Goal: Task Accomplishment & Management: Complete application form

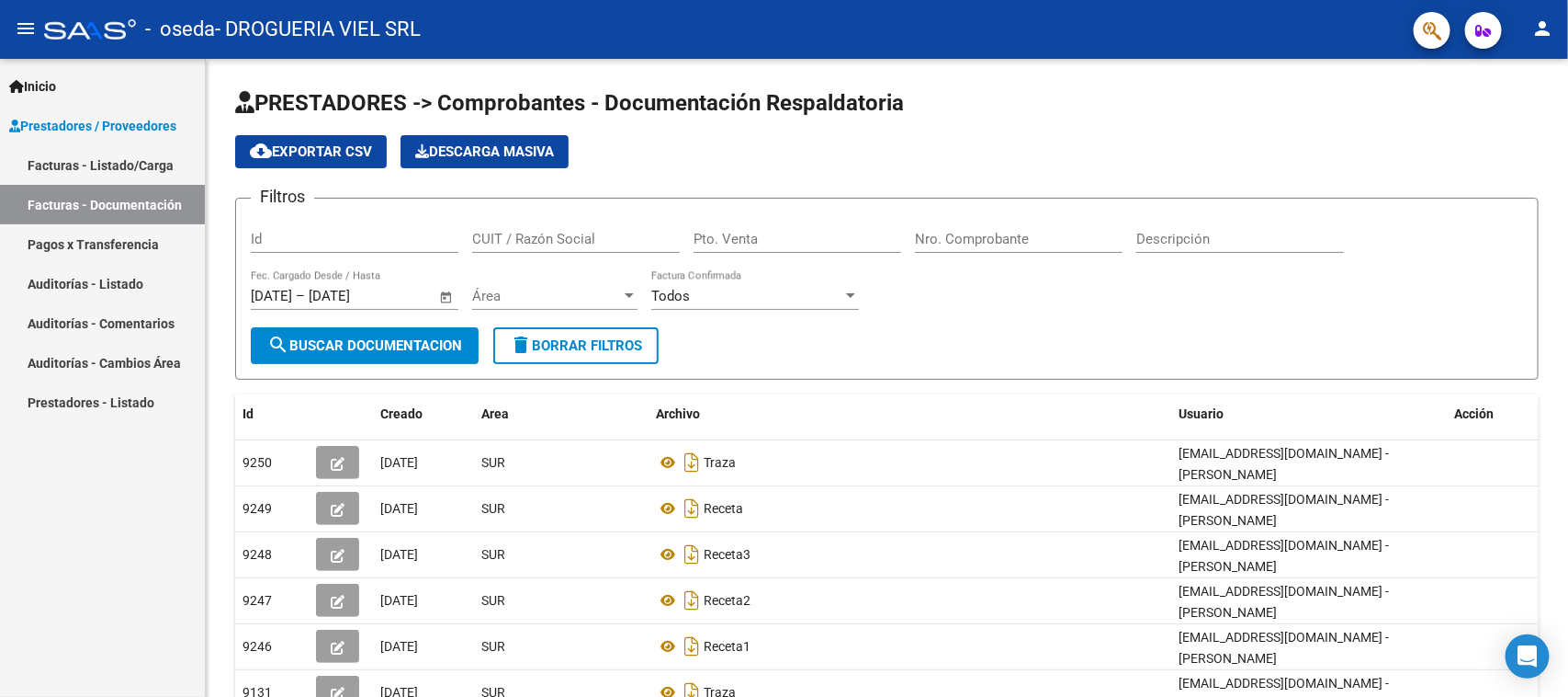
click at [122, 167] on link "Facturas - Listado/Carga" at bounding box center [102, 165] width 205 height 40
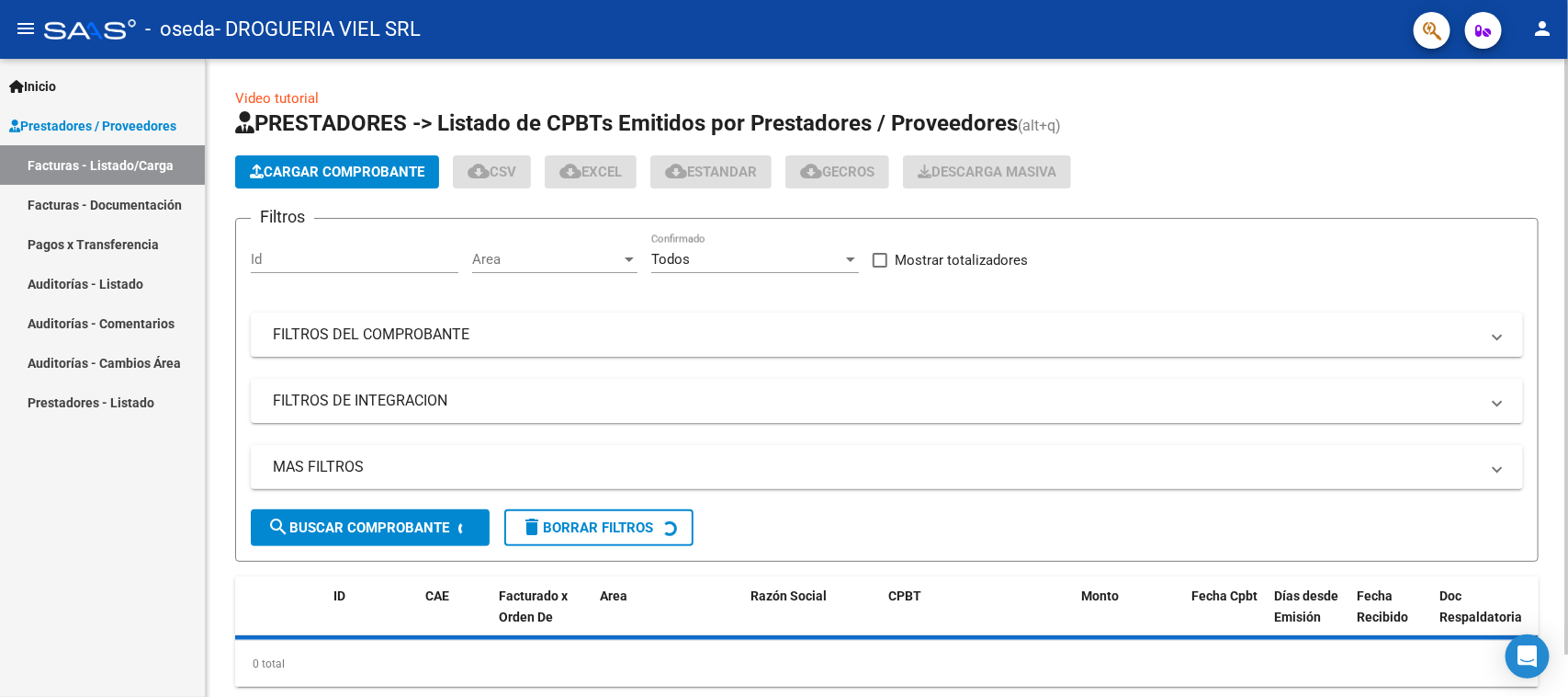
click at [334, 163] on span "Cargar Comprobante" at bounding box center [337, 171] width 175 height 17
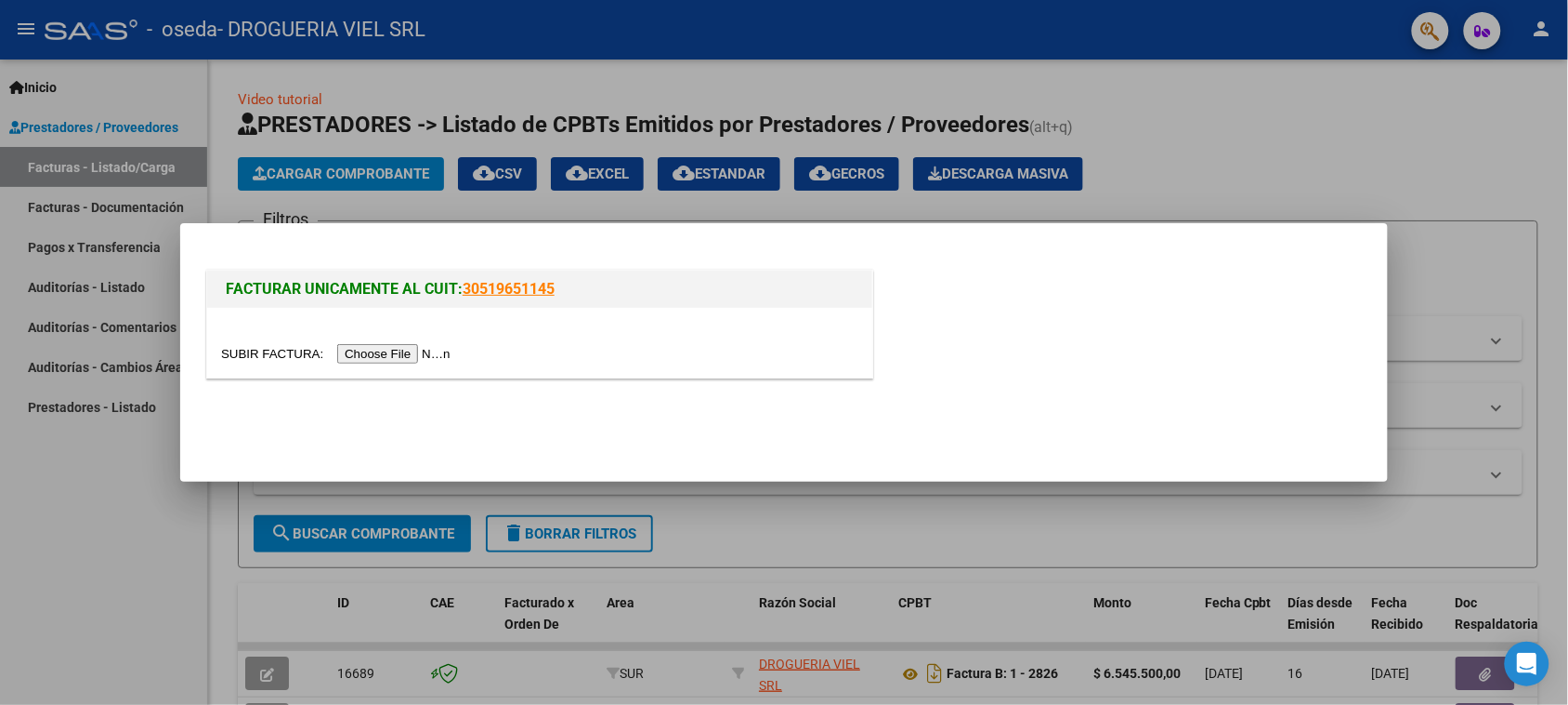
click at [394, 364] on div at bounding box center [540, 342] width 665 height 70
click at [397, 362] on input "file" at bounding box center [338, 353] width 235 height 20
click at [428, 343] on div at bounding box center [539, 353] width 637 height 22
click at [425, 353] on input "file" at bounding box center [338, 353] width 235 height 20
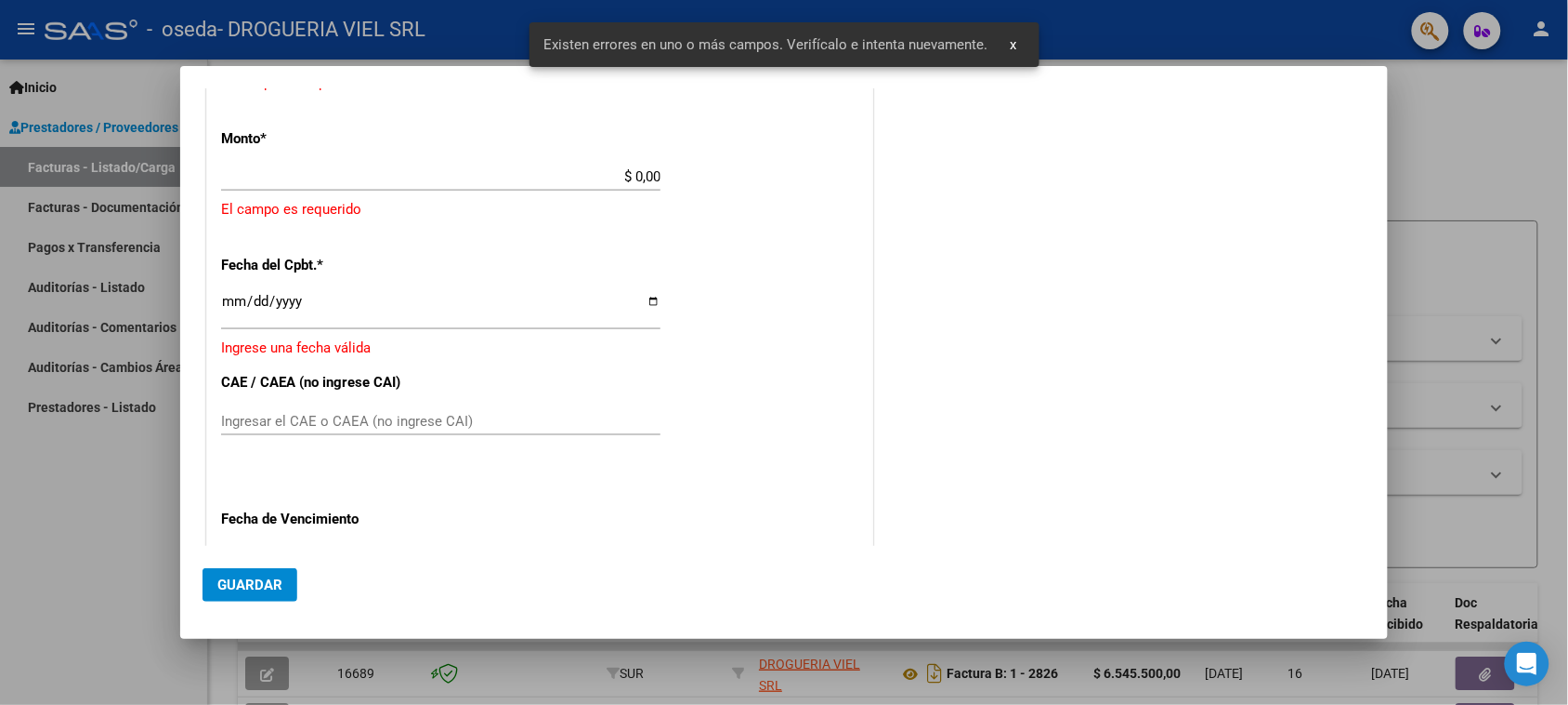
scroll to position [661, 0]
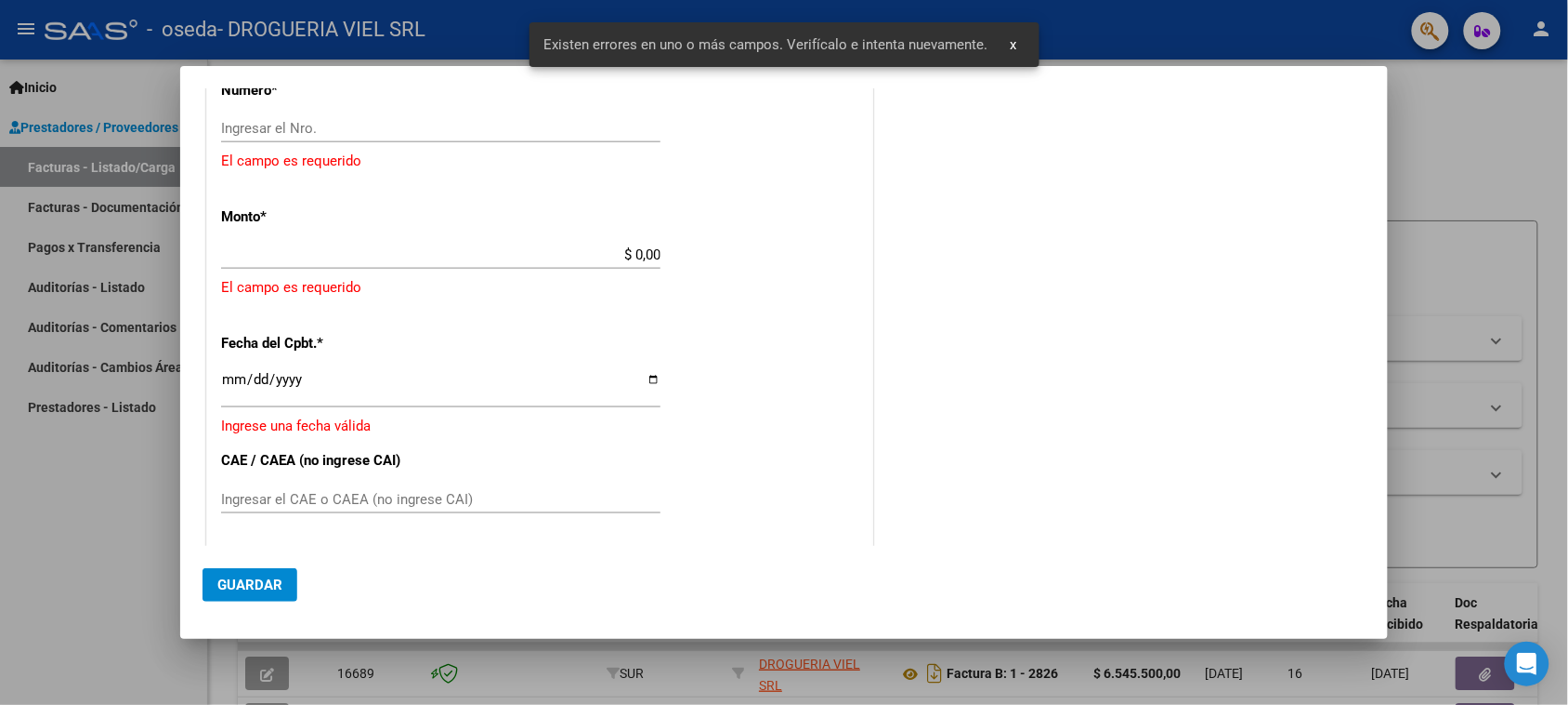
click at [419, 141] on div "Ingresar el Nro." at bounding box center [441, 128] width 440 height 27
click at [419, 136] on input "Ingresar el Nro." at bounding box center [441, 128] width 440 height 17
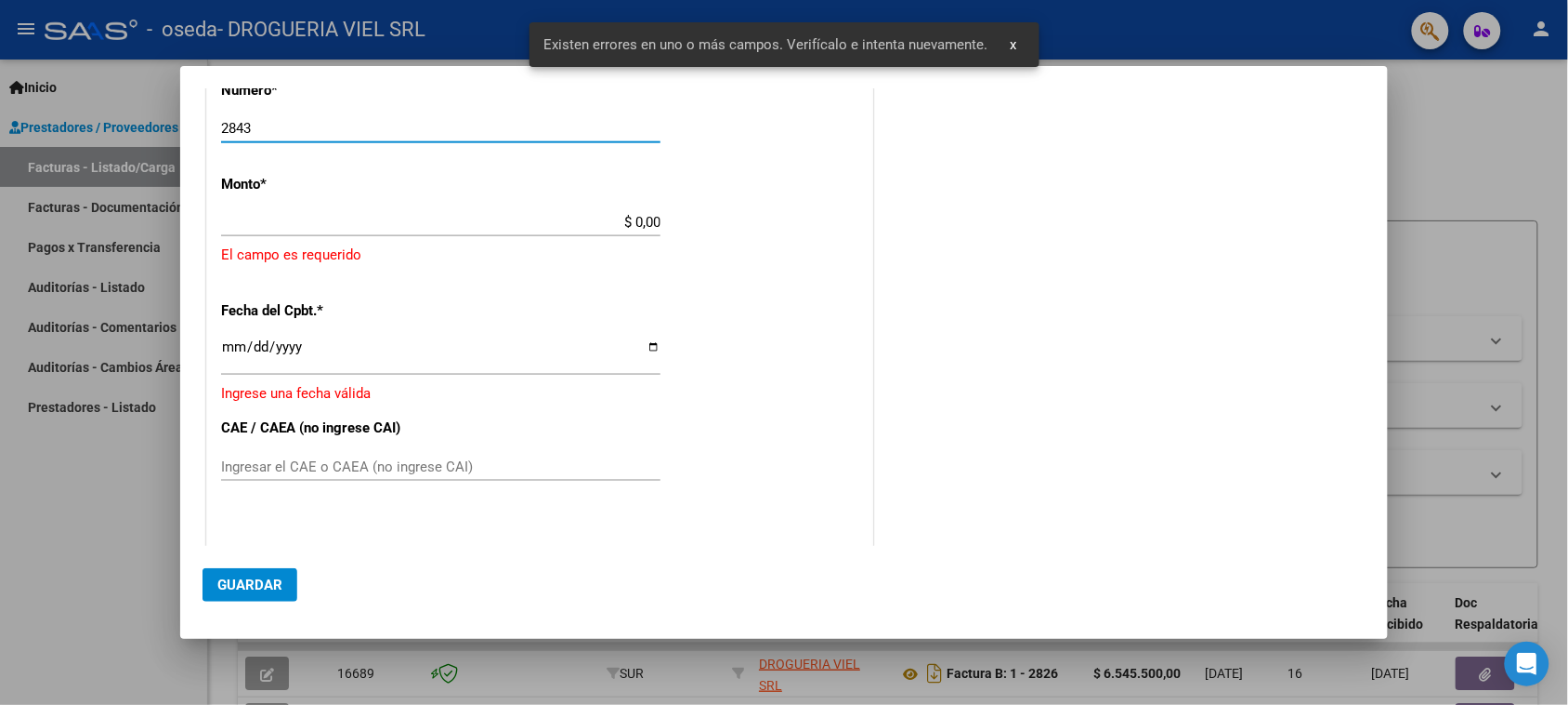
type input "2843"
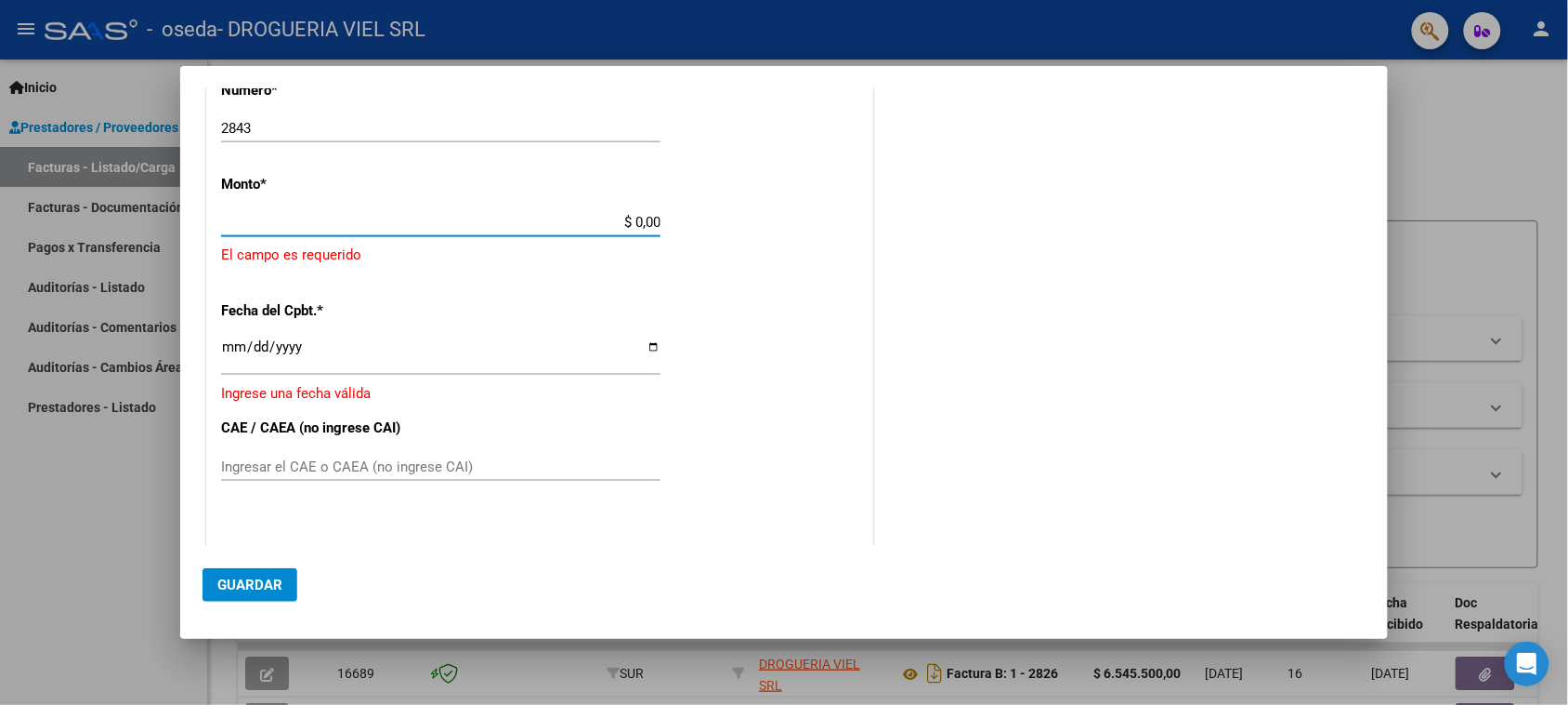
type input "$ 3.189.000,00"
type input "[DATE]"
type input "75373577322667"
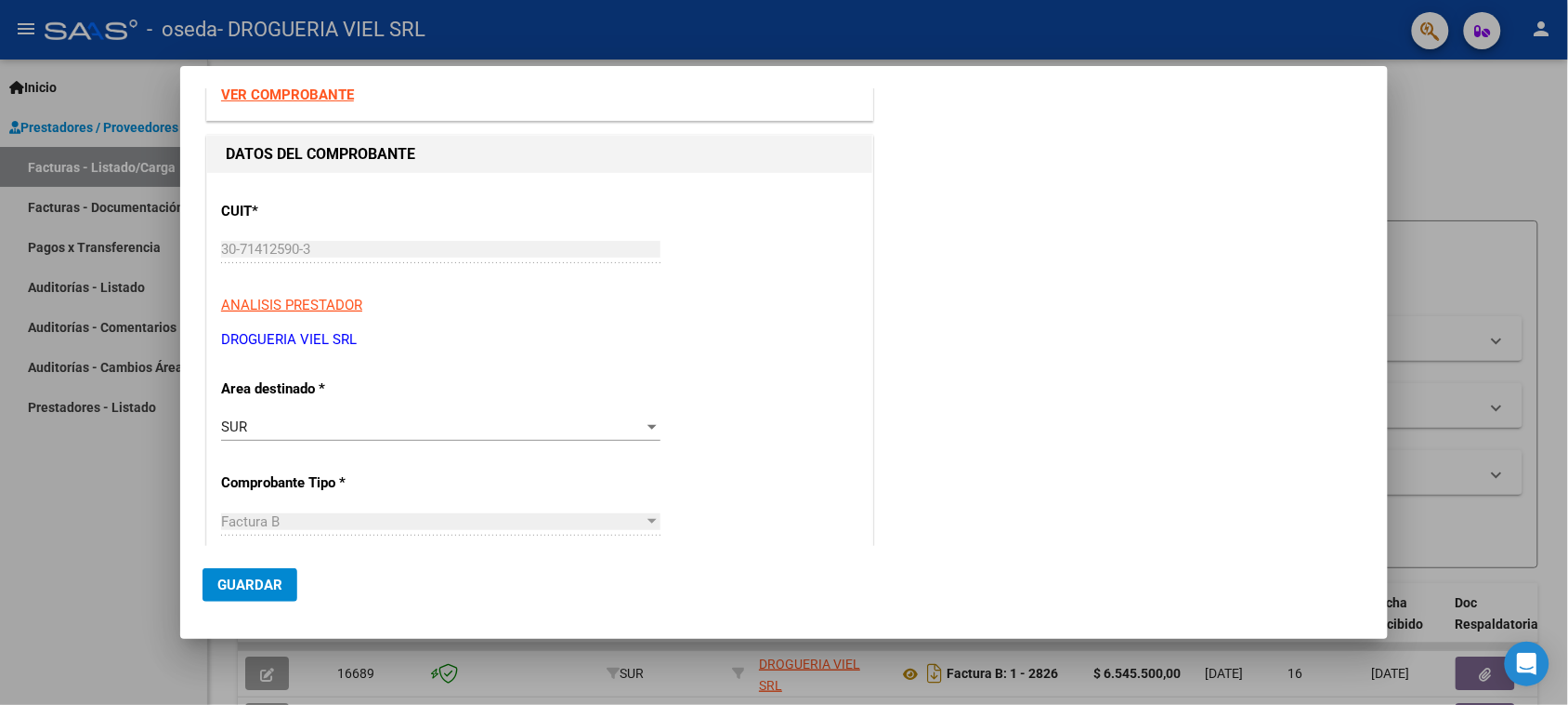
scroll to position [0, 0]
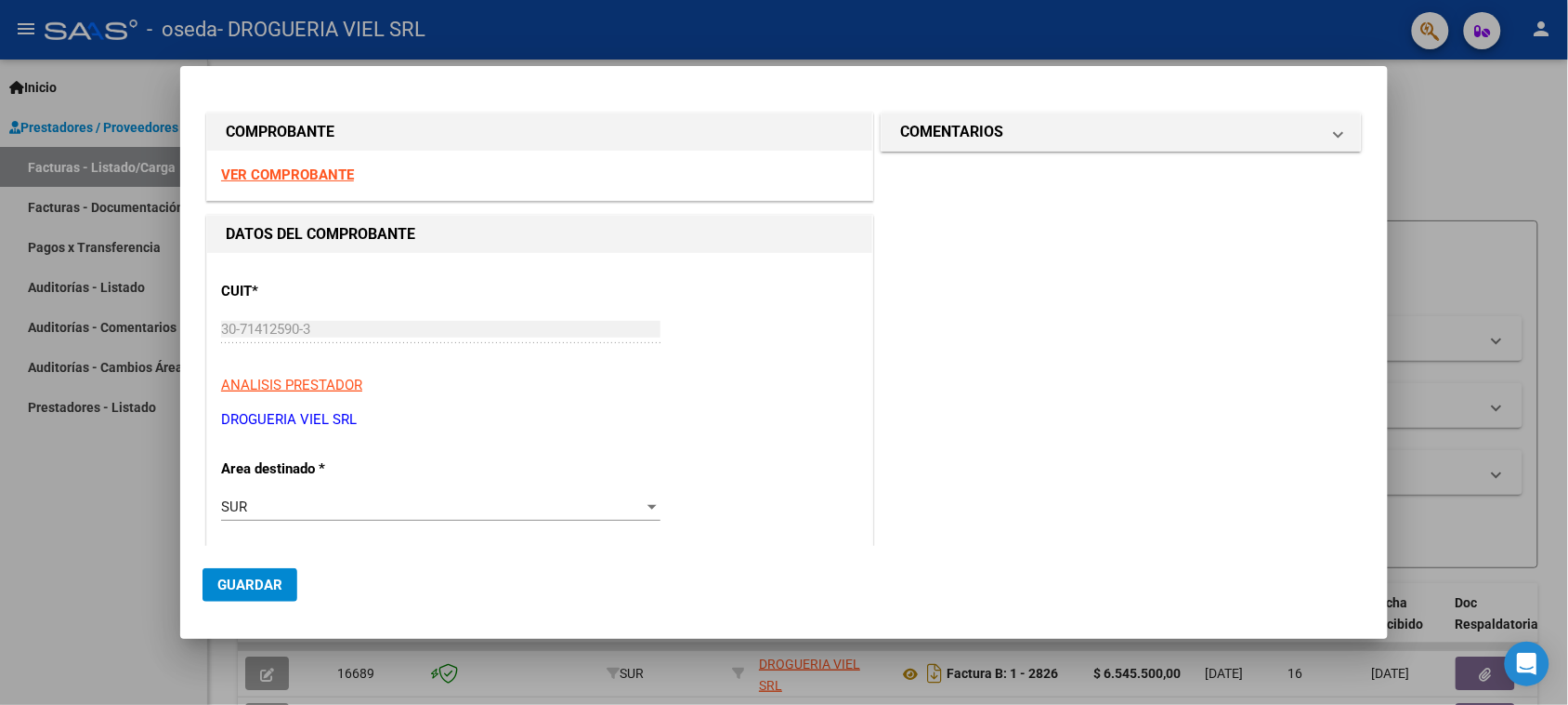
click at [252, 579] on span "Guardar" at bounding box center [250, 584] width 65 height 17
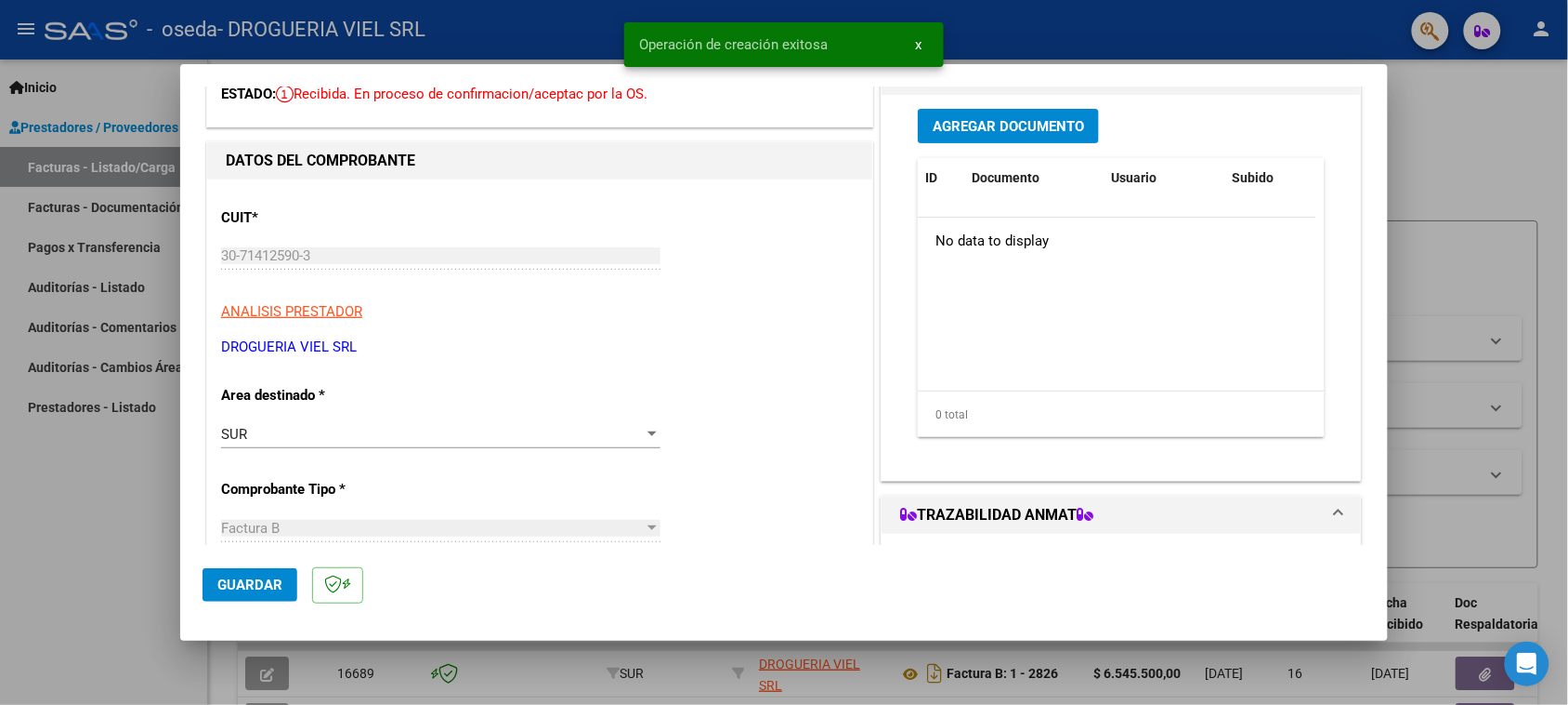
scroll to position [28, 0]
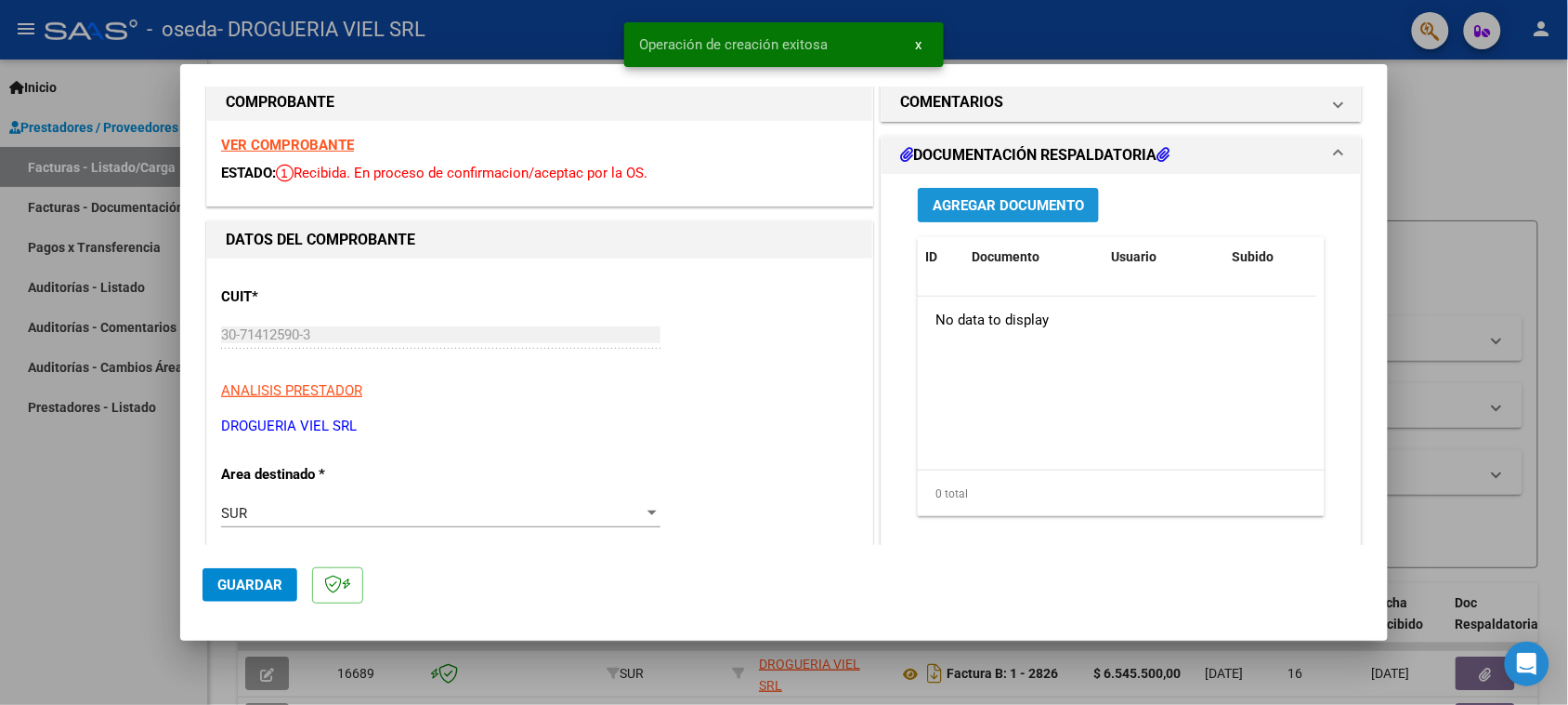
click at [990, 188] on button "Agregar Documento" at bounding box center [1008, 204] width 182 height 34
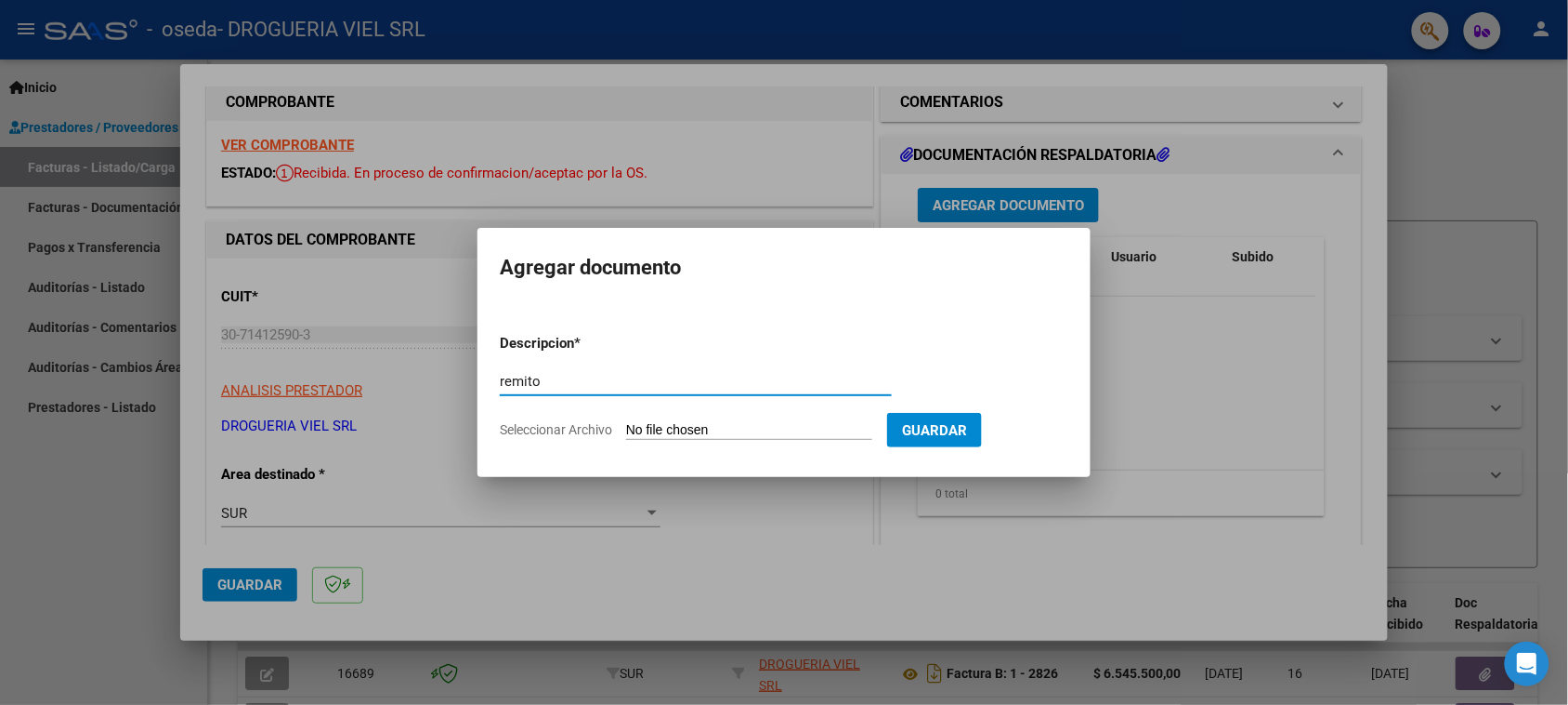
type input "remito"
click at [705, 428] on input "Seleccionar Archivo" at bounding box center [749, 431] width 246 height 18
type input "C:\fakepath\Escáner_20250912 (3).pdf"
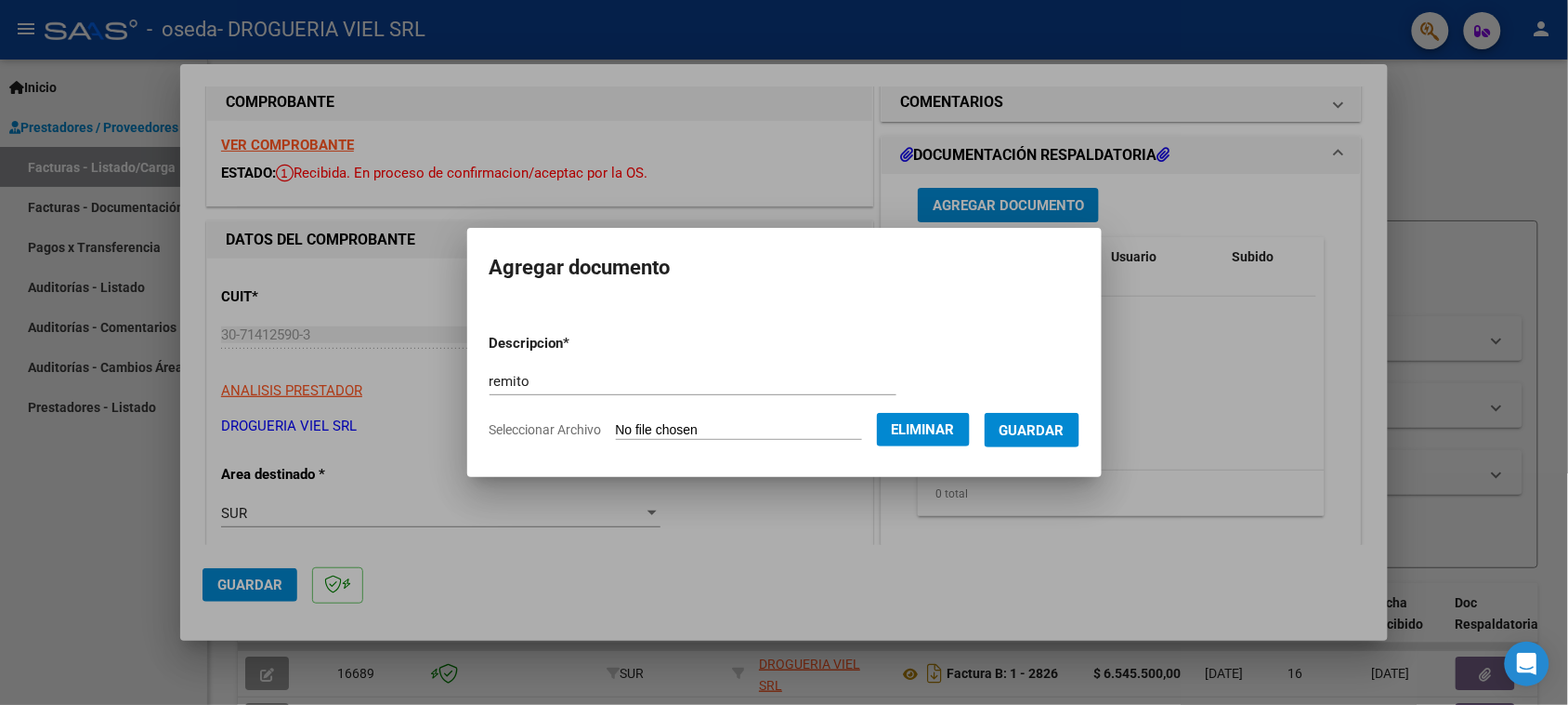
click at [1066, 443] on button "Guardar" at bounding box center [1031, 429] width 95 height 34
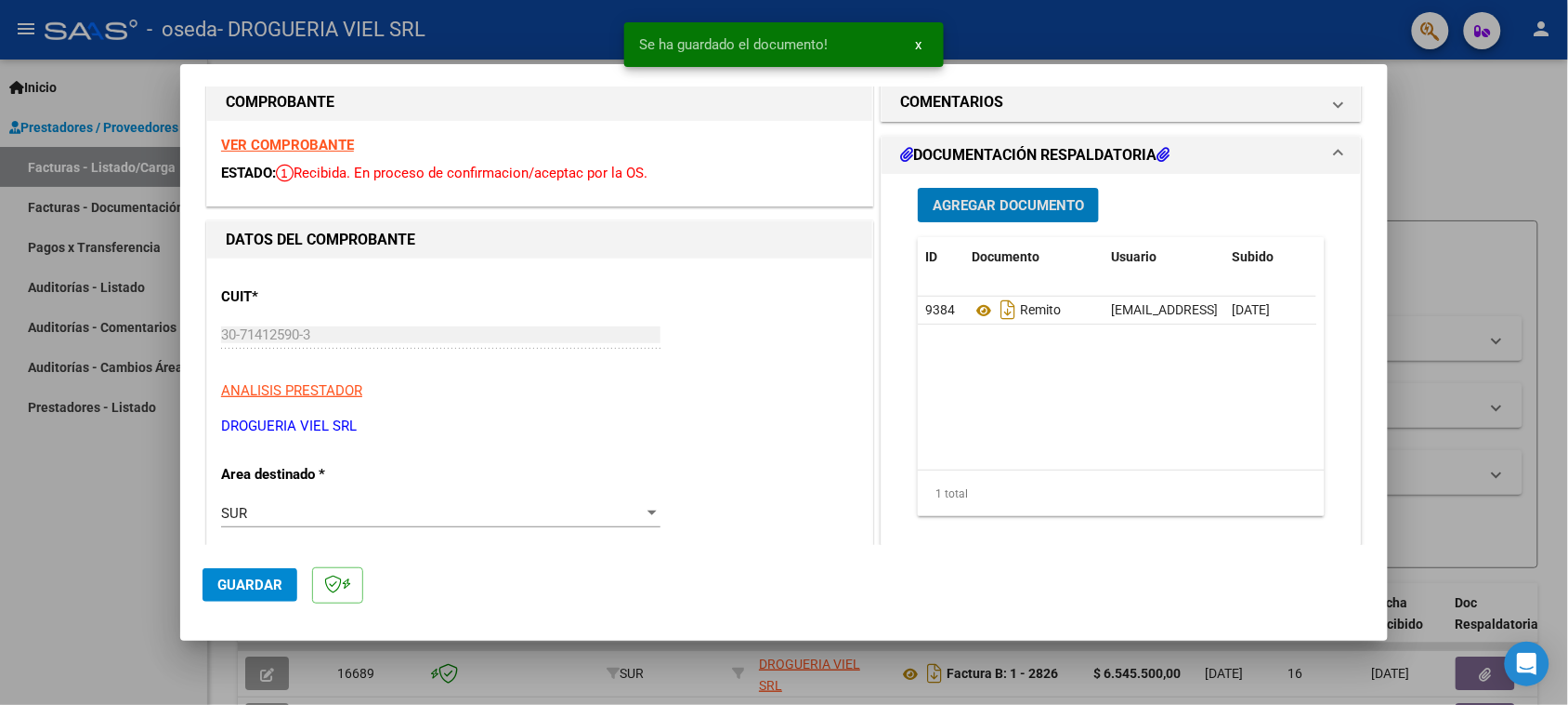
click at [1031, 206] on span "Agregar Documento" at bounding box center [1008, 205] width 151 height 17
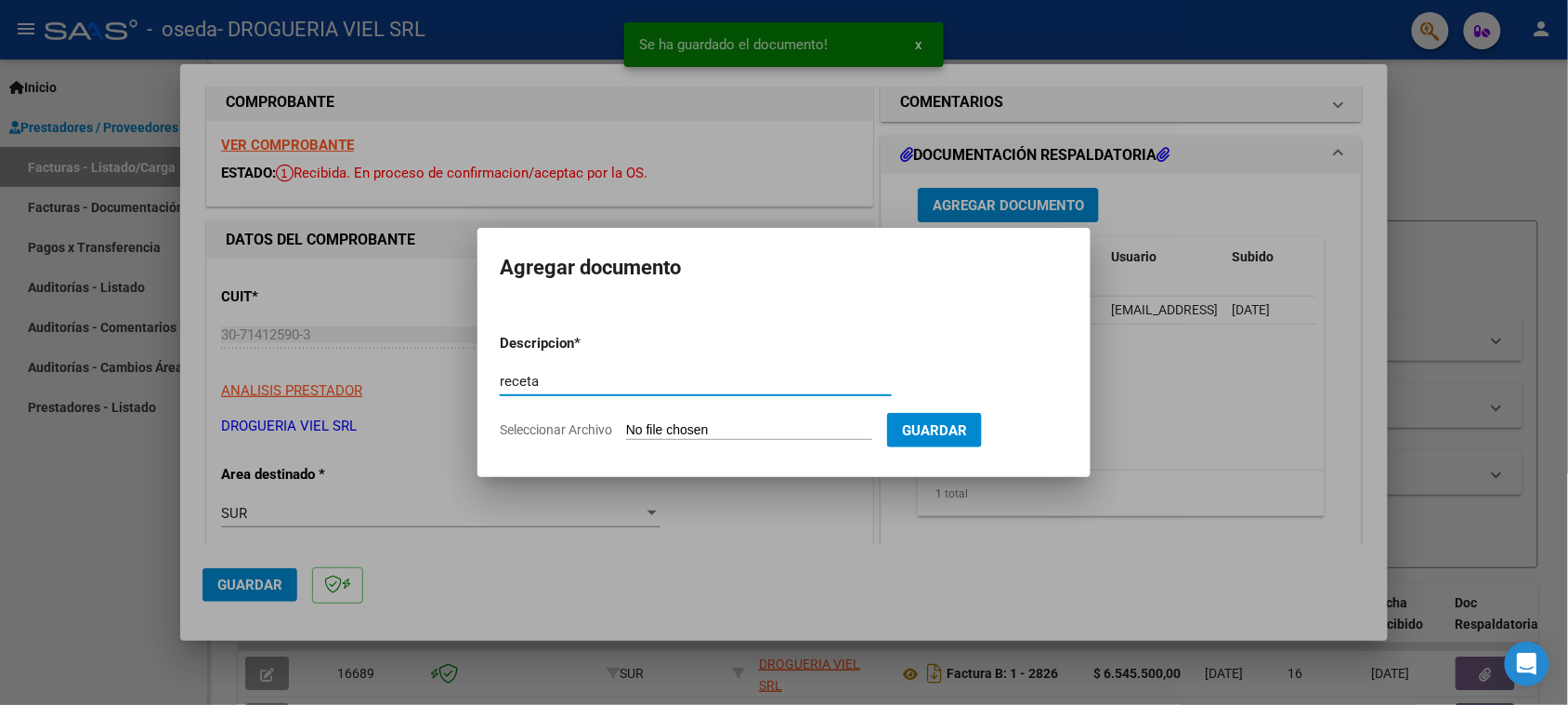
type input "receta"
click at [716, 422] on input "Seleccionar Archivo" at bounding box center [749, 431] width 246 height 18
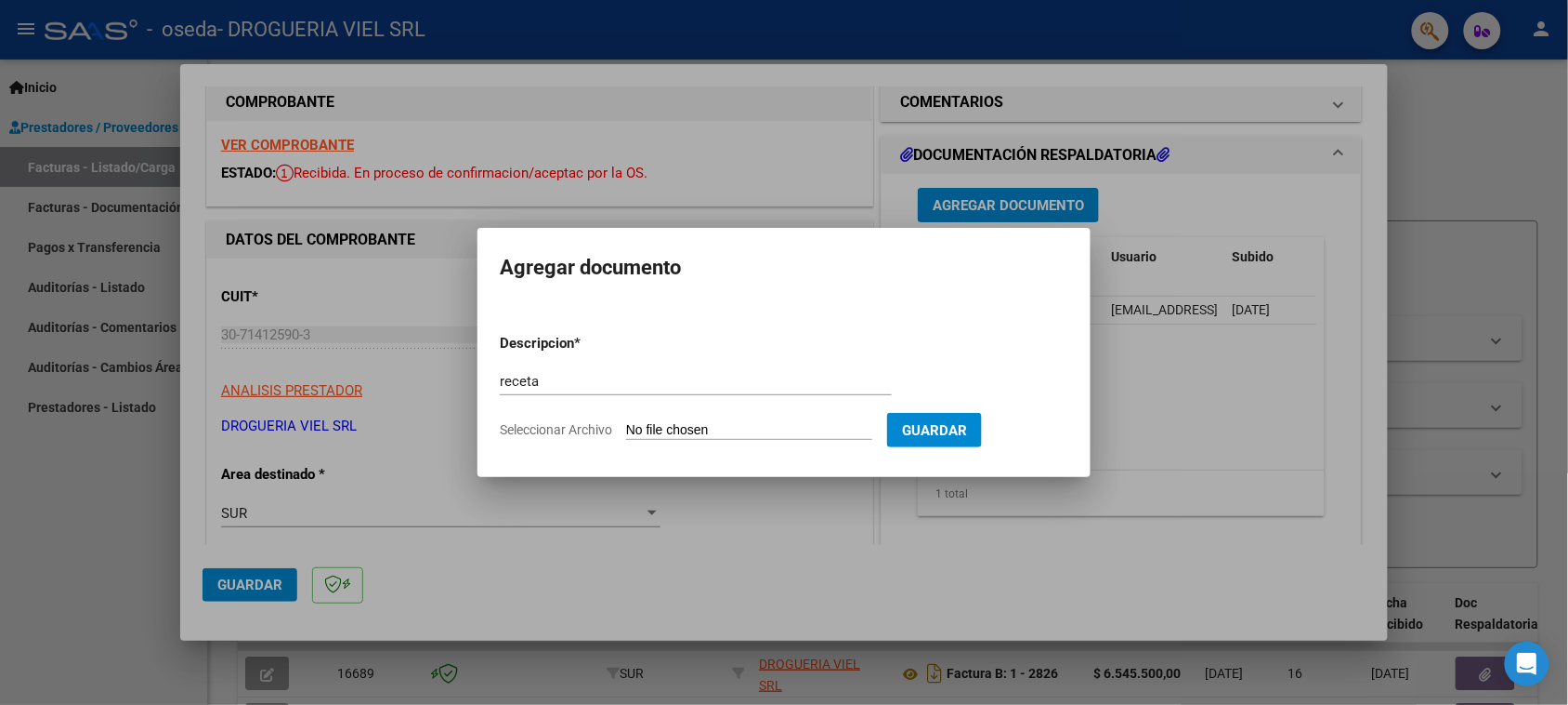
type input "C:\fakepath\Escáner_20250912 (2).pdf"
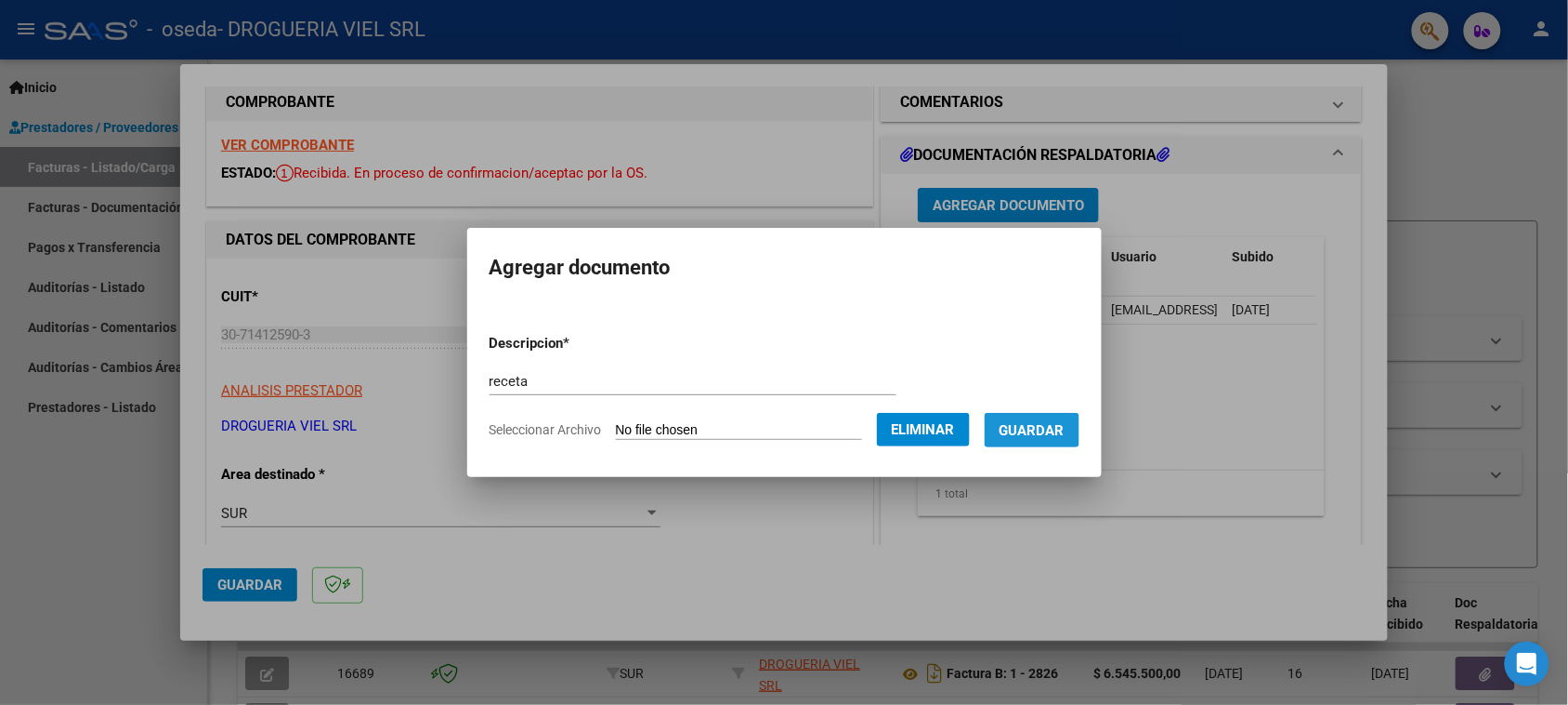
click at [1061, 429] on span "Guardar" at bounding box center [1032, 430] width 65 height 17
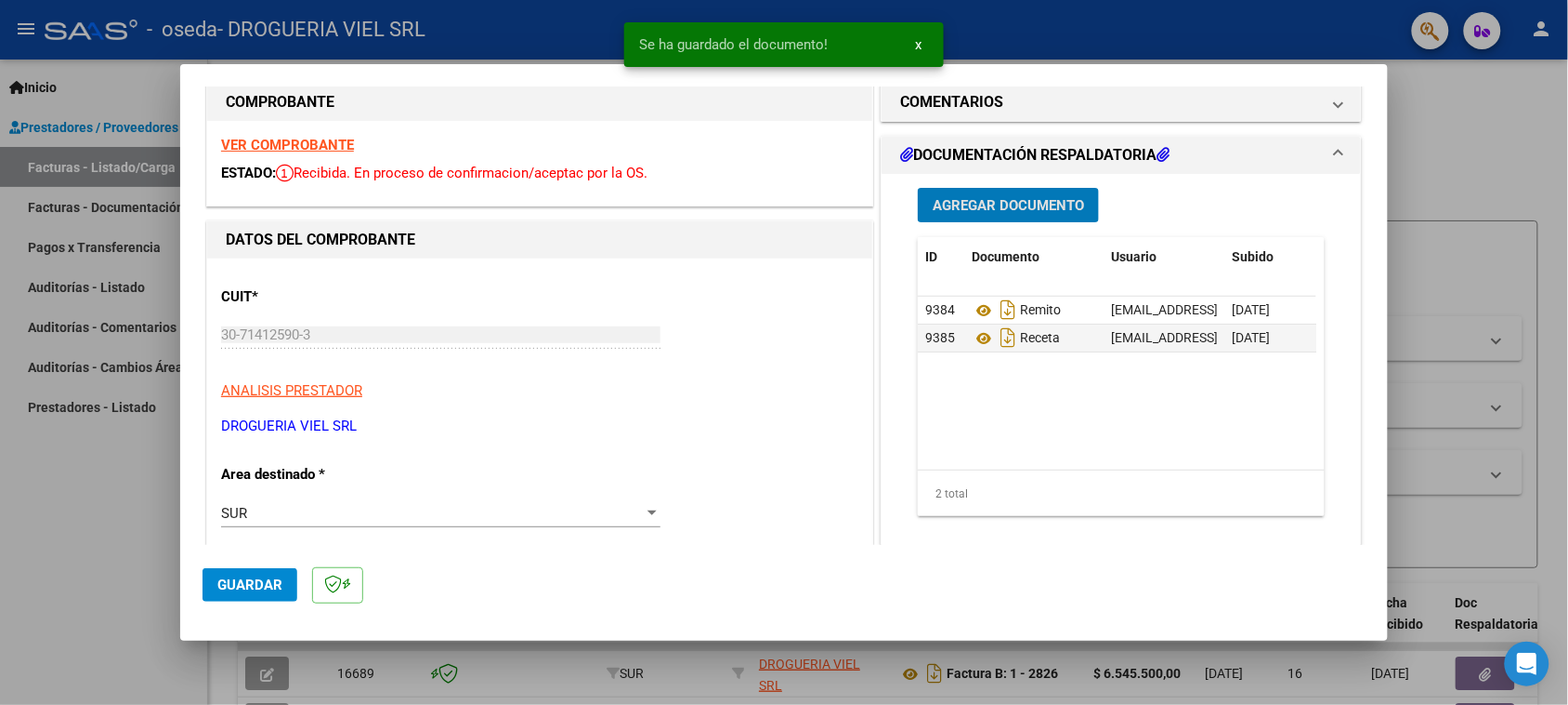
click at [1023, 207] on span "Agregar Documento" at bounding box center [1008, 205] width 151 height 17
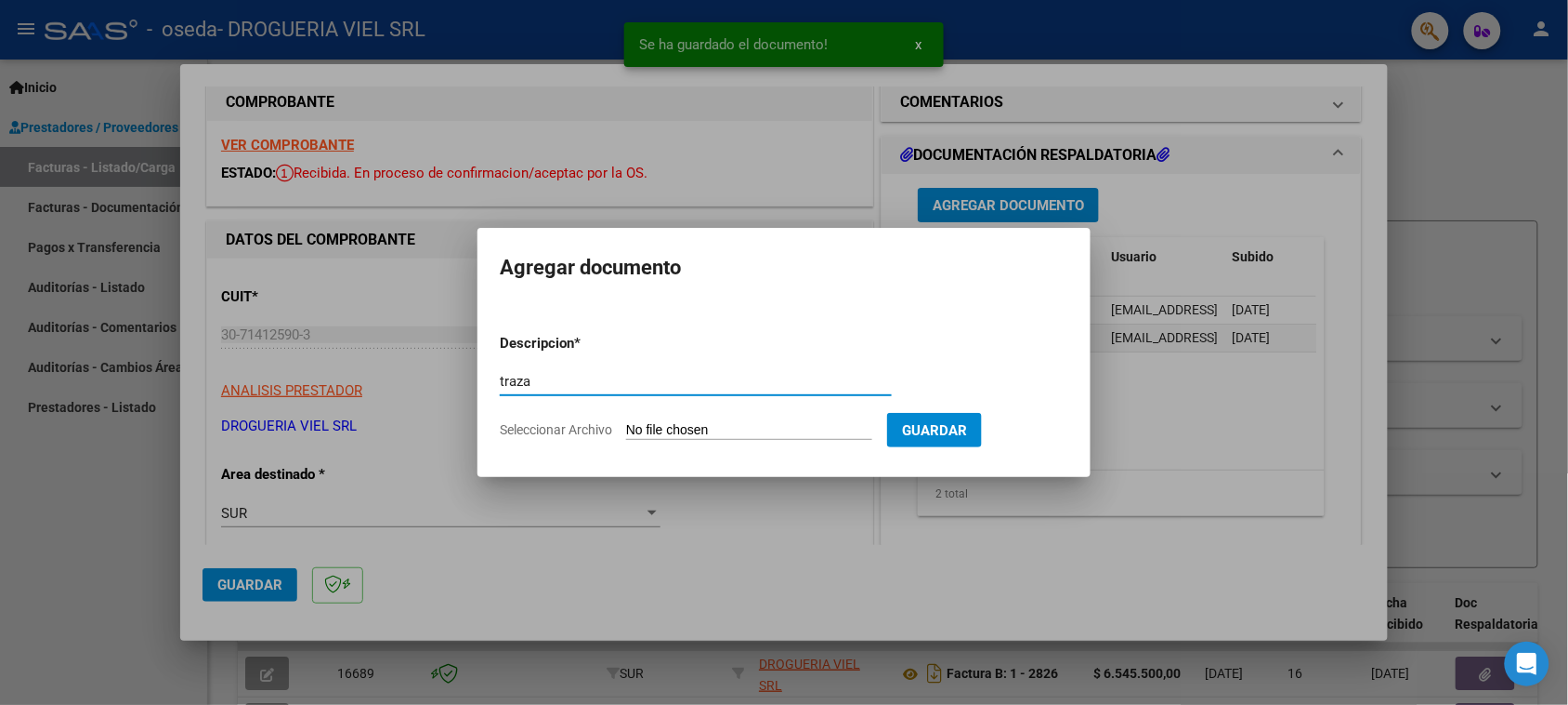
type input "traza"
click at [683, 420] on form "Descripcion * traza Escriba aquí una descripcion Seleccionar Archivo Guardar" at bounding box center [783, 387] width 568 height 136
click at [704, 427] on input "Seleccionar Archivo" at bounding box center [749, 431] width 246 height 18
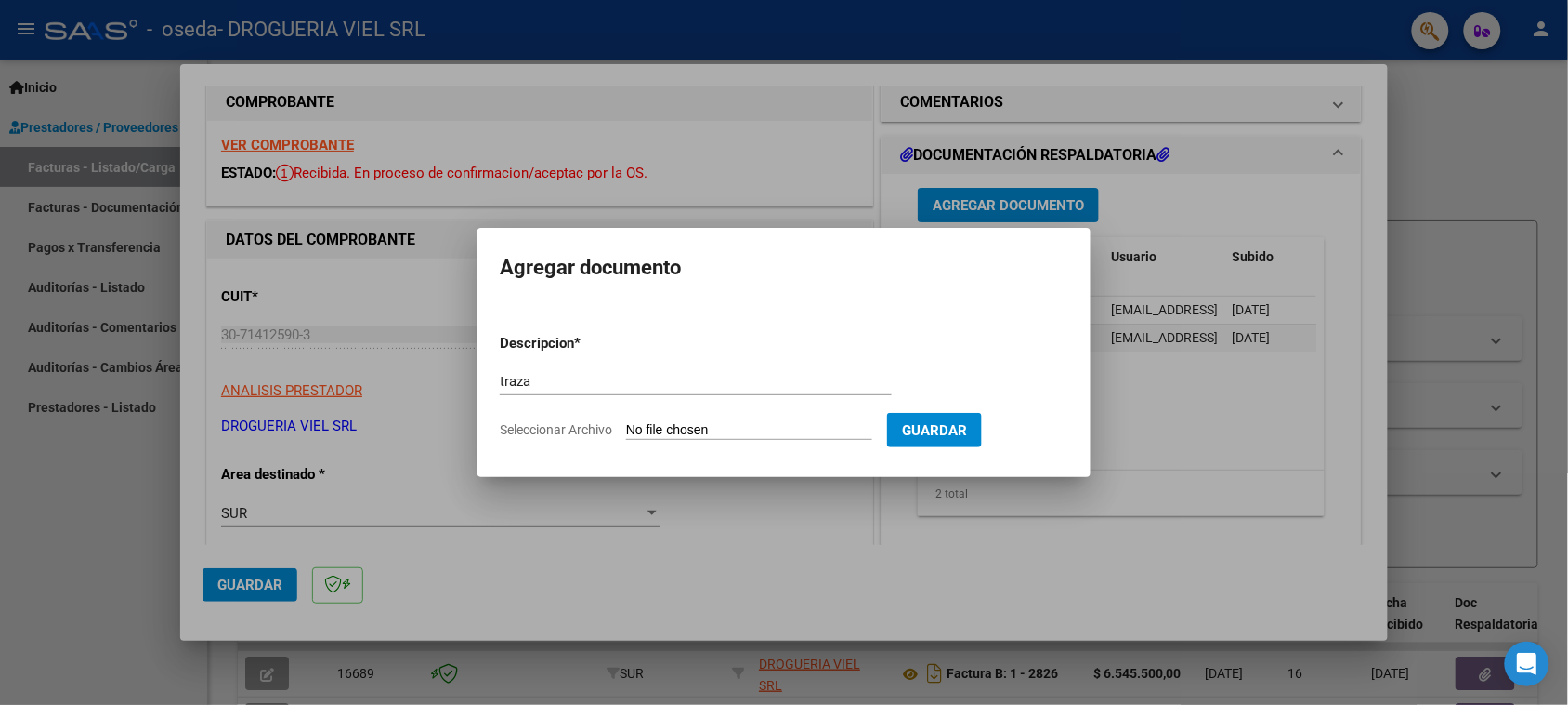
type input "C:\fakepath\Escáner_20250912 (4).pdf"
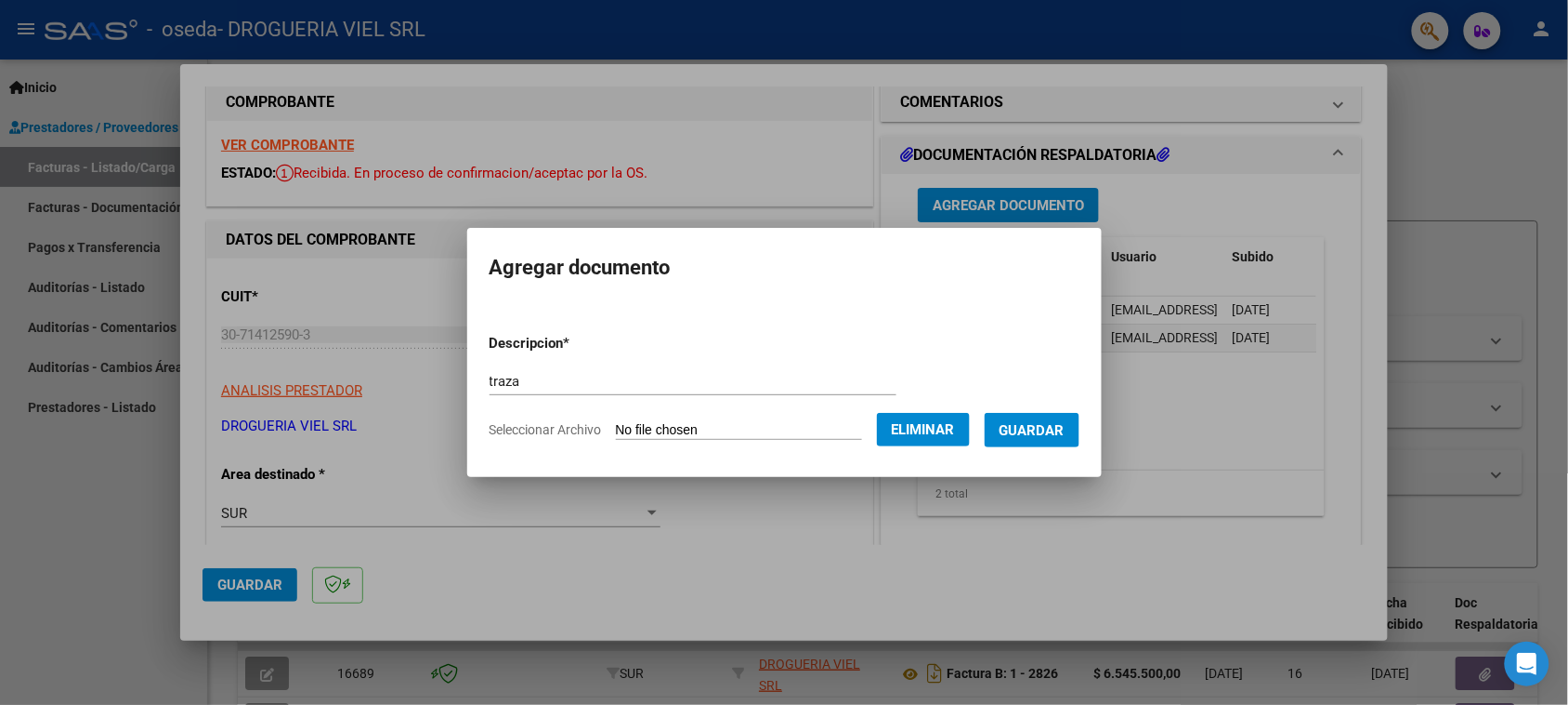
click at [1064, 428] on span "Guardar" at bounding box center [1032, 430] width 65 height 17
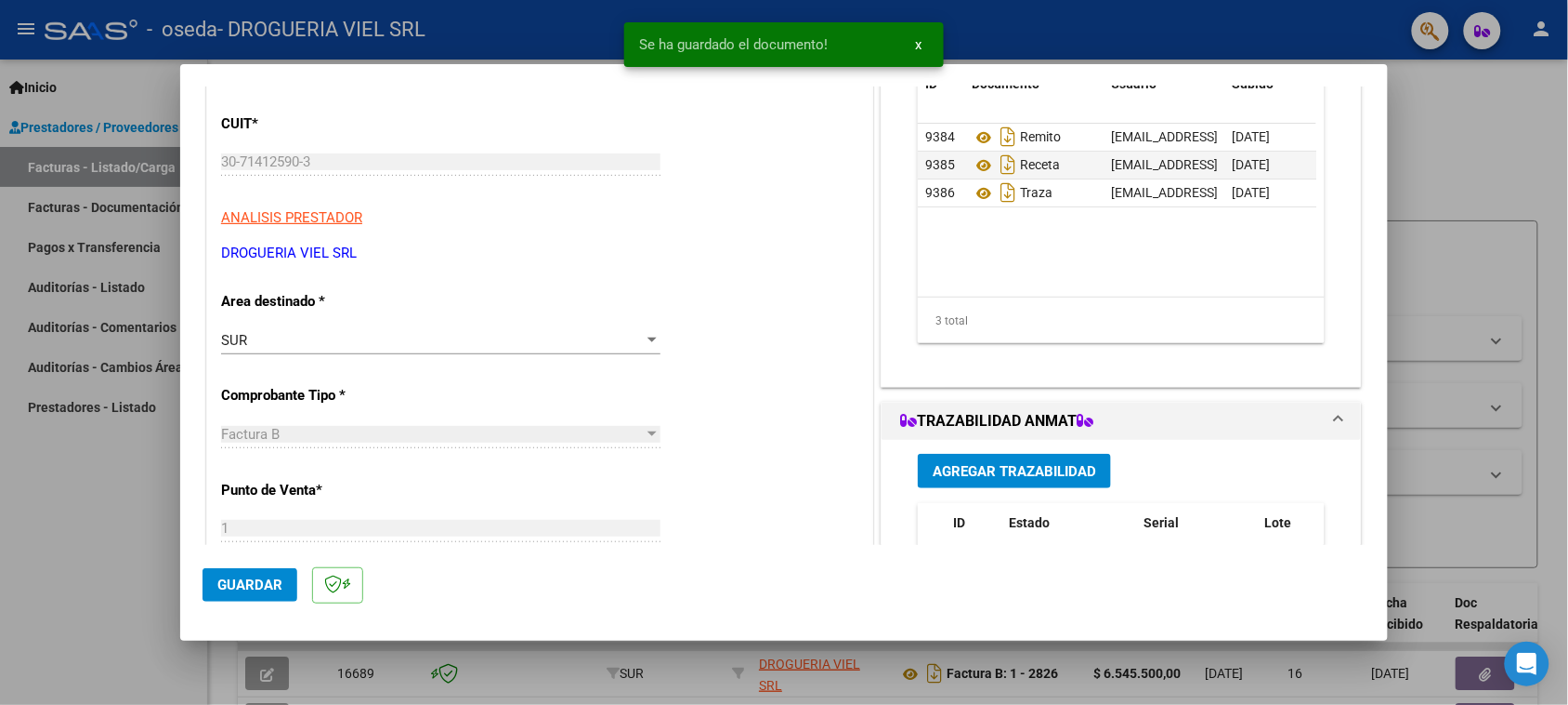
scroll to position [494, 0]
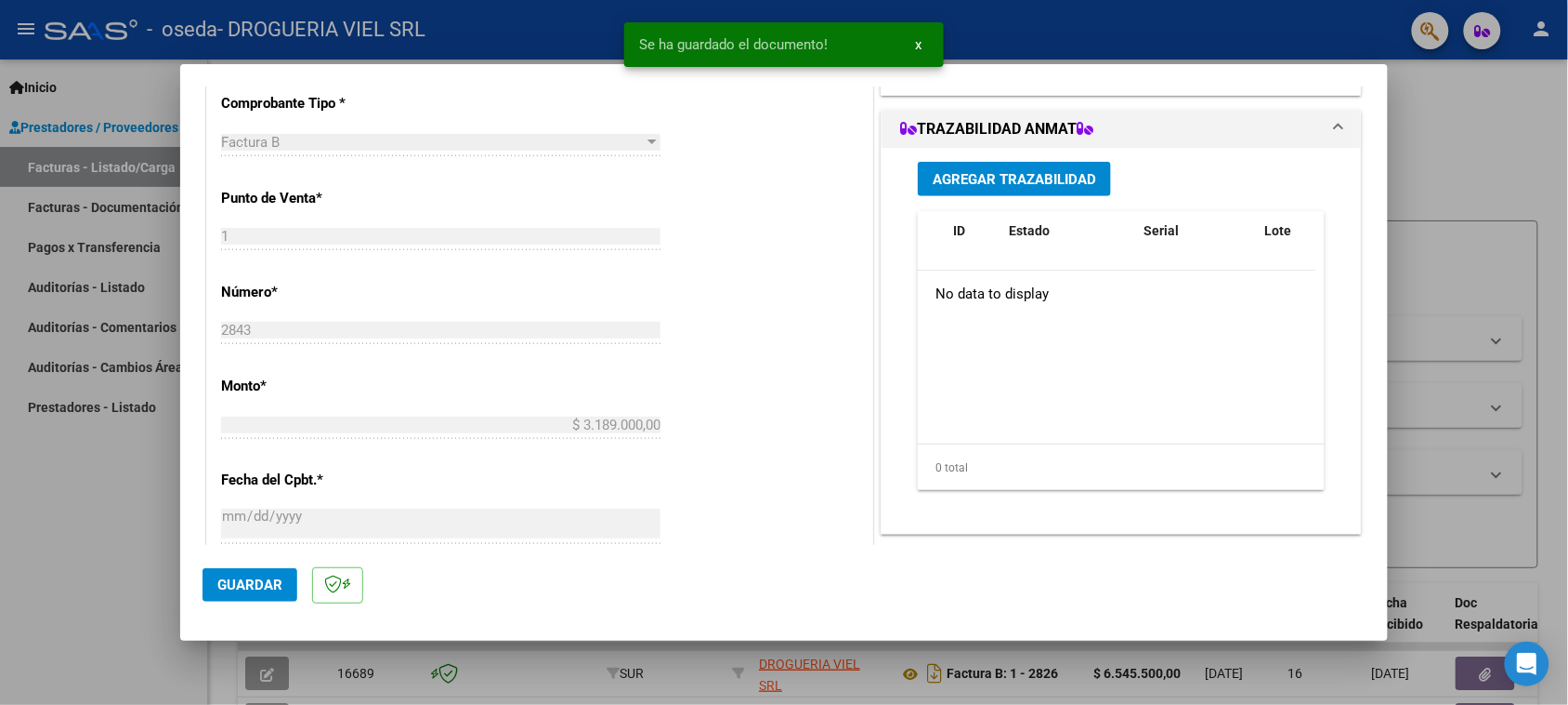
click at [1009, 162] on button "Agregar Trazabilidad" at bounding box center [1014, 179] width 193 height 34
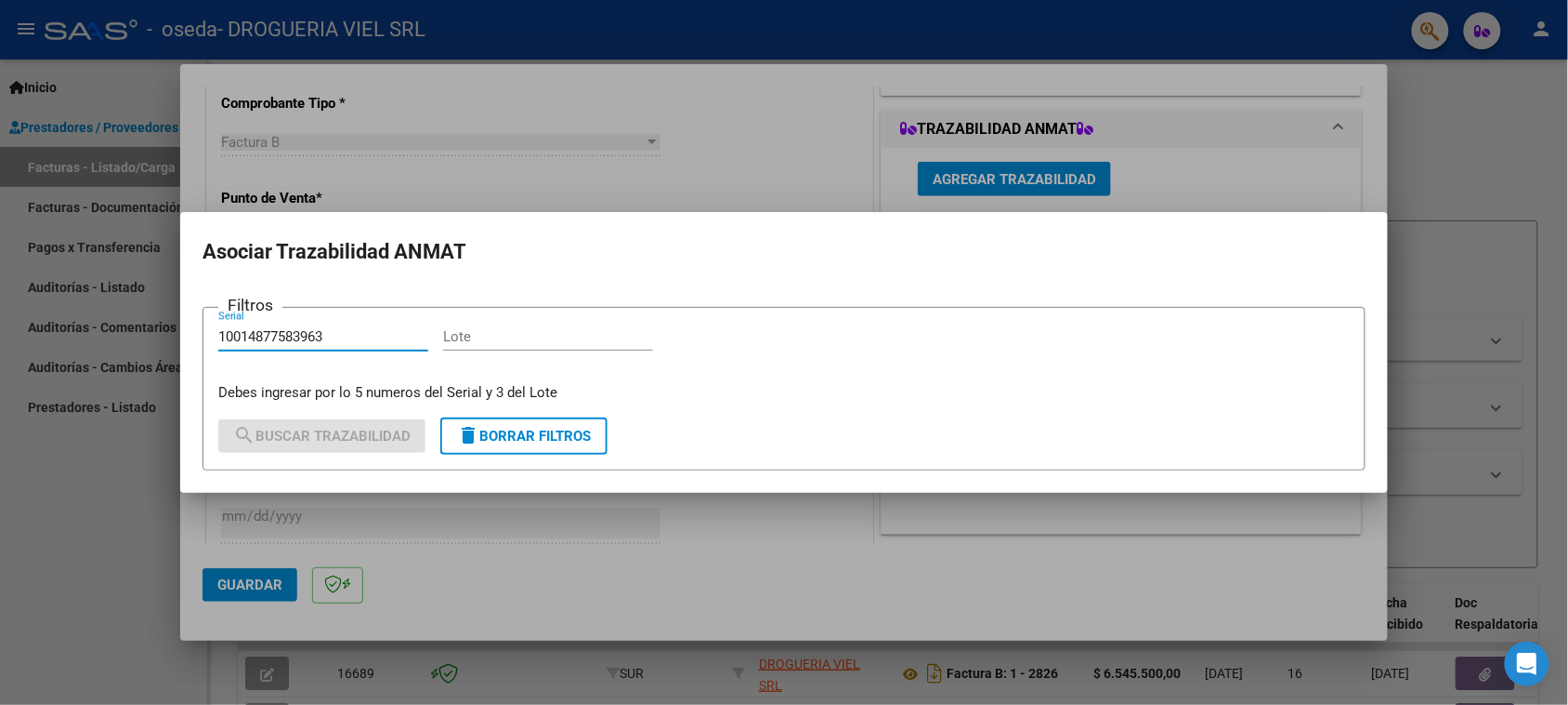
type input "10014877583963"
click at [558, 341] on input "Lote" at bounding box center [549, 336] width 210 height 17
type input "b"
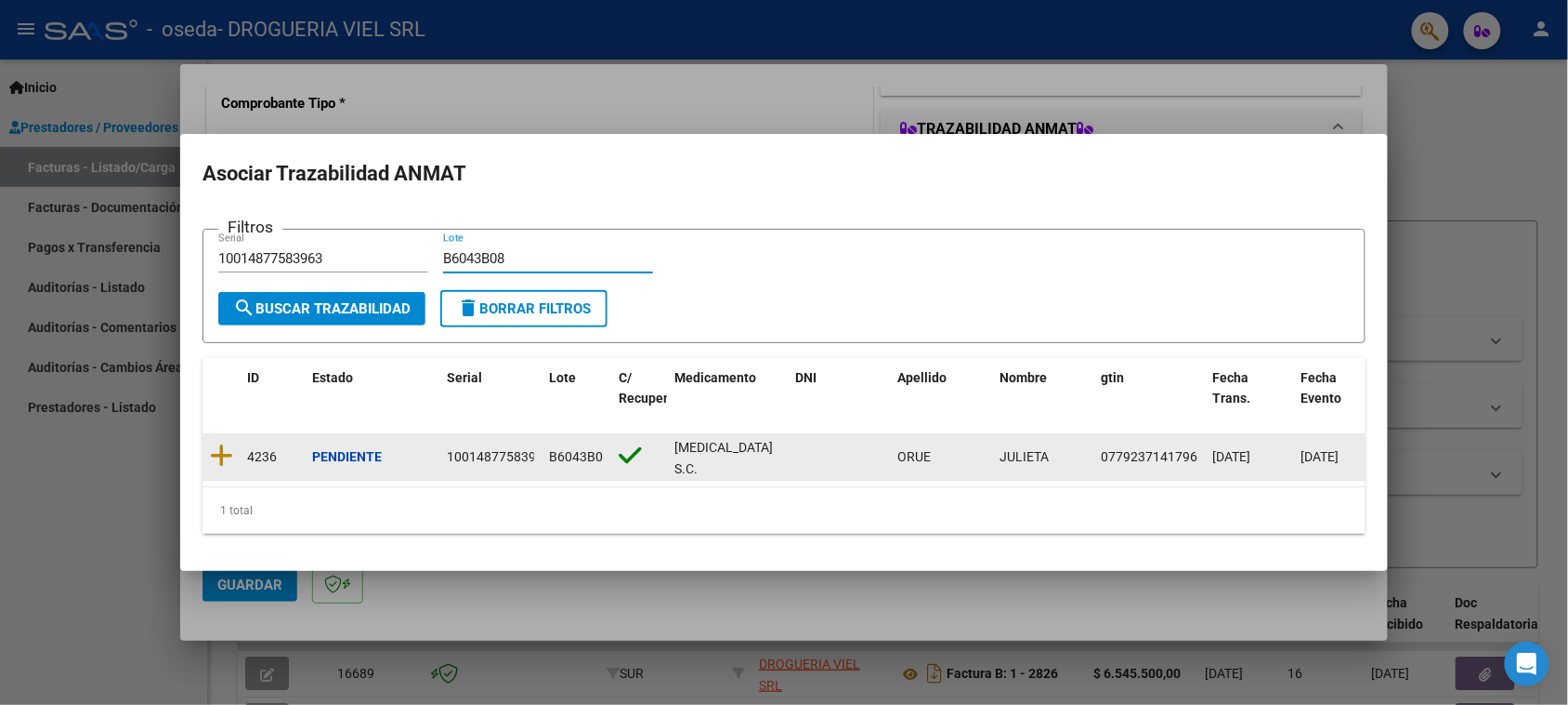
type input "B6043B08"
click at [226, 434] on datatable-body-cell at bounding box center [221, 457] width 37 height 45
click at [228, 443] on icon at bounding box center [222, 456] width 24 height 27
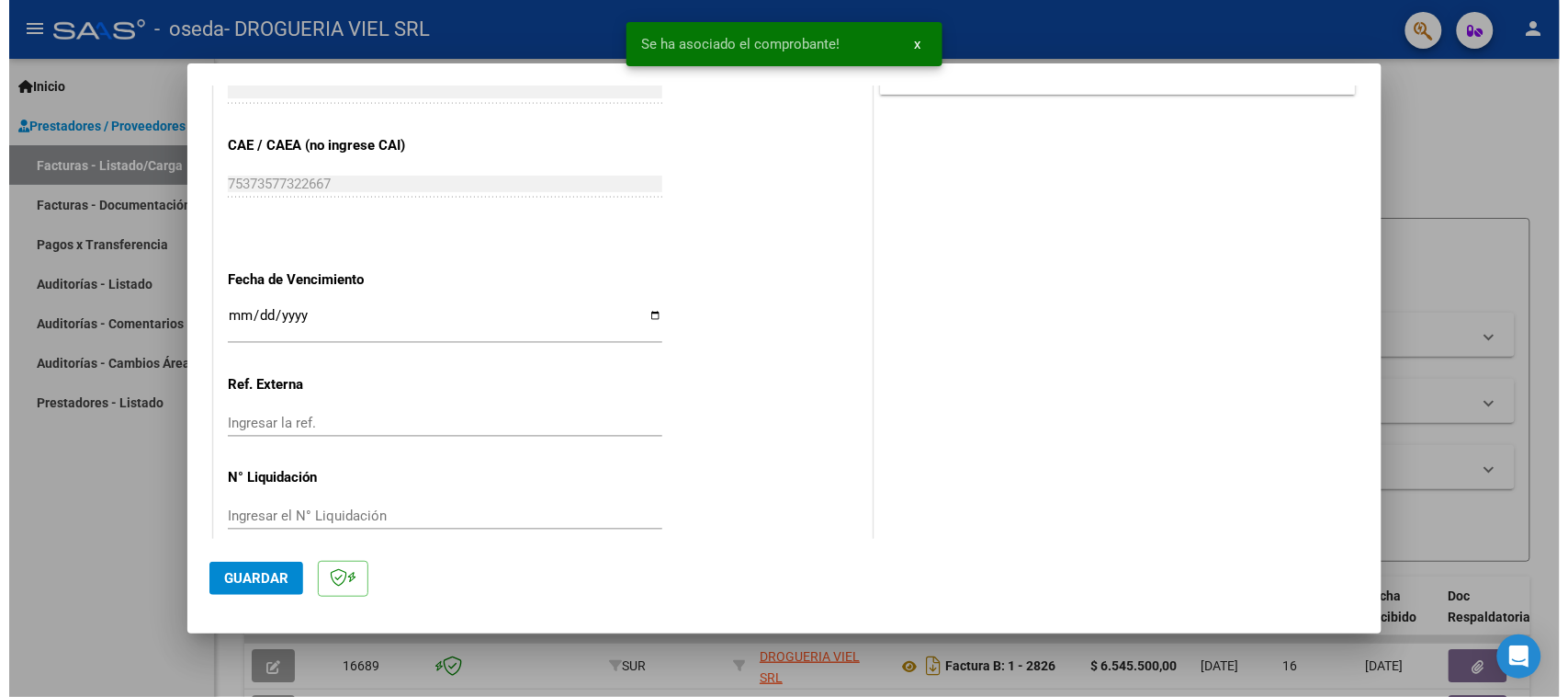
scroll to position [947, 0]
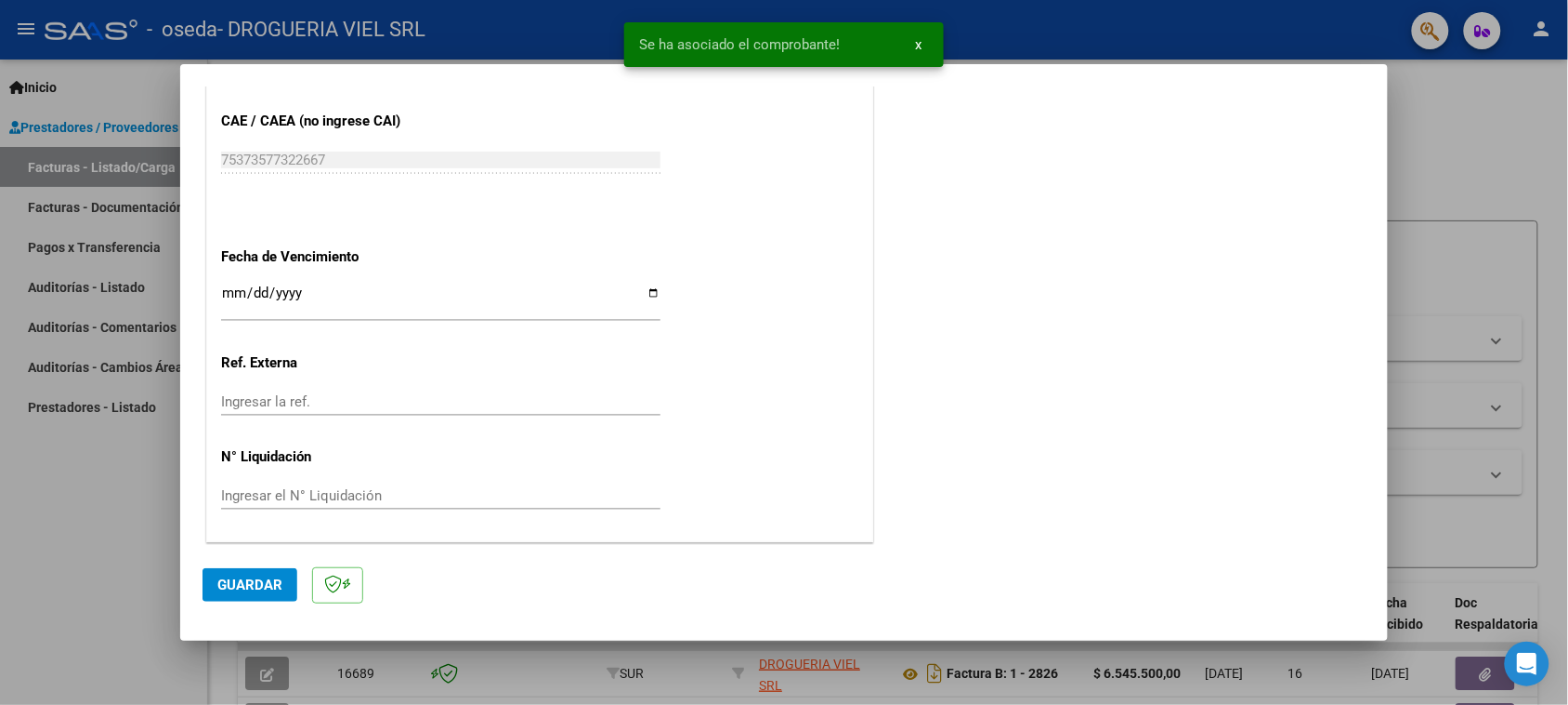
click at [268, 569] on button "Guardar" at bounding box center [249, 584] width 95 height 33
click at [1474, 253] on div at bounding box center [784, 352] width 1568 height 705
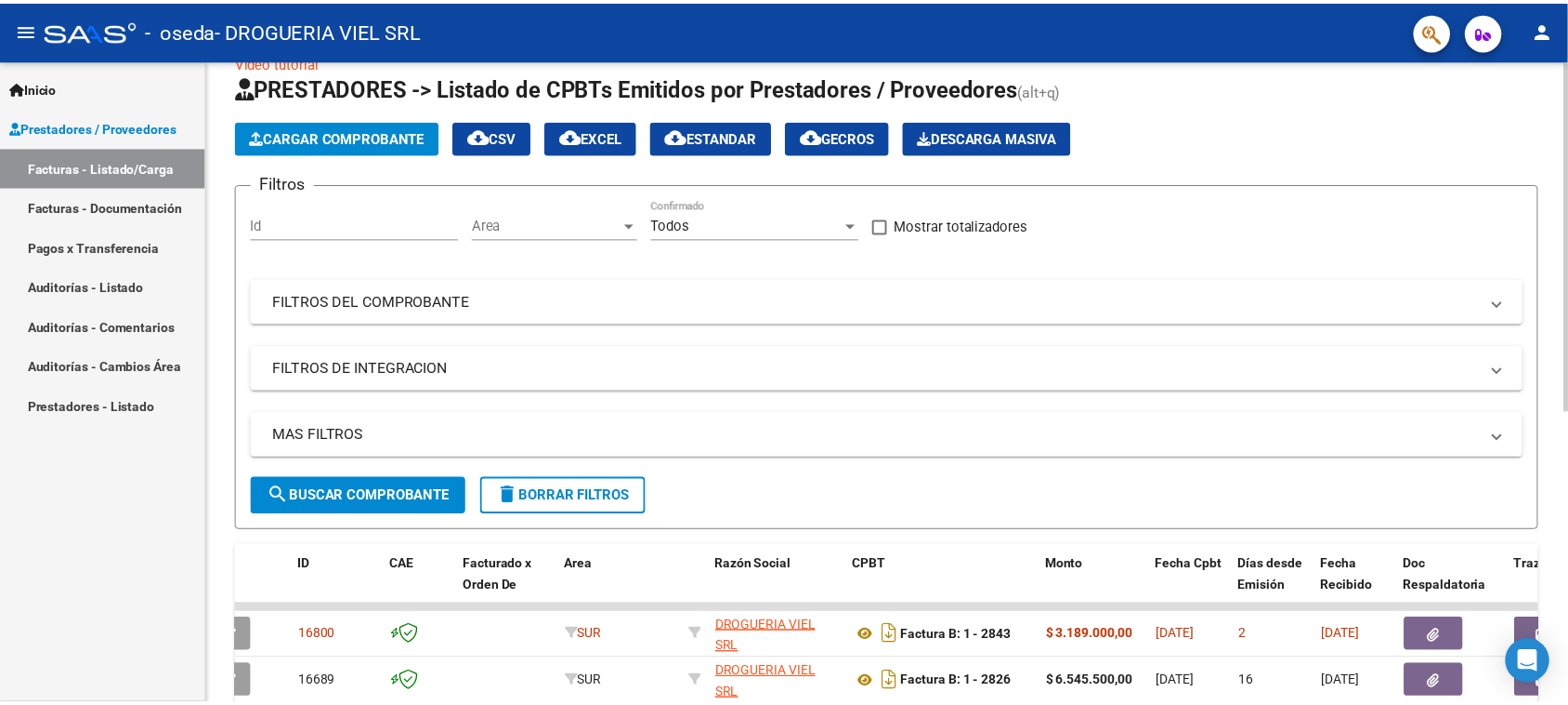
scroll to position [0, 0]
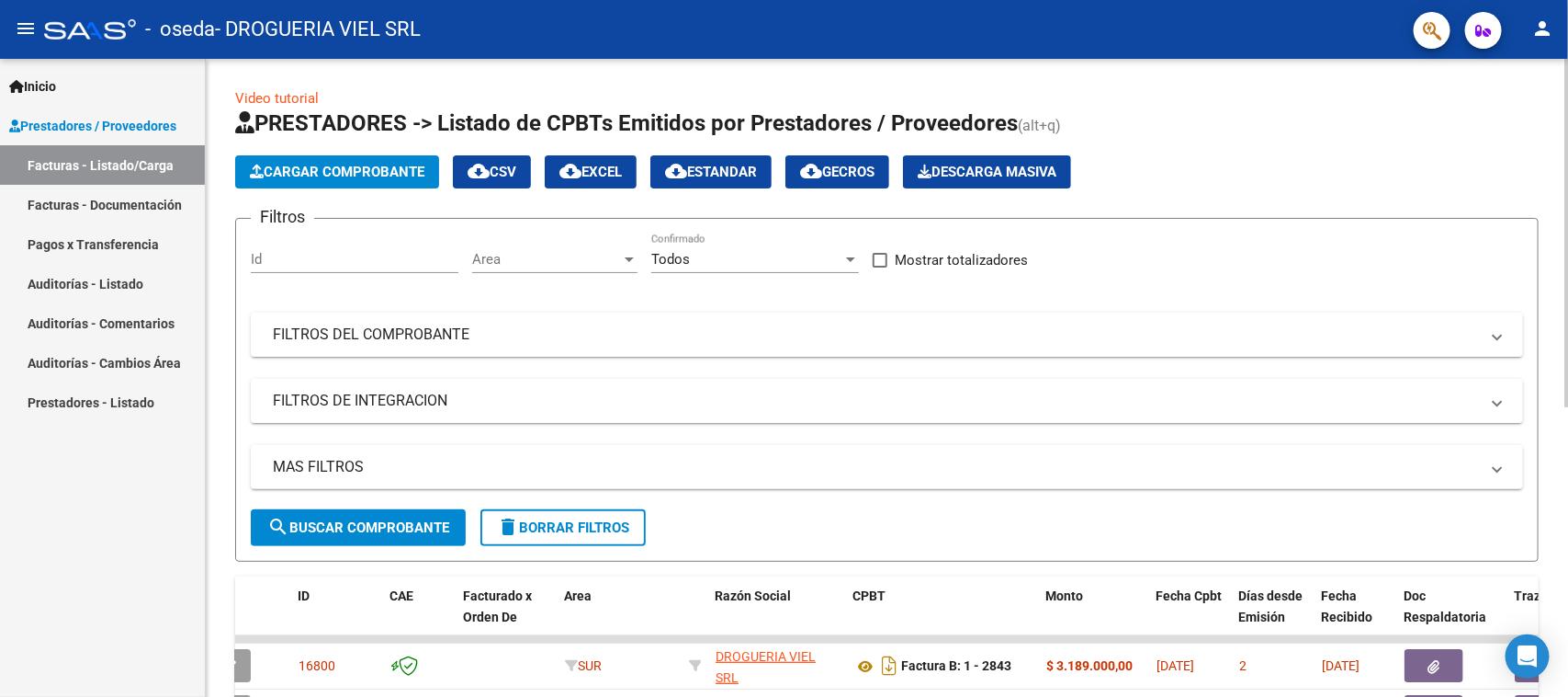
click at [276, 177] on span "Cargar Comprobante" at bounding box center [337, 171] width 175 height 17
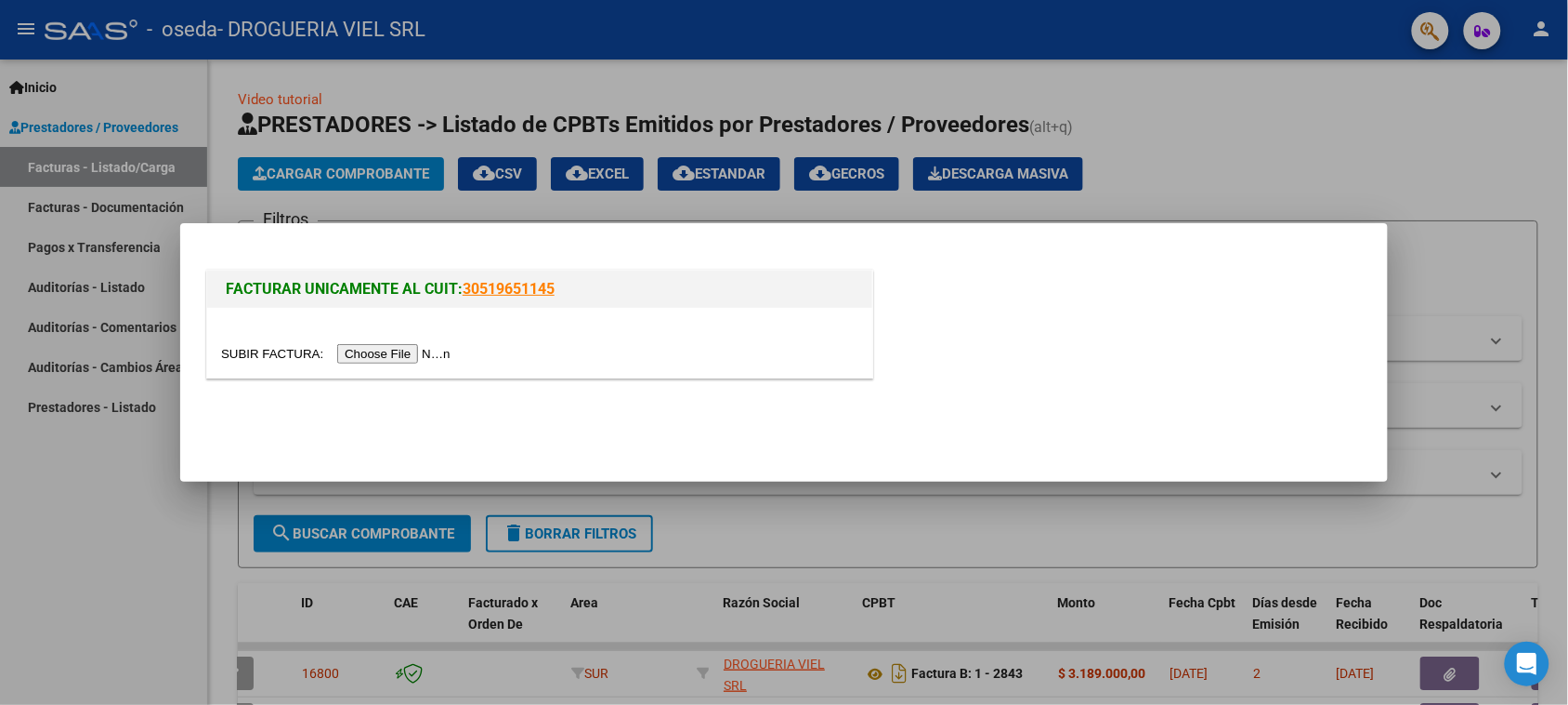
click at [426, 345] on input "file" at bounding box center [338, 353] width 235 height 20
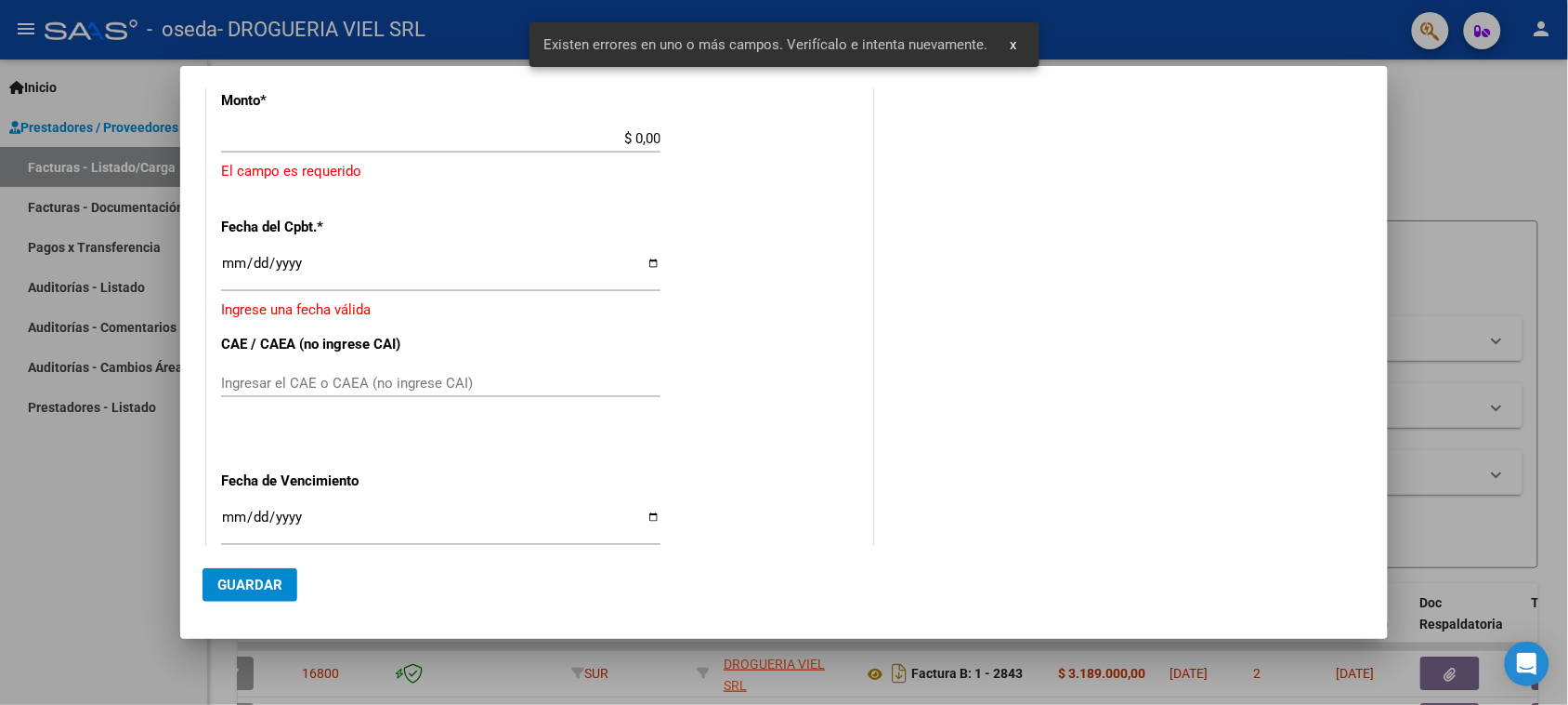
scroll to position [545, 0]
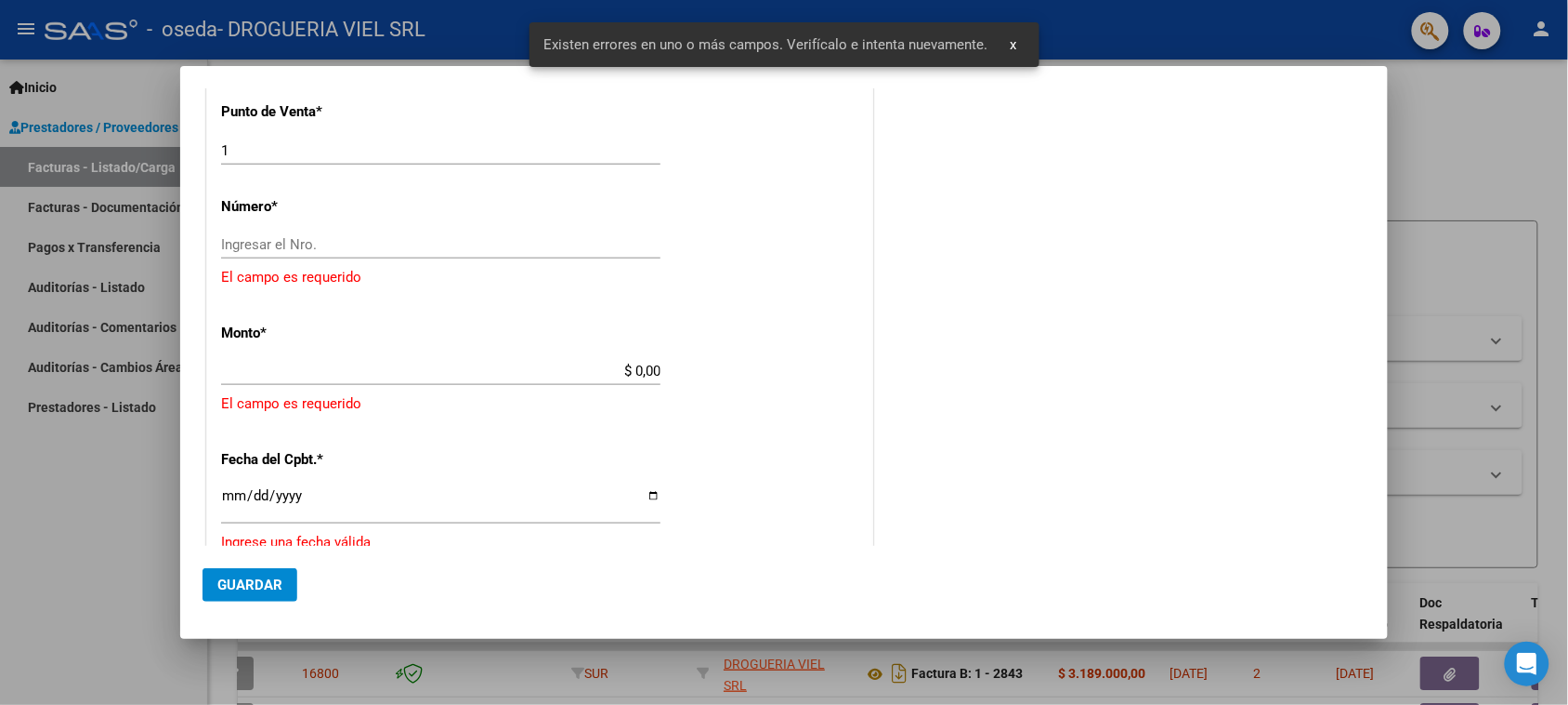
drag, startPoint x: 503, startPoint y: 219, endPoint x: 499, endPoint y: 233, distance: 14.6
click at [499, 233] on div "CUIT * 30-71412590-3 Ingresar CUIT ANALISIS PRESTADOR DROGUERIA VIEL SRL ARCA P…" at bounding box center [540, 352] width 665 height 1288
click at [499, 233] on div "Ingresar el Nro." at bounding box center [441, 244] width 440 height 27
click at [499, 234] on div "Ingresar el Nro." at bounding box center [441, 244] width 440 height 27
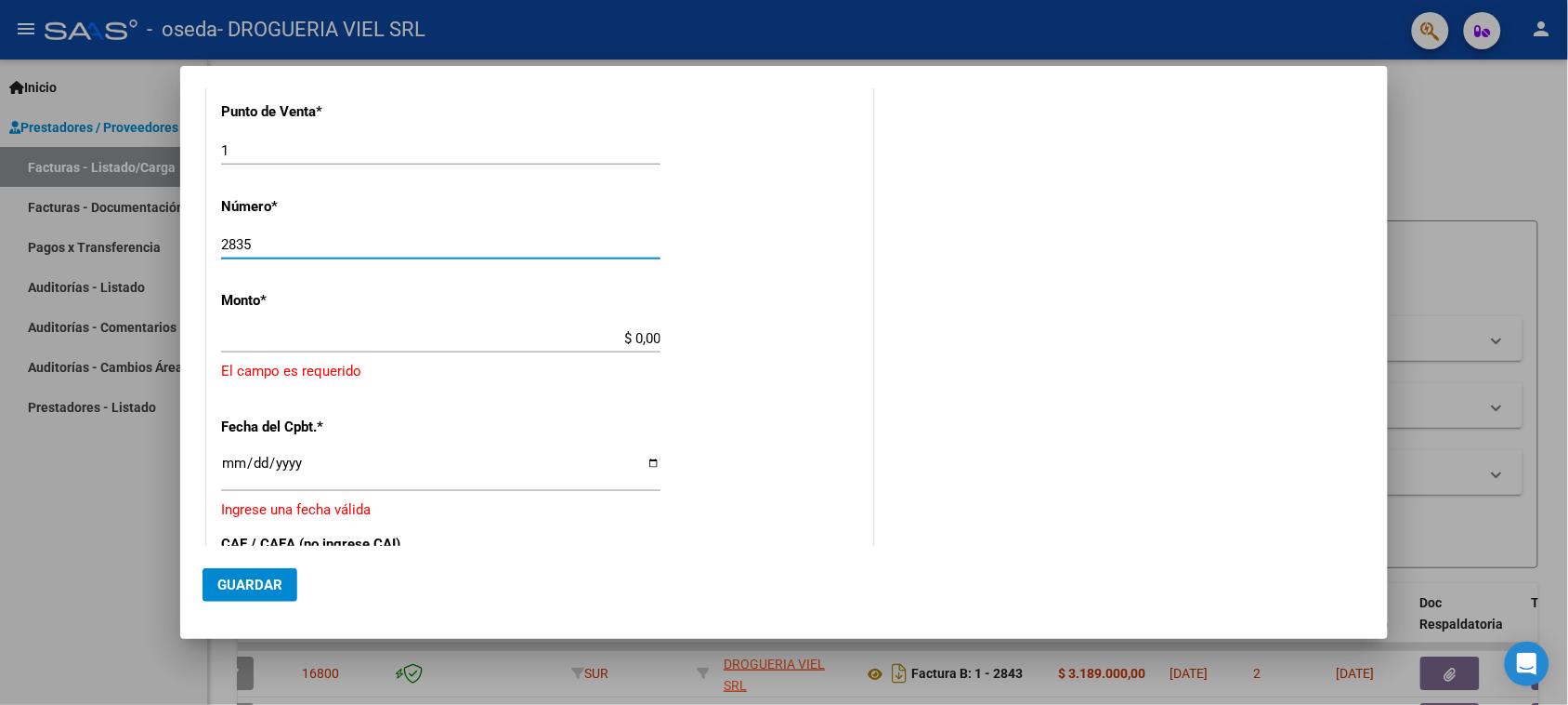
type input "2835"
type input "$ 611.400,00"
type input "[DATE]"
type input "75363957334021"
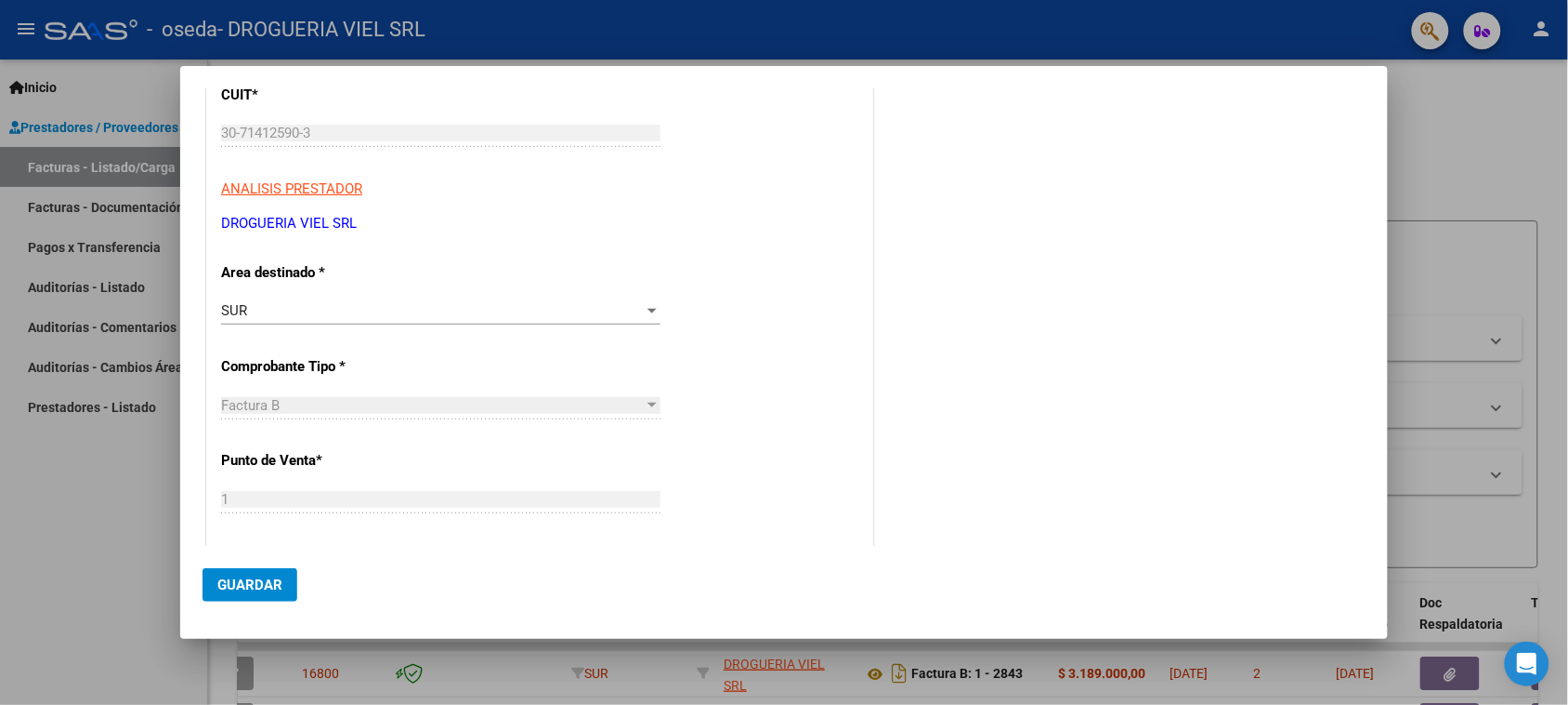
scroll to position [0, 0]
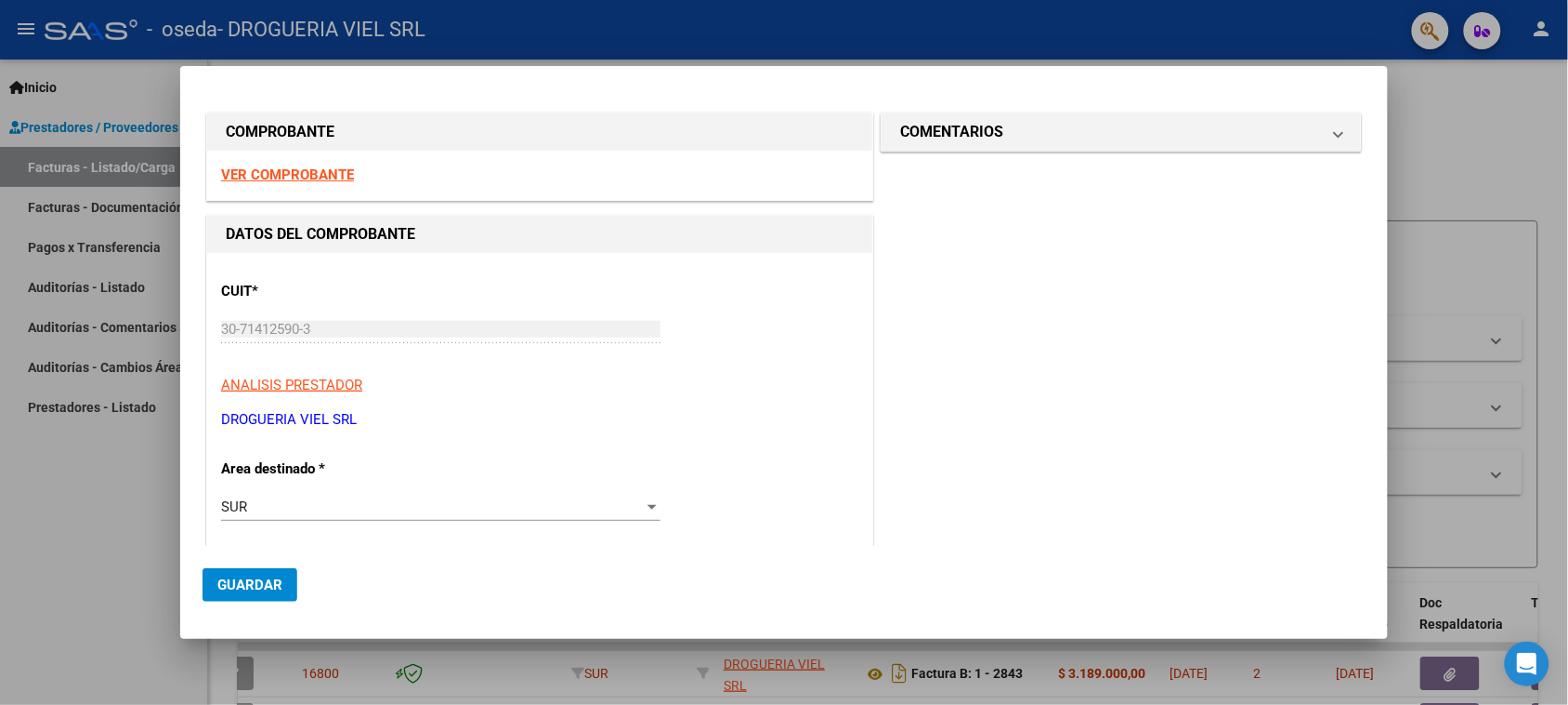
click at [266, 582] on span "Guardar" at bounding box center [250, 584] width 65 height 17
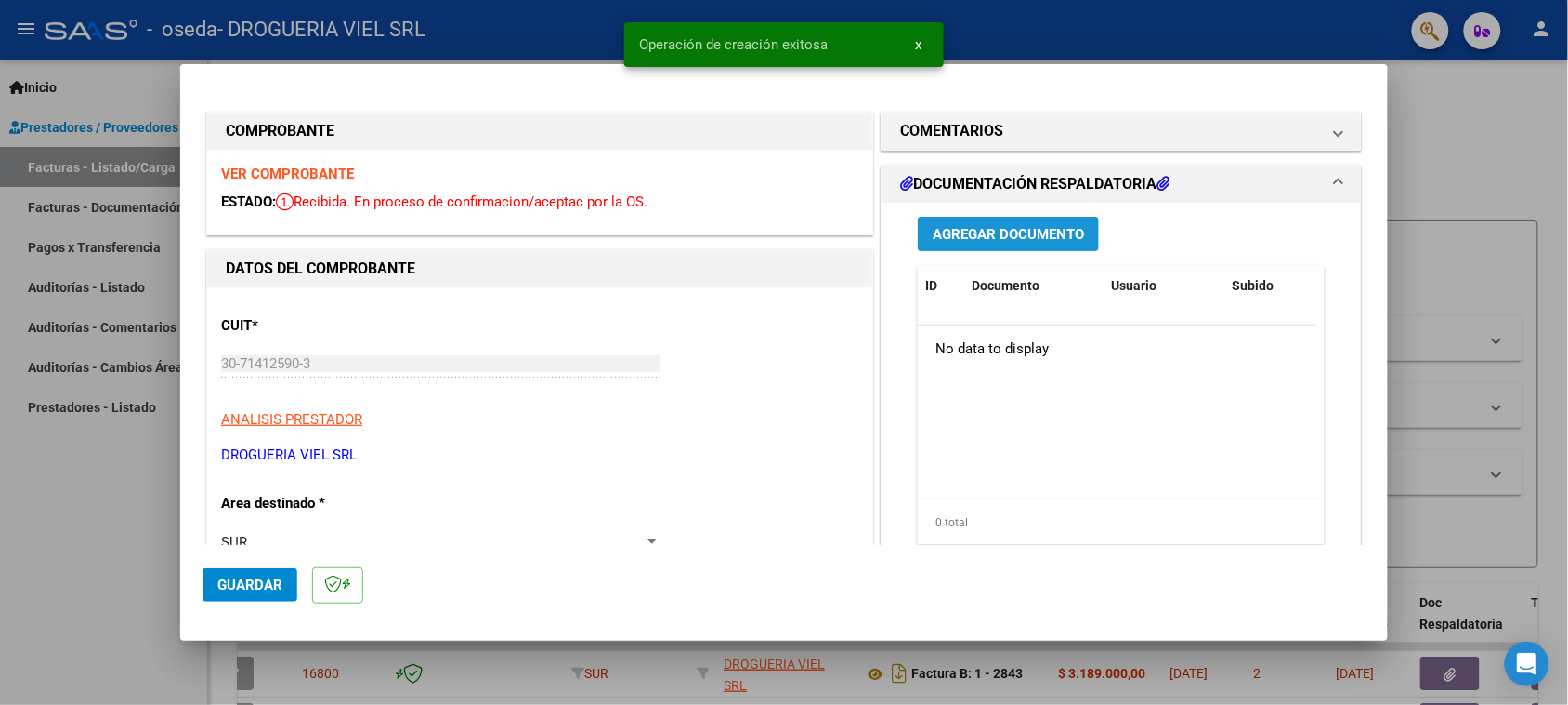
click at [984, 238] on span "Agregar Documento" at bounding box center [1008, 234] width 151 height 17
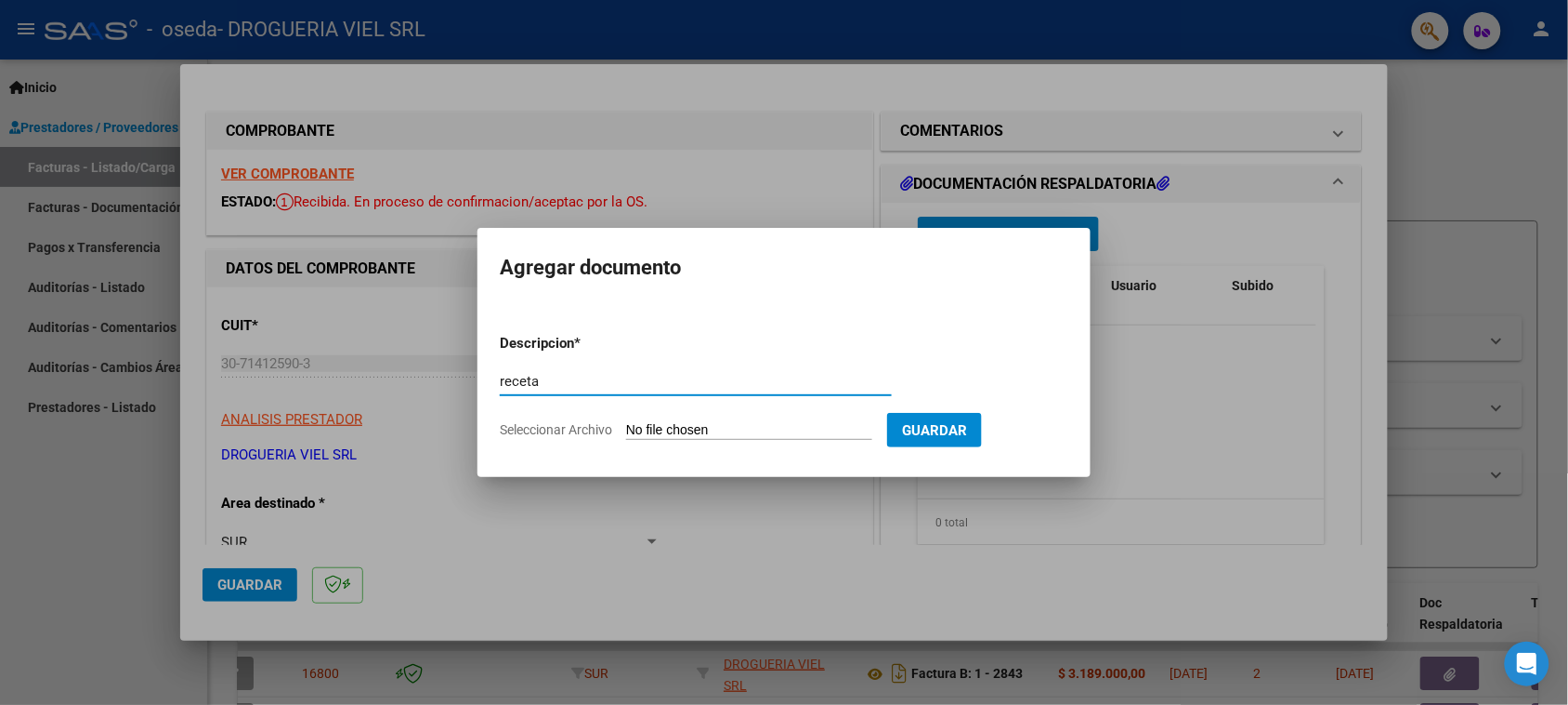
type input "receta"
click at [746, 442] on form "Descripcion * receta Escriba aquí una descripcion Seleccionar Archivo Guardar" at bounding box center [783, 387] width 568 height 136
click at [737, 435] on input "Seleccionar Archivo" at bounding box center [749, 431] width 246 height 18
type input "C:\fakepath\Escáner_20250912 (2).pdf"
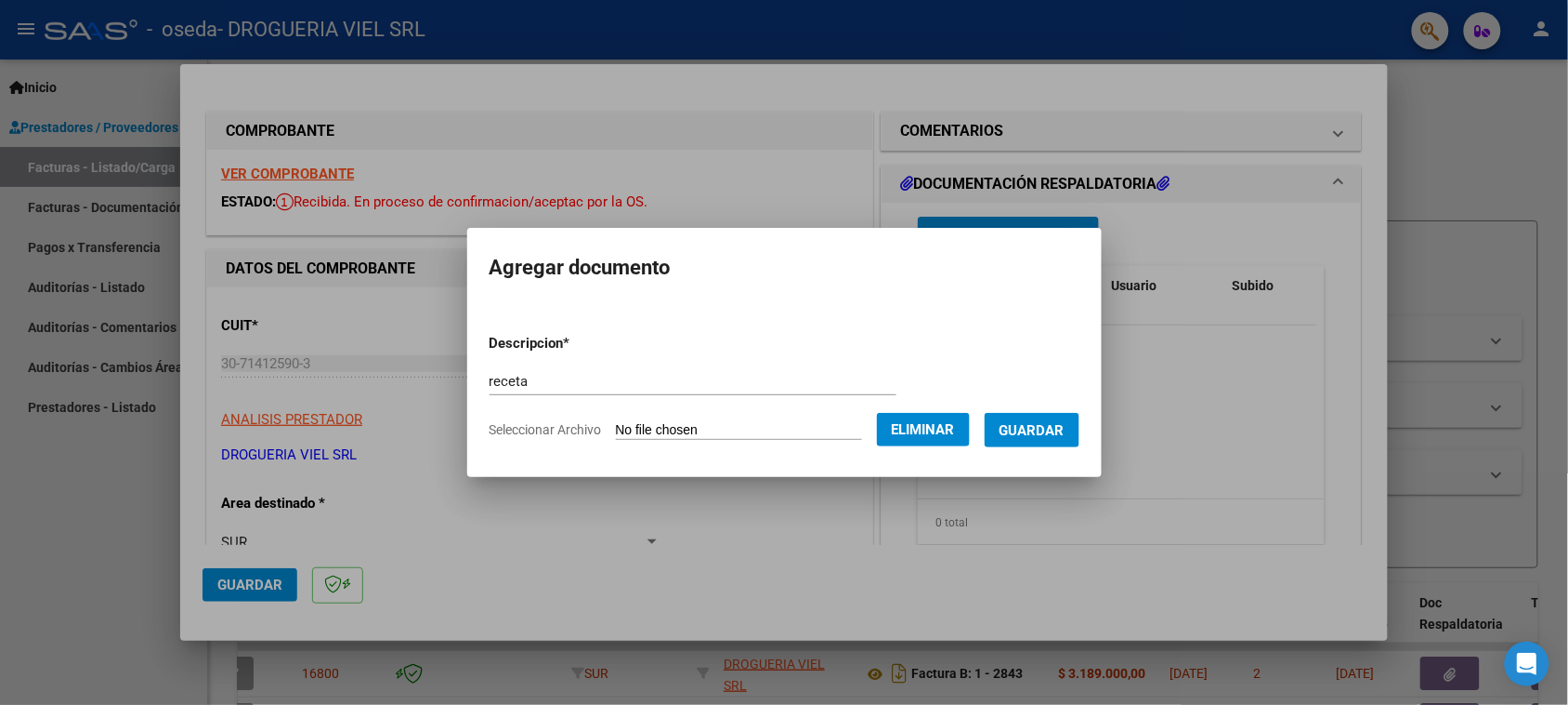
click at [1056, 428] on span "Guardar" at bounding box center [1032, 430] width 65 height 17
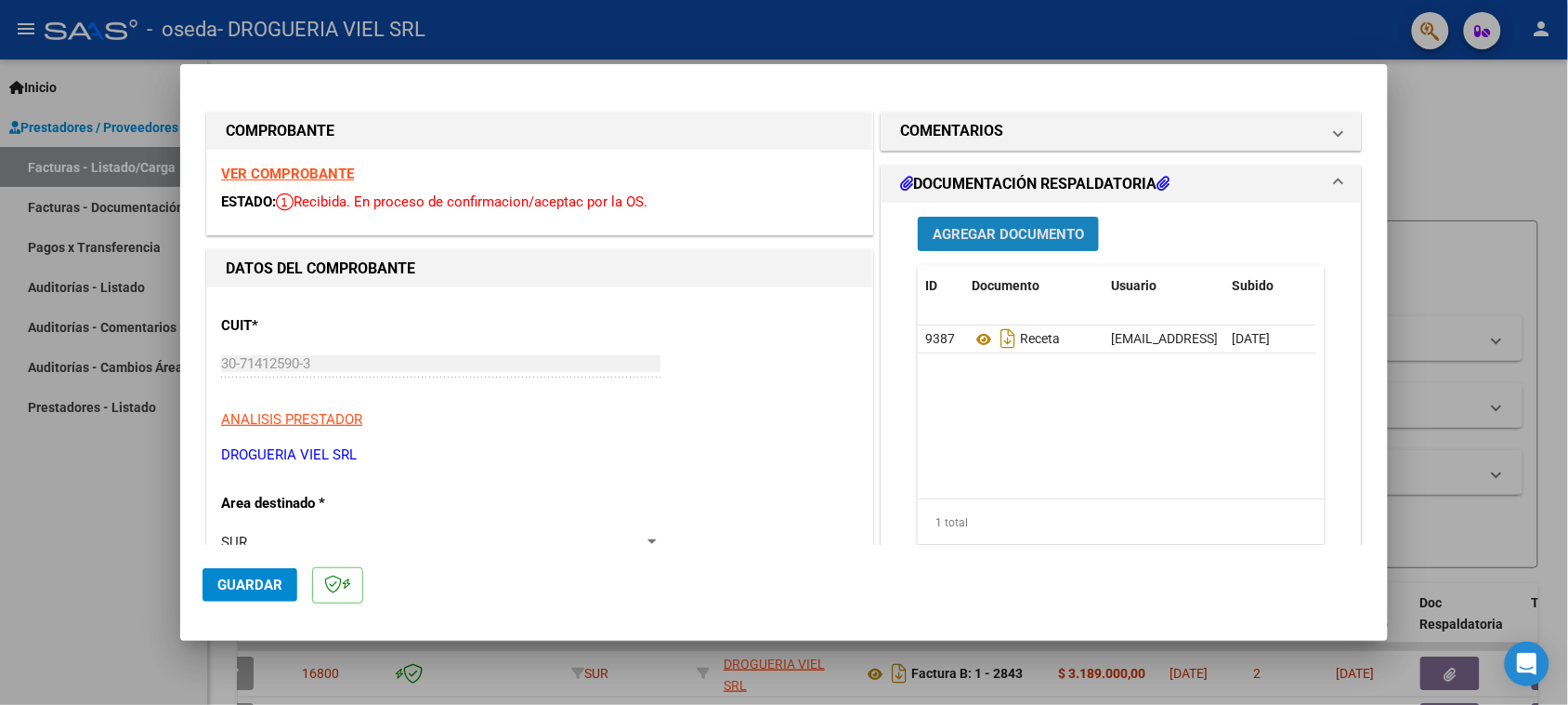
click at [1023, 235] on span "Agregar Documento" at bounding box center [1008, 234] width 151 height 17
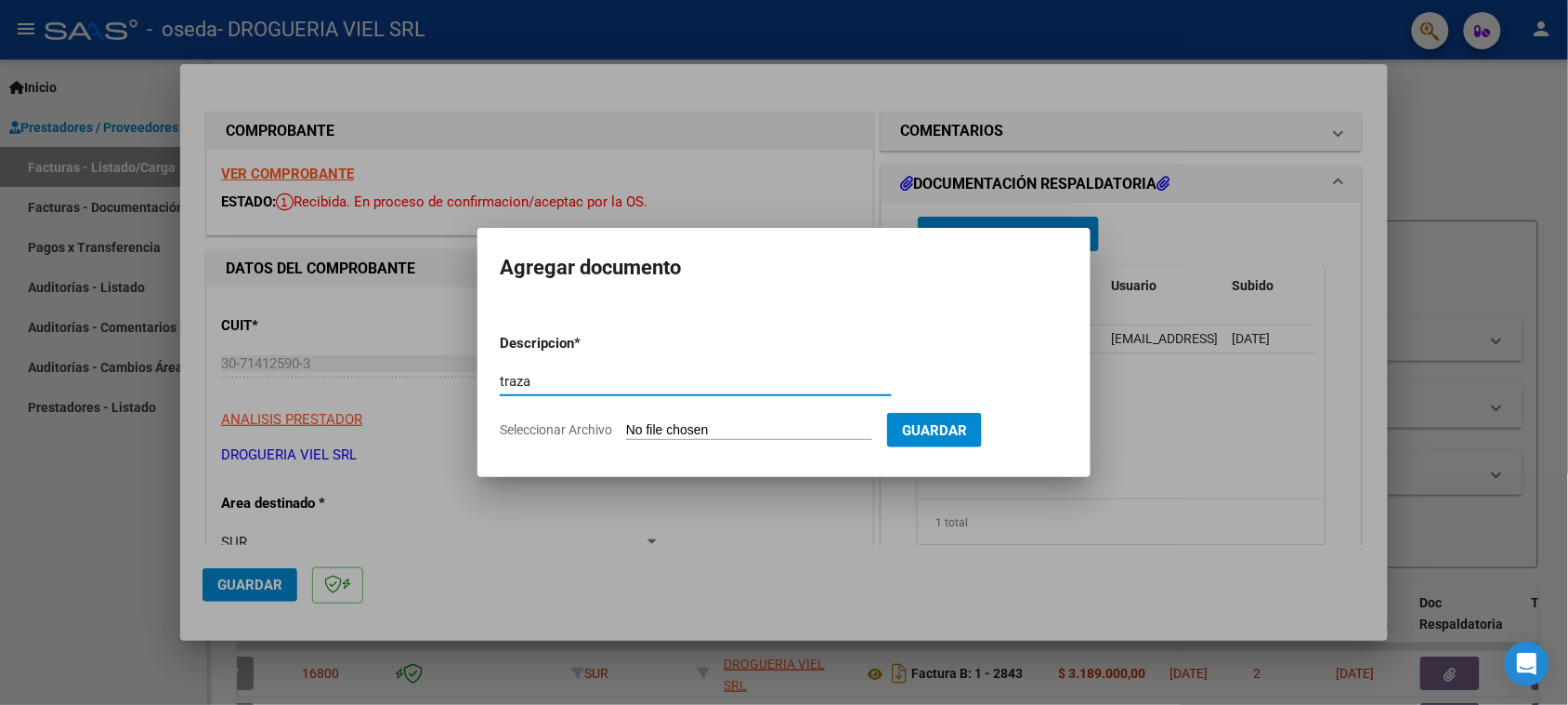
type input "traza"
click at [693, 429] on input "Seleccionar Archivo" at bounding box center [749, 431] width 246 height 18
type input "C:\fakepath\Escáner_20250912 (4).pdf"
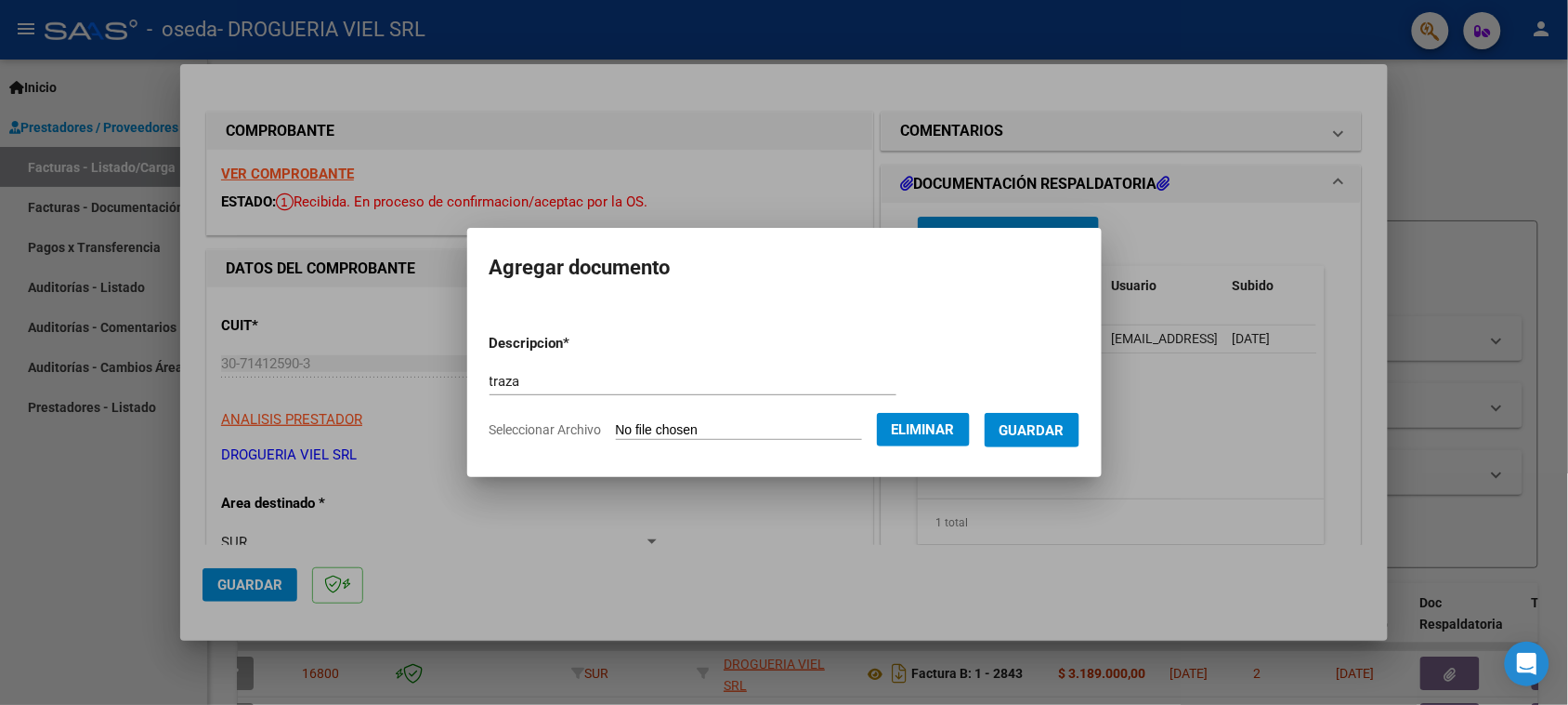
click at [1062, 440] on button "Guardar" at bounding box center [1031, 429] width 95 height 34
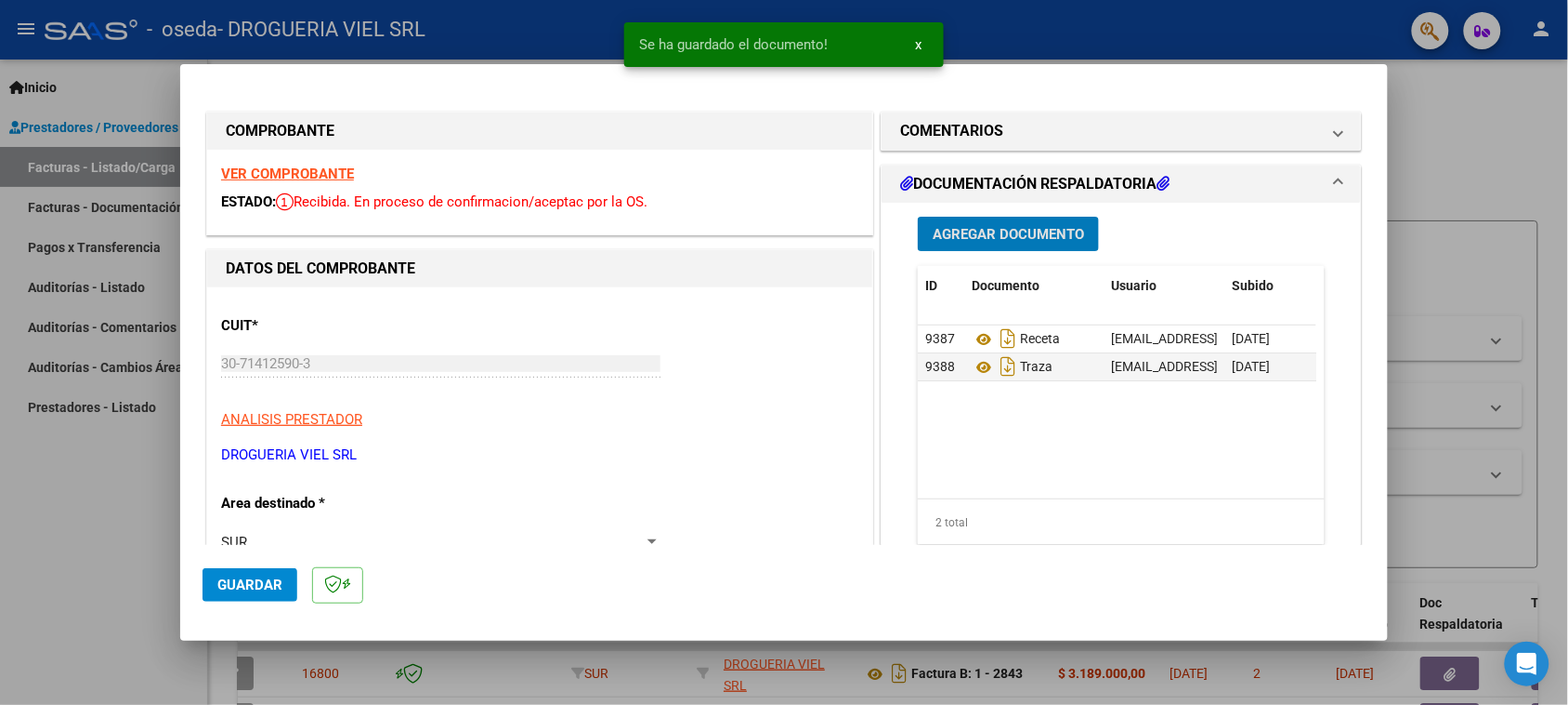
click at [1037, 249] on button "Agregar Documento" at bounding box center [1008, 234] width 182 height 34
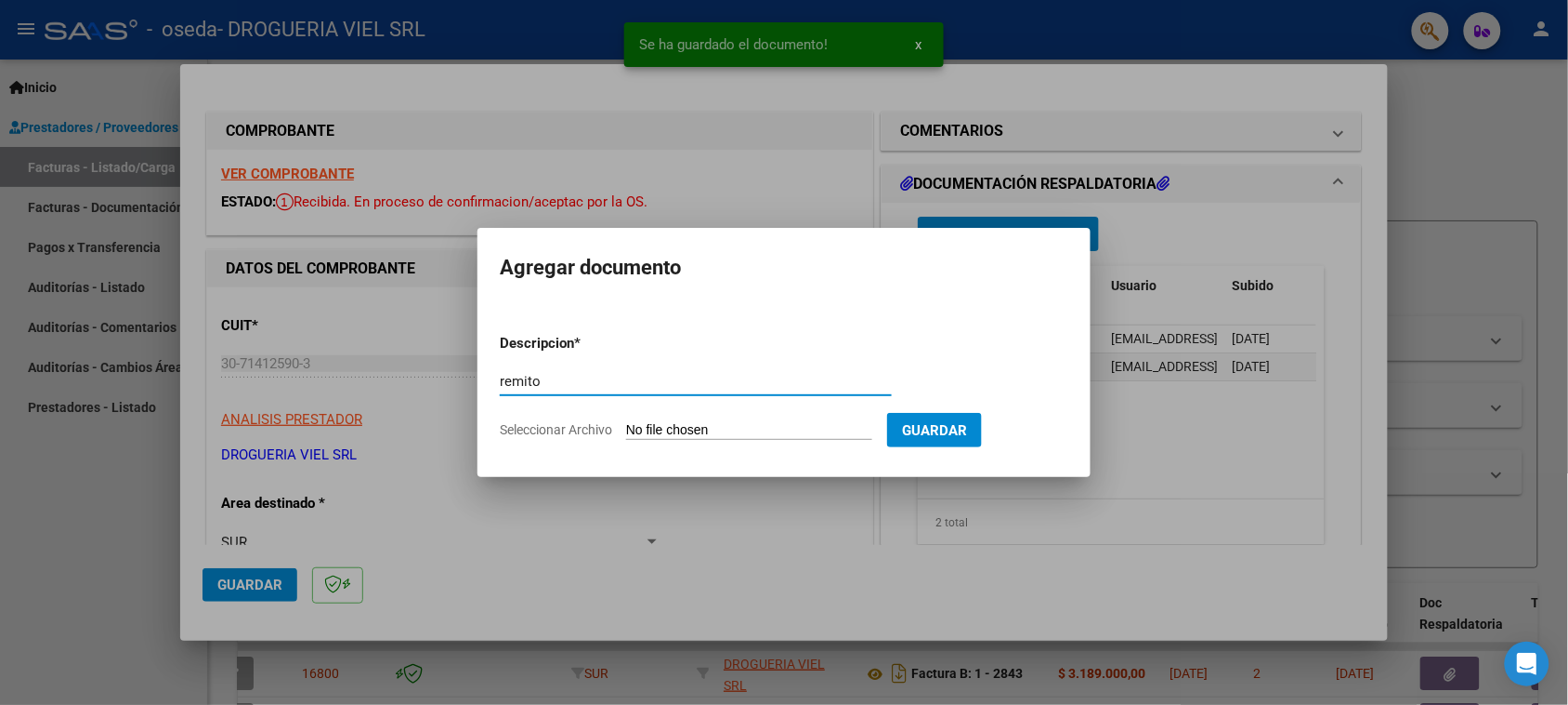
type input "remito"
click at [804, 430] on input "Seleccionar Archivo" at bounding box center [749, 431] width 246 height 18
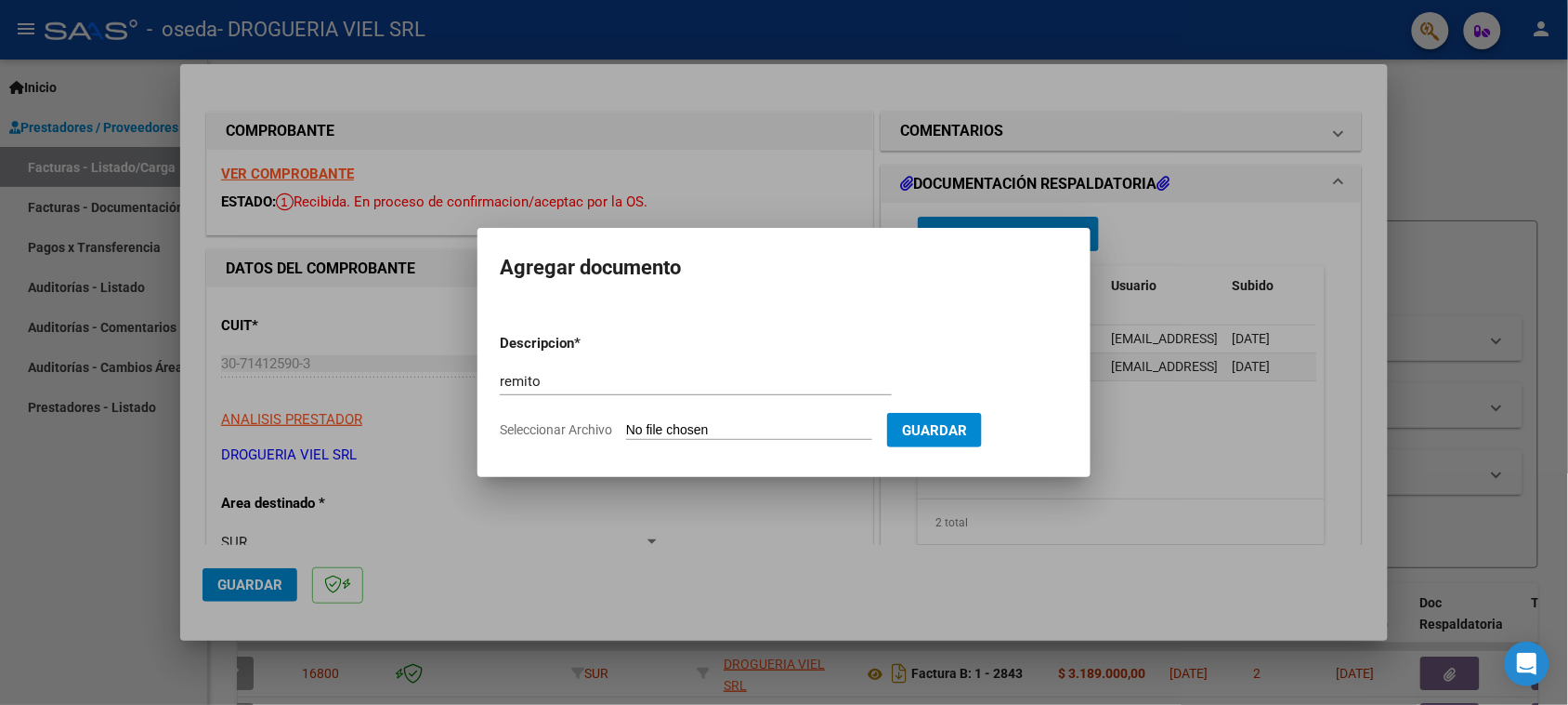
type input "C:\fakepath\Escáner_20250912 (3).pdf"
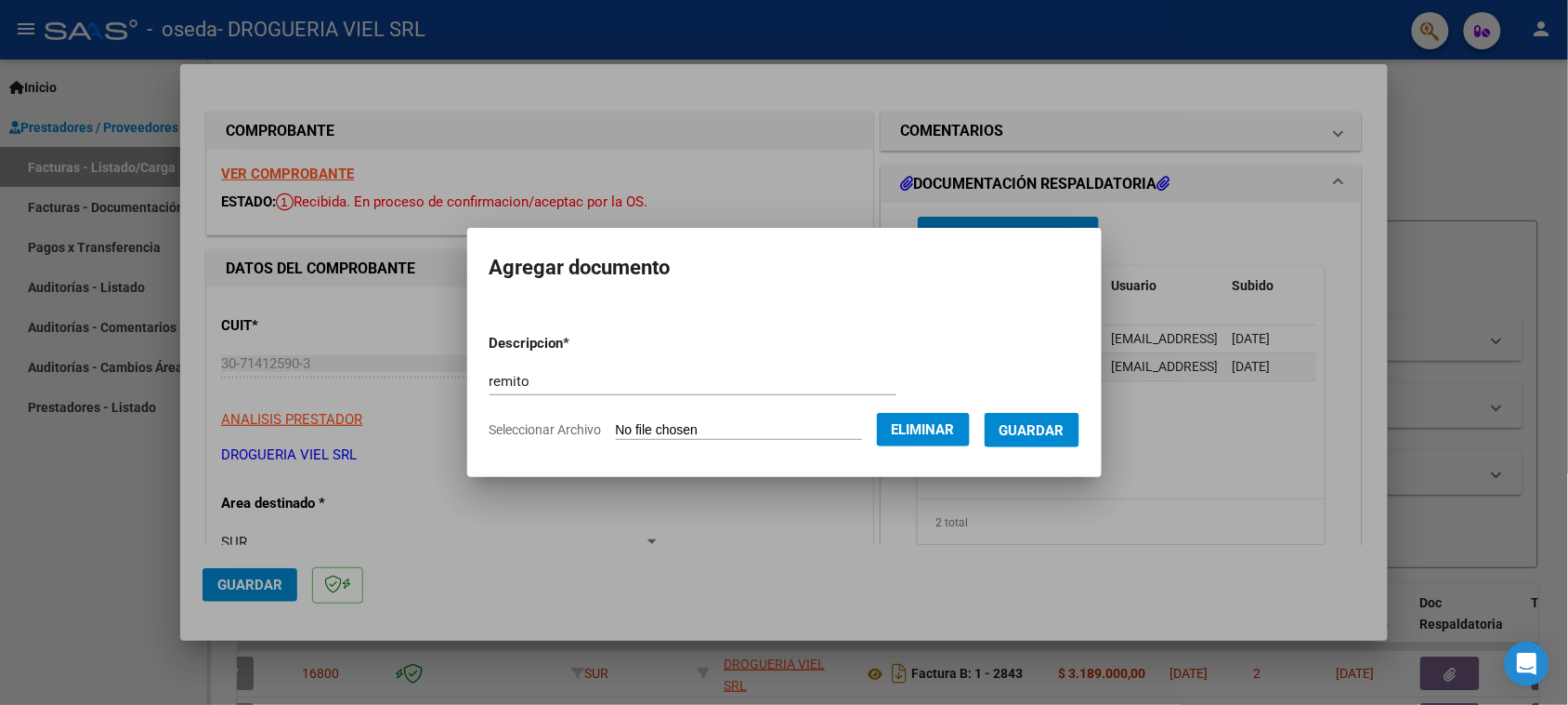
click at [1038, 422] on span "Guardar" at bounding box center [1032, 430] width 65 height 17
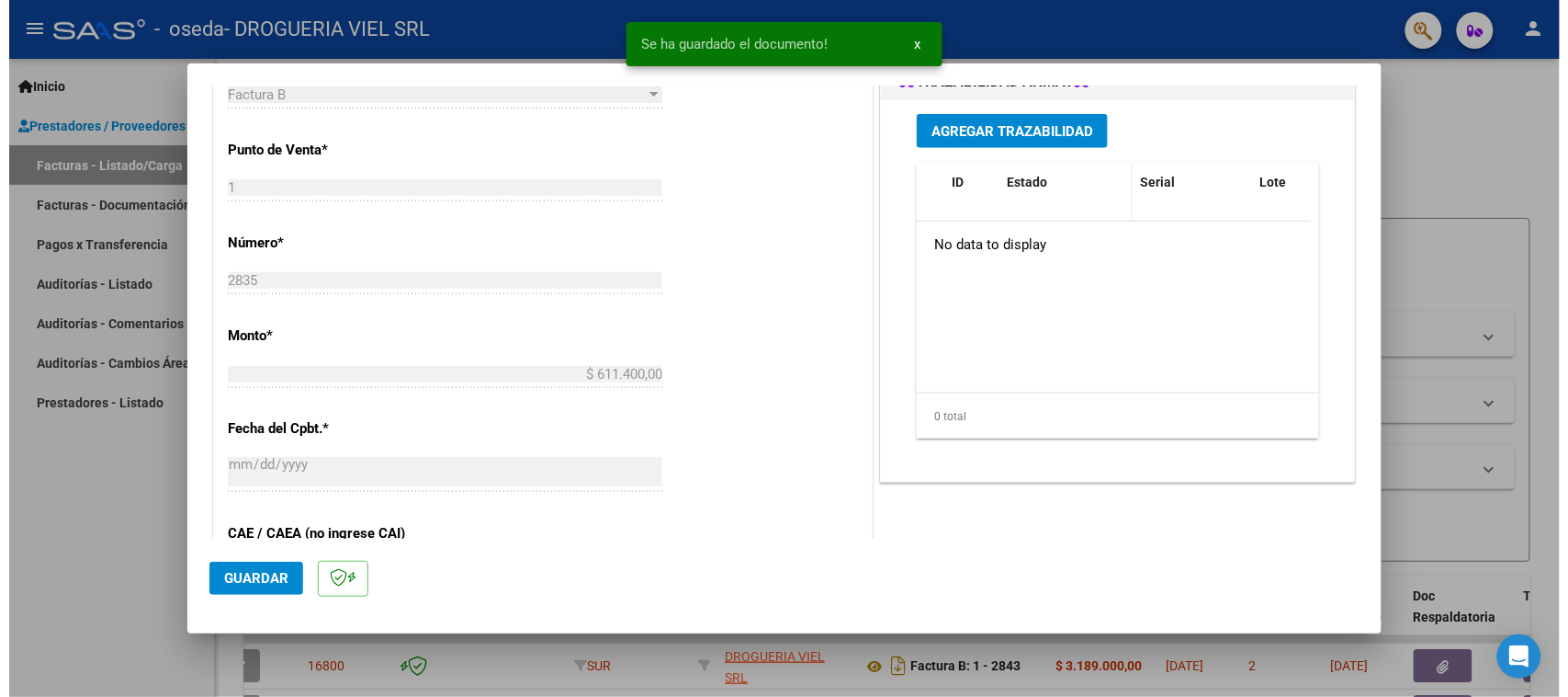
scroll to position [459, 0]
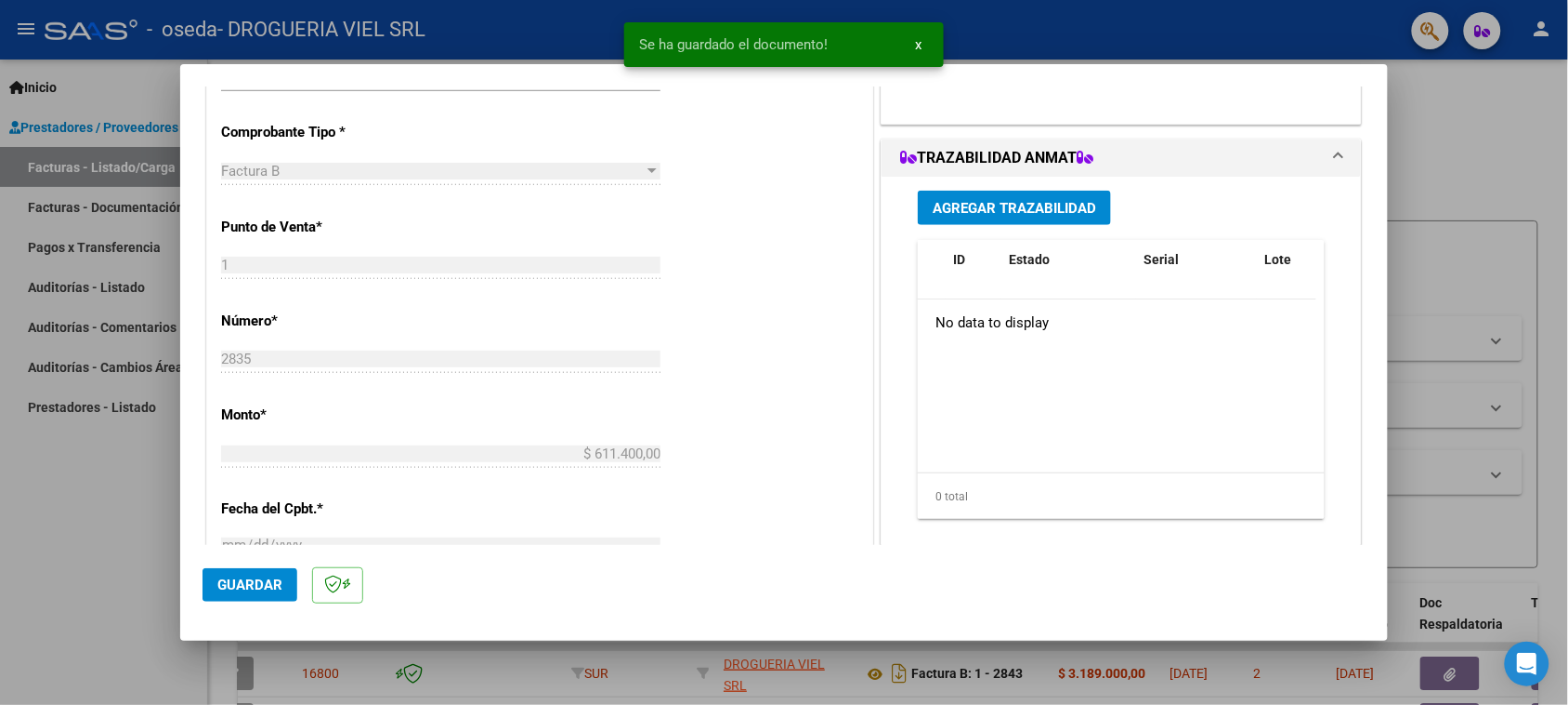
click at [1034, 233] on div "Agregar Trazabilidad ID Estado Serial Lote C/ Rec Apellido Nombre DNI Medicamen…" at bounding box center [1121, 362] width 435 height 371
drag, startPoint x: 1034, startPoint y: 233, endPoint x: 1024, endPoint y: 224, distance: 13.5
click at [1024, 224] on div "Agregar Trazabilidad ID Estado Serial Lote C/ Rec Apellido Nombre DNI Medicamen…" at bounding box center [1121, 362] width 435 height 371
click at [1024, 224] on button "Agregar Trazabilidad" at bounding box center [1014, 207] width 193 height 34
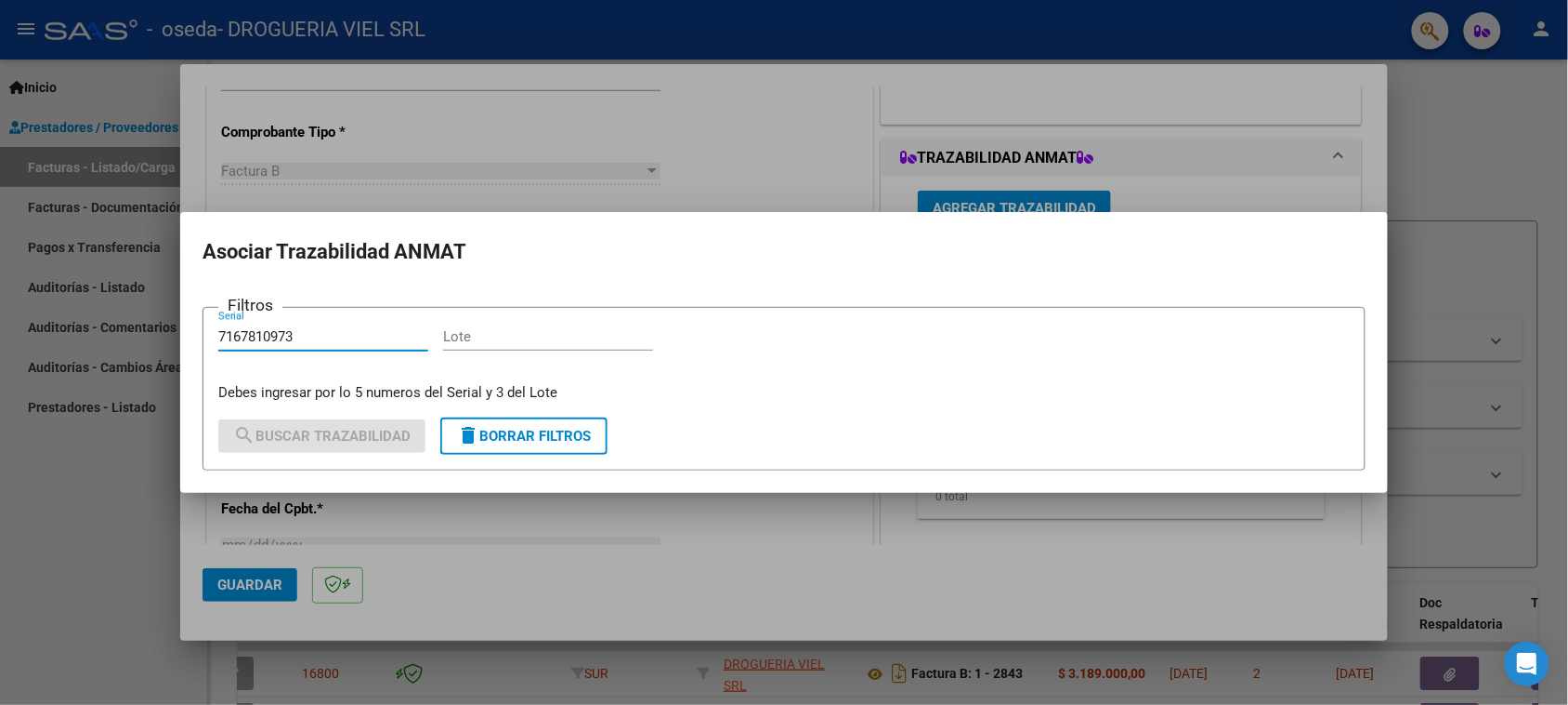
type input "7167810973"
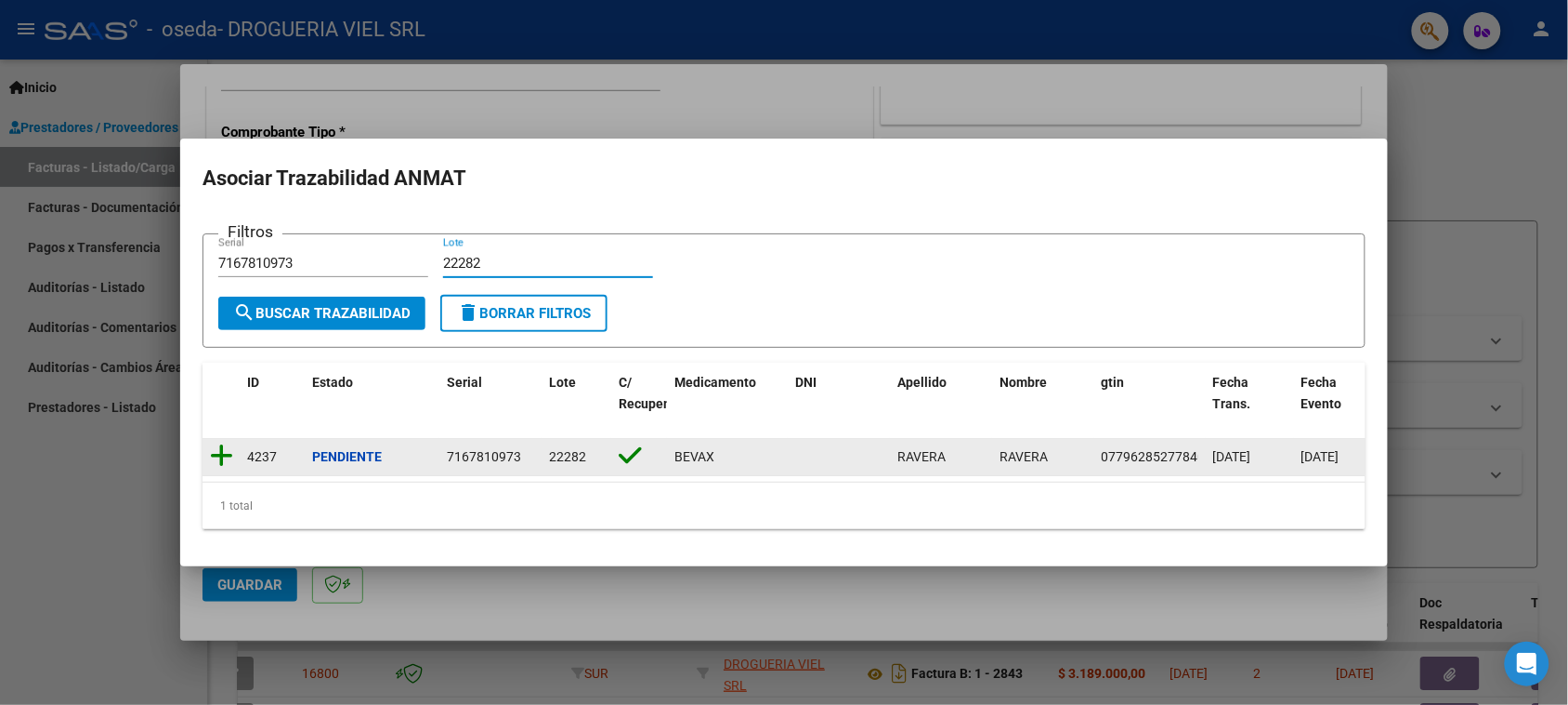
type input "22282"
click at [224, 443] on icon at bounding box center [222, 456] width 24 height 27
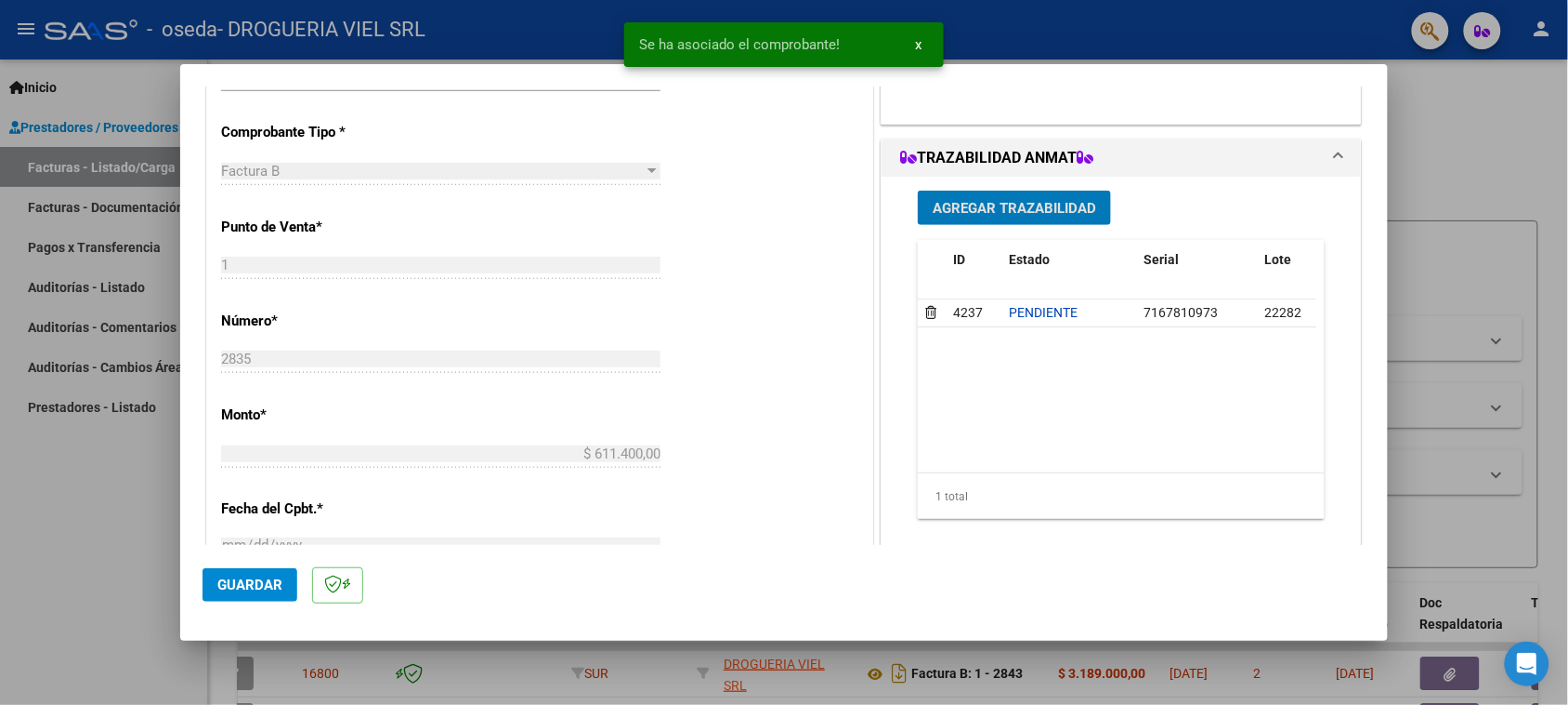
click at [1043, 207] on span "Agregar Trazabilidad" at bounding box center [1014, 208] width 164 height 17
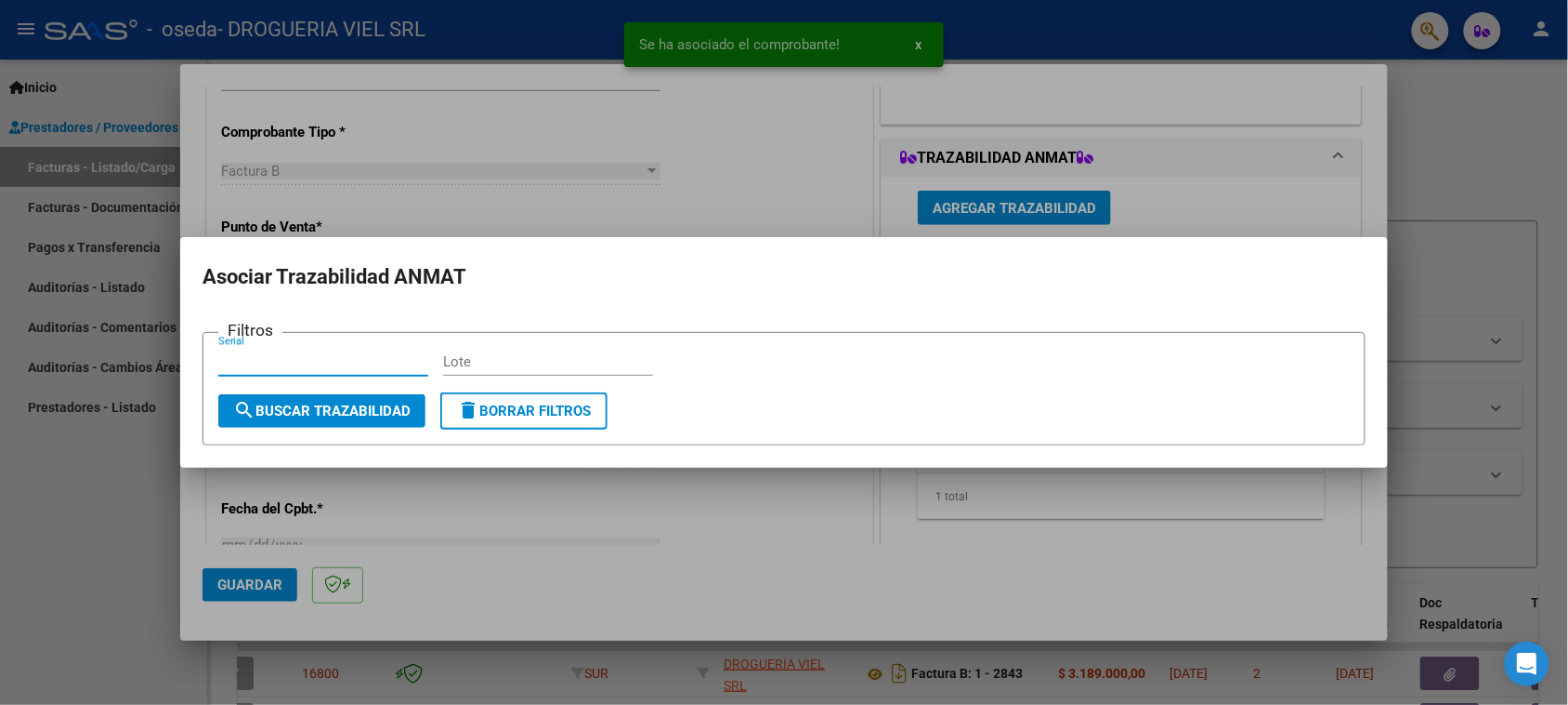
click at [512, 358] on input "Lote" at bounding box center [549, 361] width 210 height 17
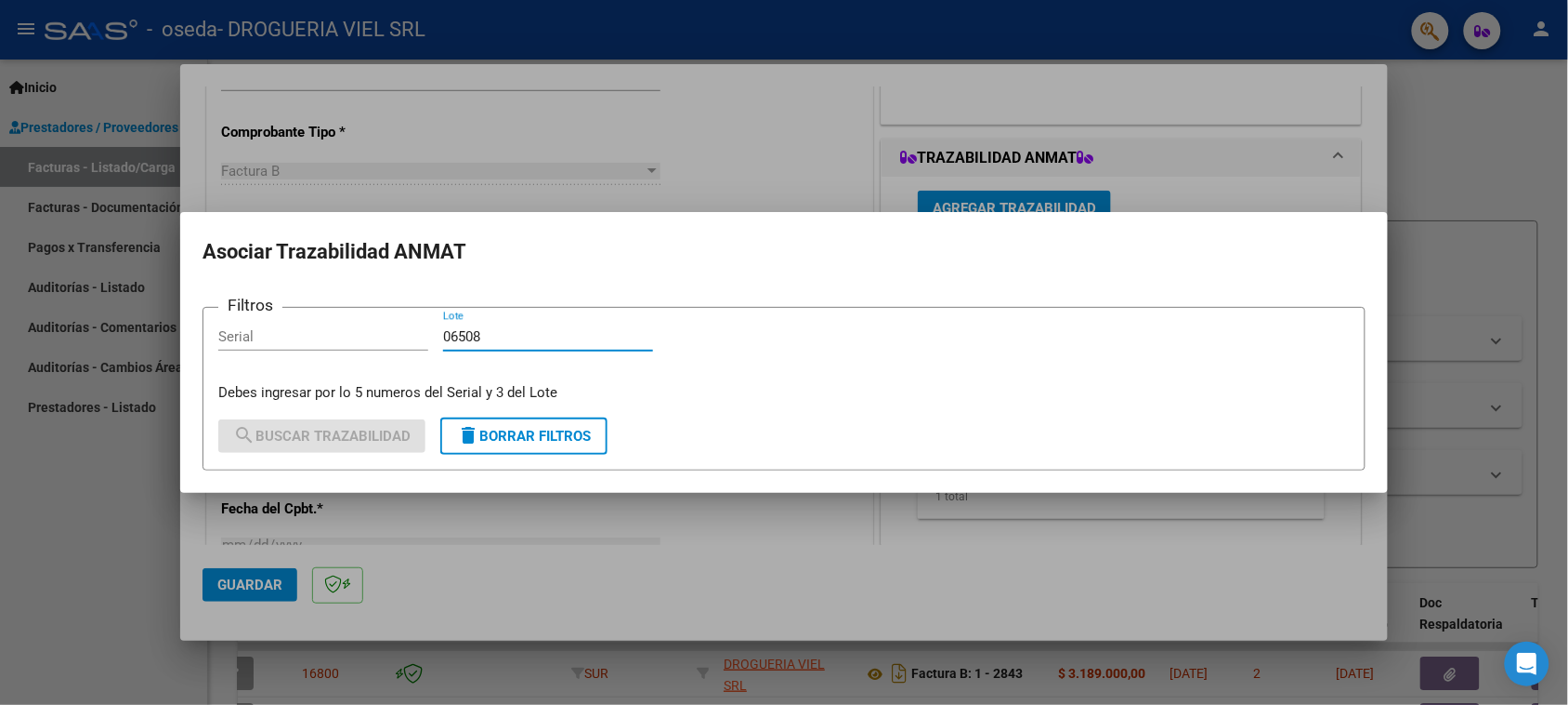
type input "06508"
click at [348, 337] on input "Serial" at bounding box center [323, 336] width 210 height 17
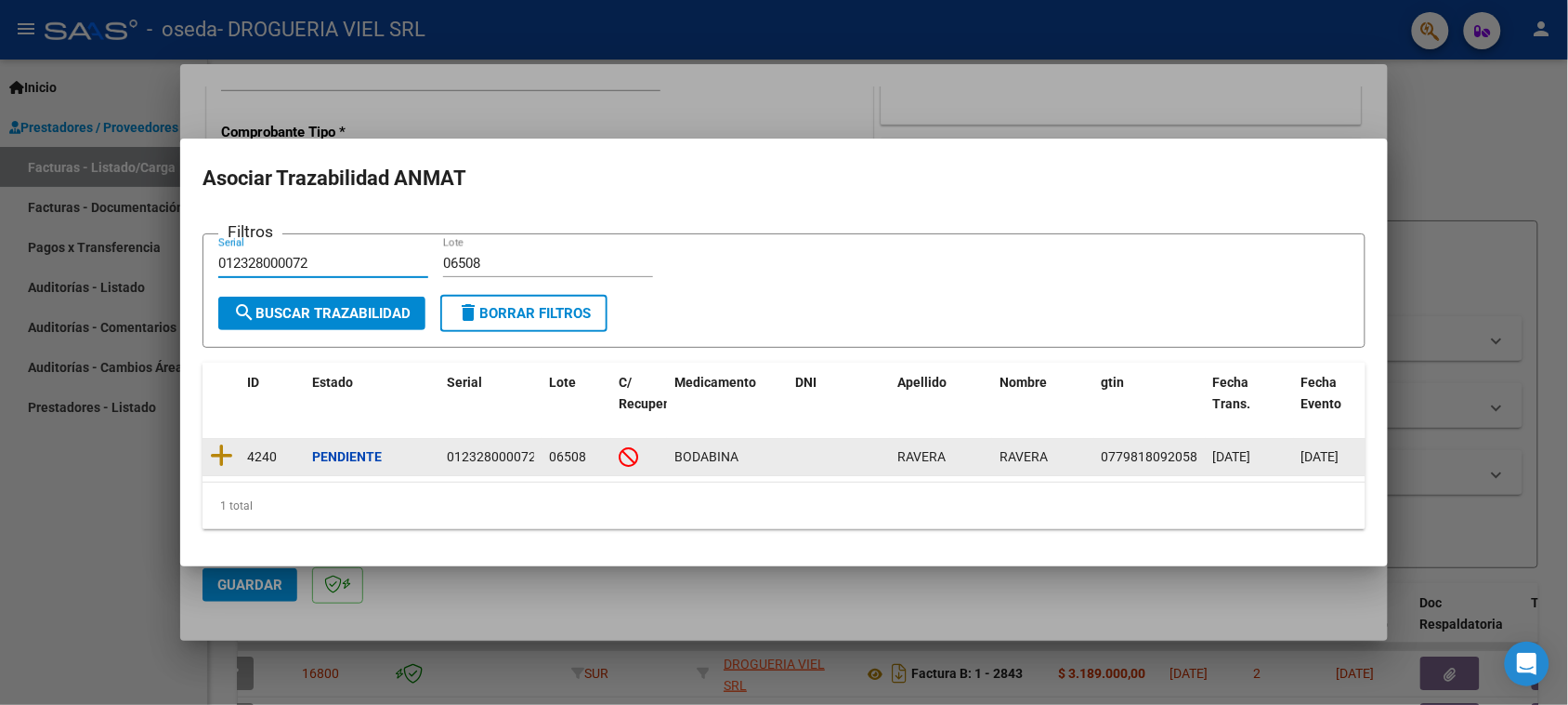
type input "012328000072"
click at [231, 443] on datatable-body-cell at bounding box center [221, 457] width 37 height 36
click at [231, 443] on icon at bounding box center [222, 456] width 24 height 27
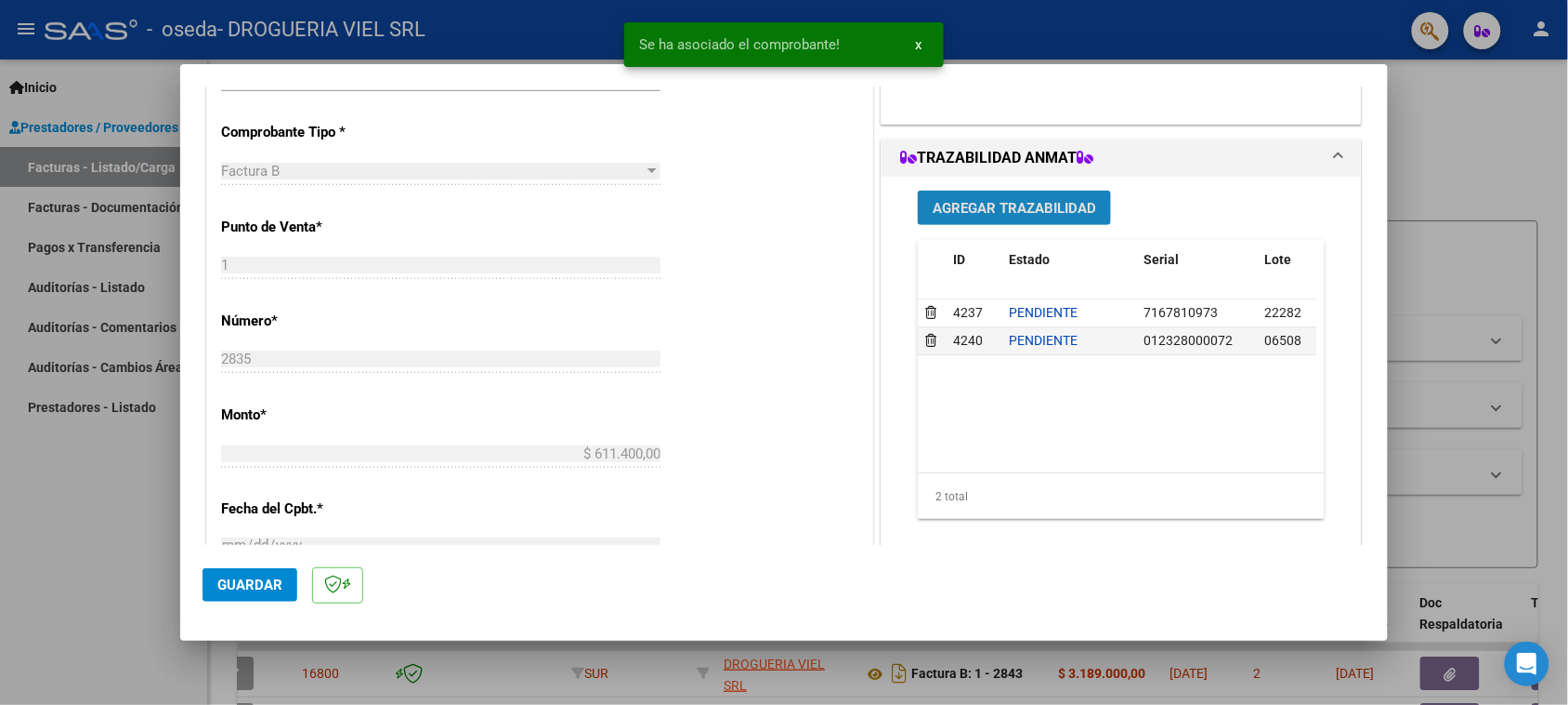
click at [1047, 207] on span "Agregar Trazabilidad" at bounding box center [1014, 208] width 164 height 17
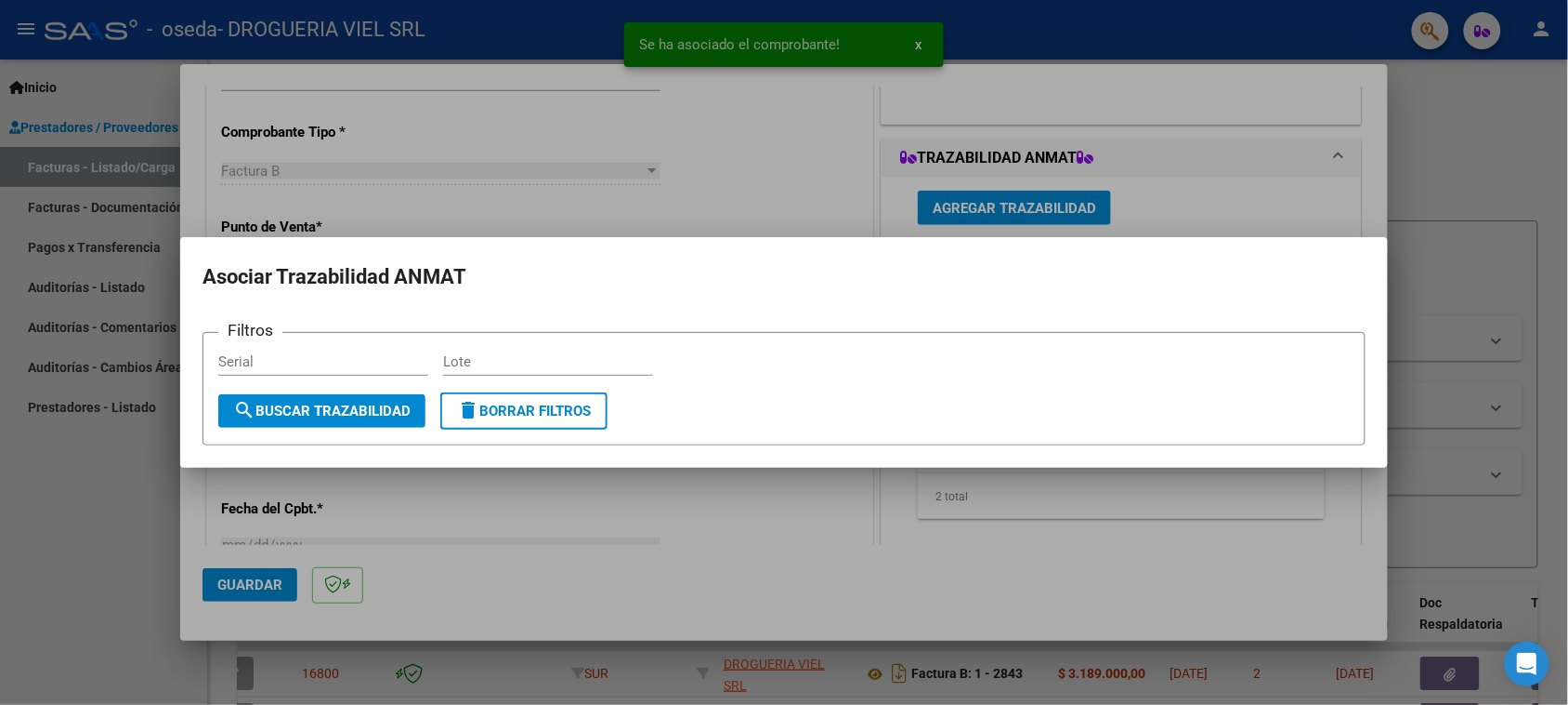
click at [566, 373] on div "Lote" at bounding box center [549, 361] width 210 height 27
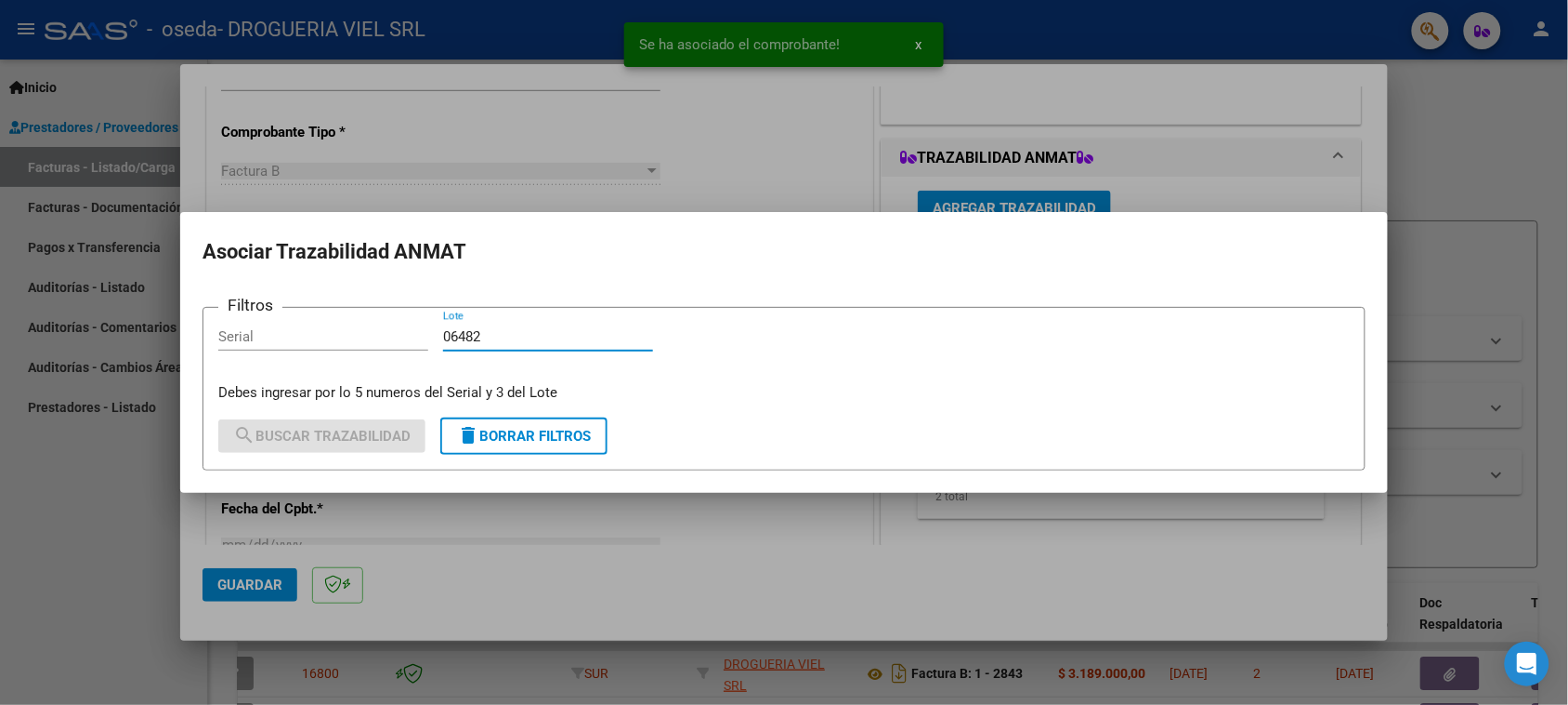
type input "06482"
click at [389, 367] on div "Serial" at bounding box center [323, 345] width 210 height 45
click at [376, 357] on div "Serial" at bounding box center [323, 345] width 210 height 45
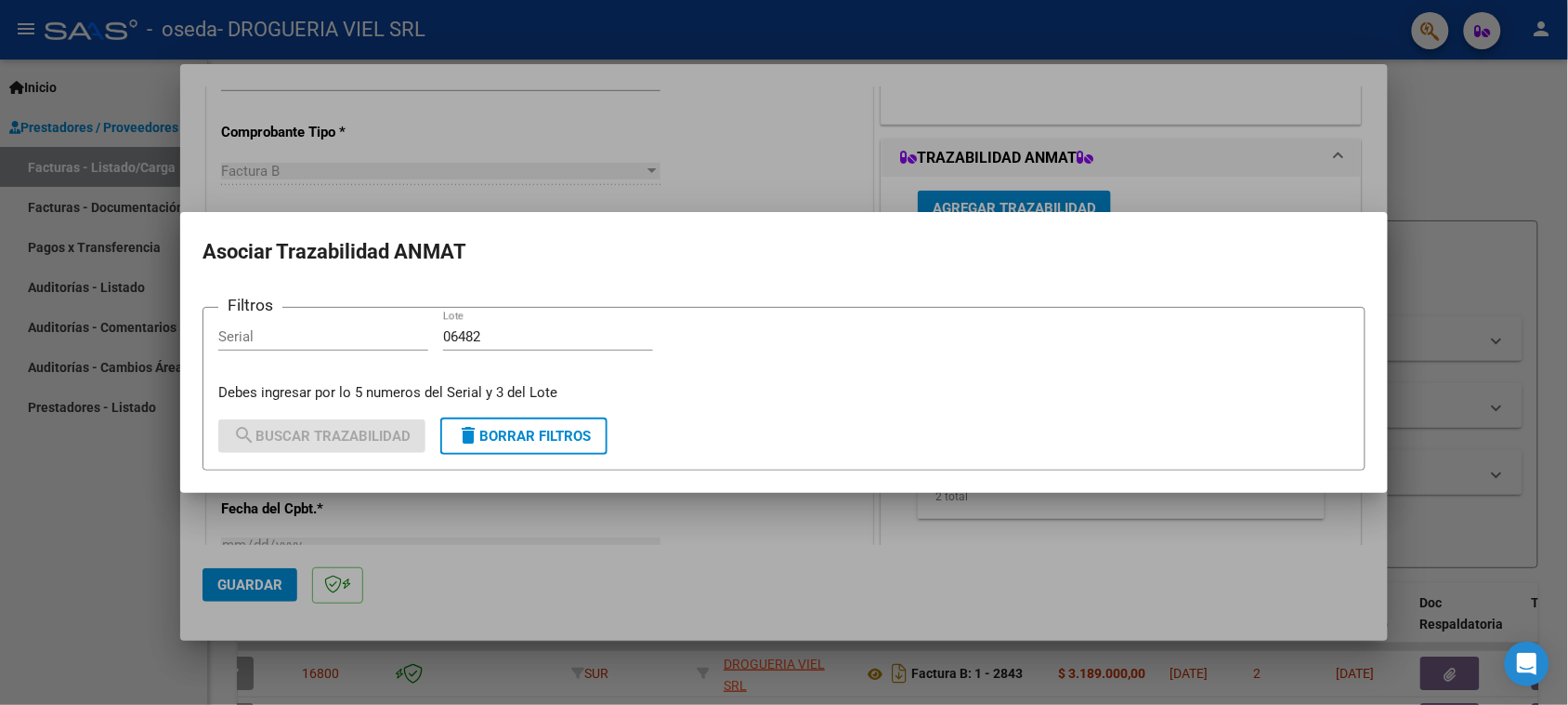
click at [337, 340] on input "Serial" at bounding box center [323, 336] width 210 height 17
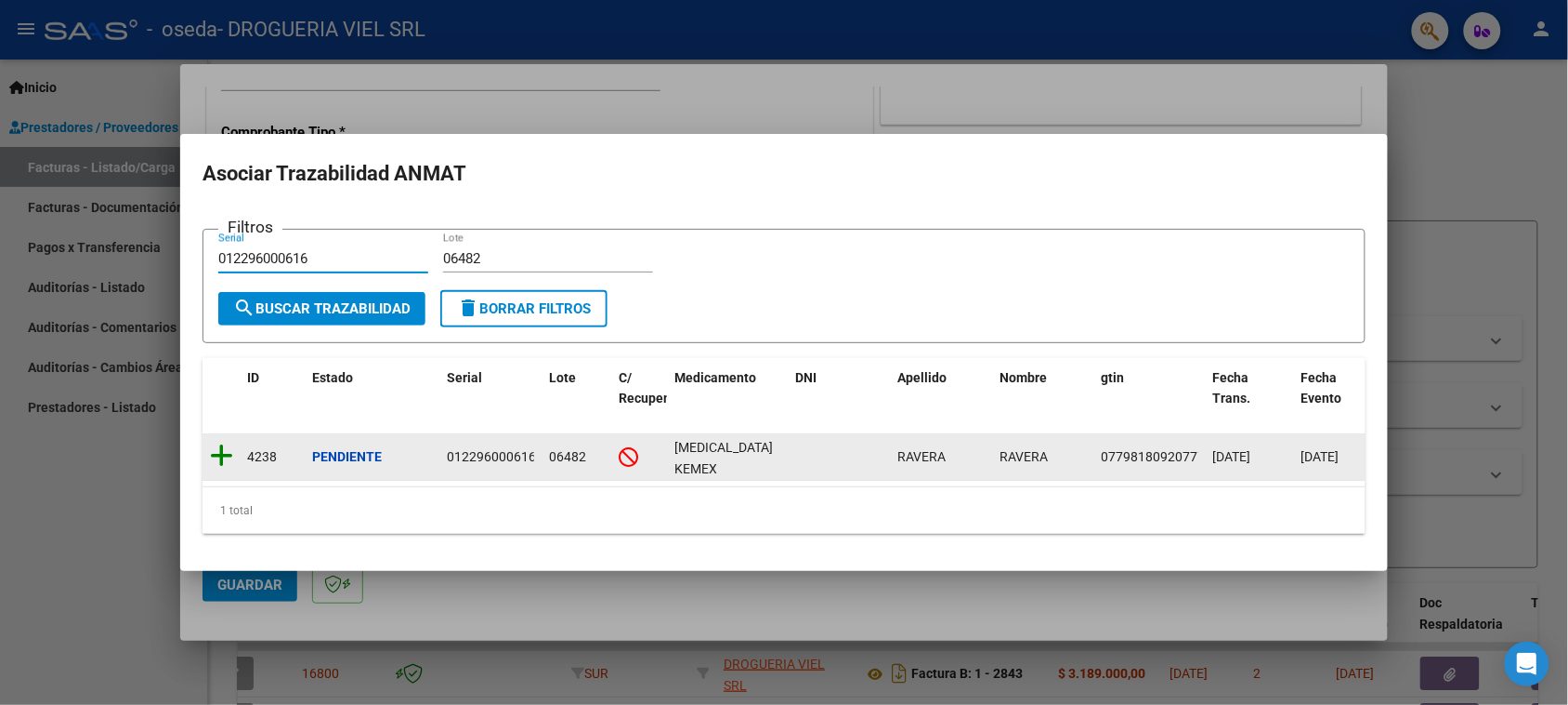
type input "012296000616"
click at [217, 443] on icon at bounding box center [222, 456] width 24 height 27
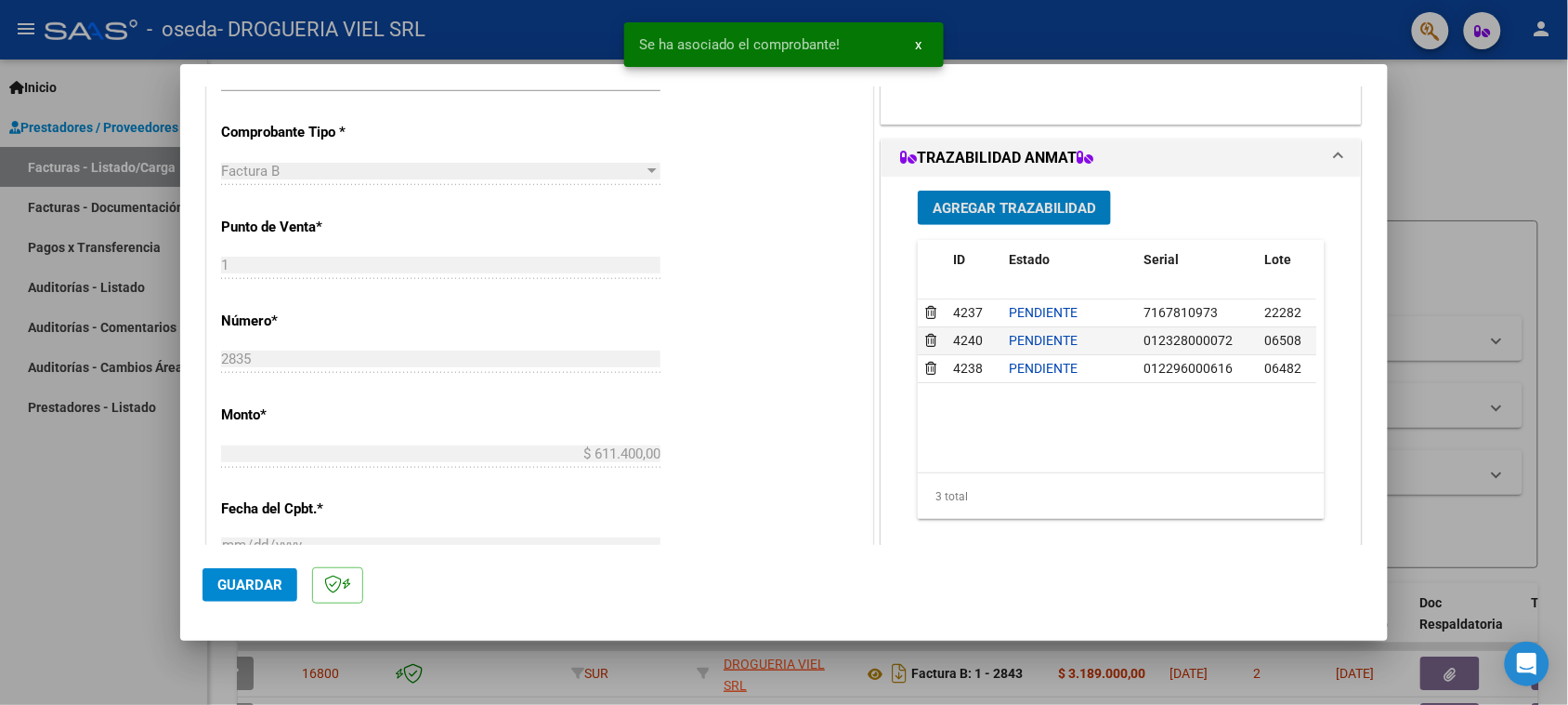
click at [981, 202] on span "Agregar Trazabilidad" at bounding box center [1014, 208] width 164 height 17
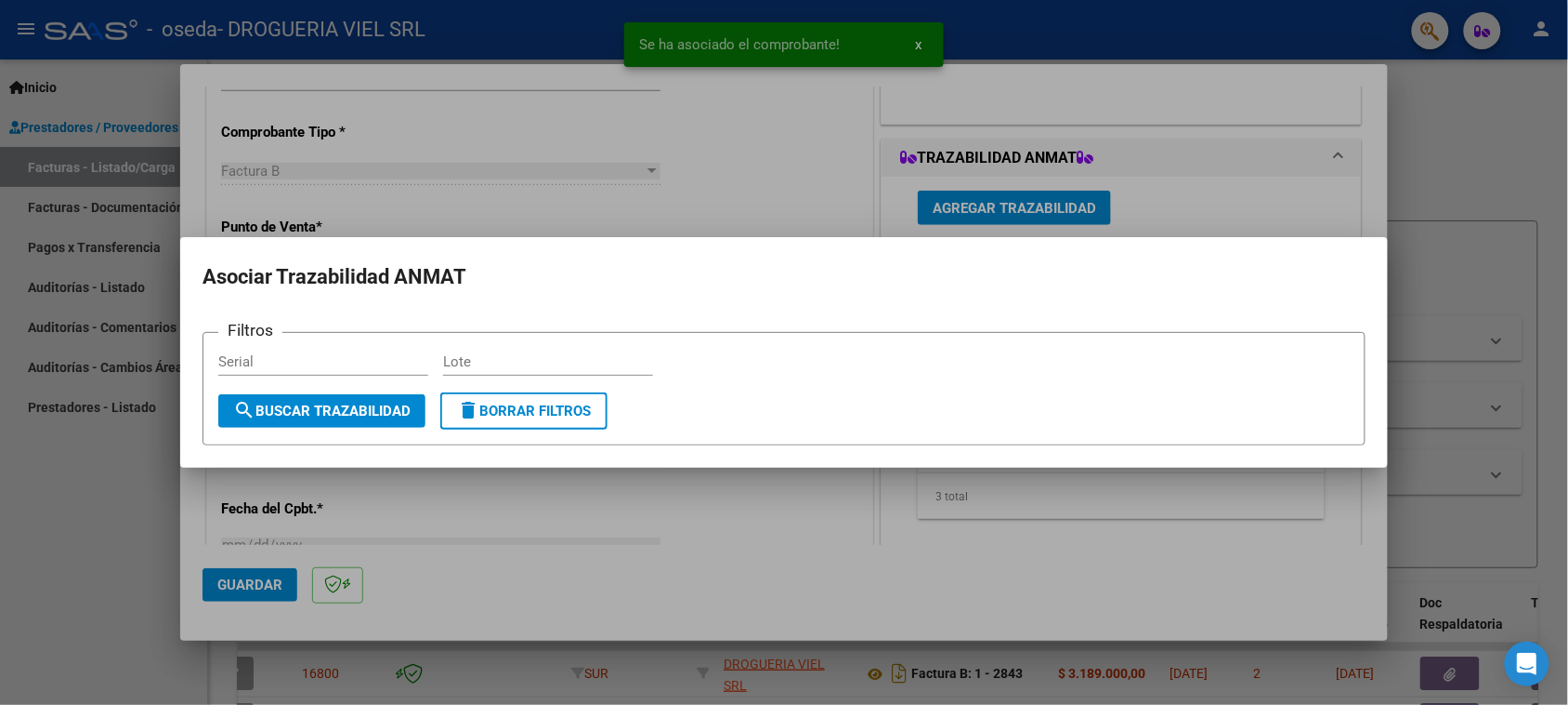
click at [511, 378] on div "Lote" at bounding box center [549, 370] width 210 height 45
click at [511, 372] on div "Lote" at bounding box center [549, 361] width 210 height 27
click at [504, 360] on input "Lote" at bounding box center [549, 361] width 210 height 17
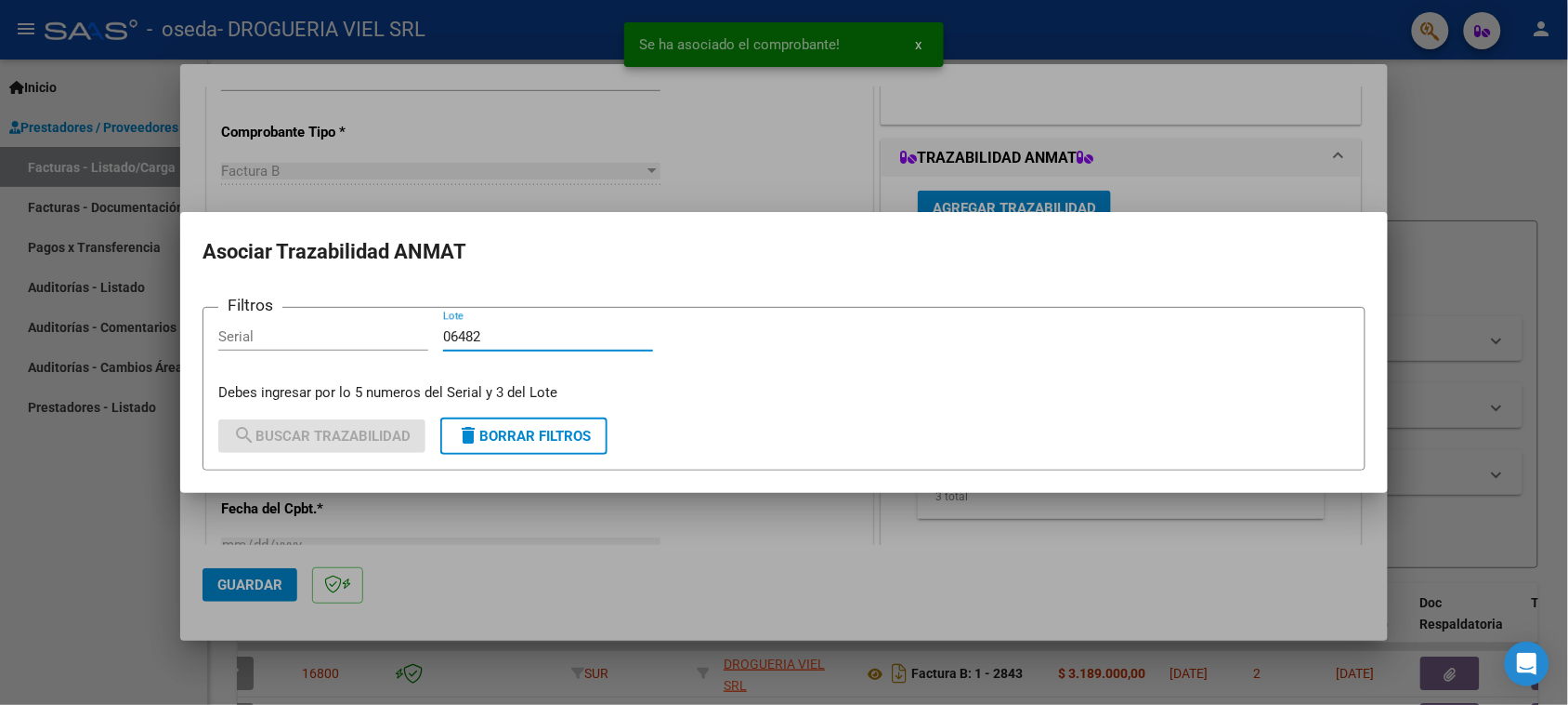
type input "06482"
click at [325, 325] on div "Serial" at bounding box center [323, 336] width 210 height 27
click at [333, 335] on input "Serial" at bounding box center [323, 336] width 210 height 17
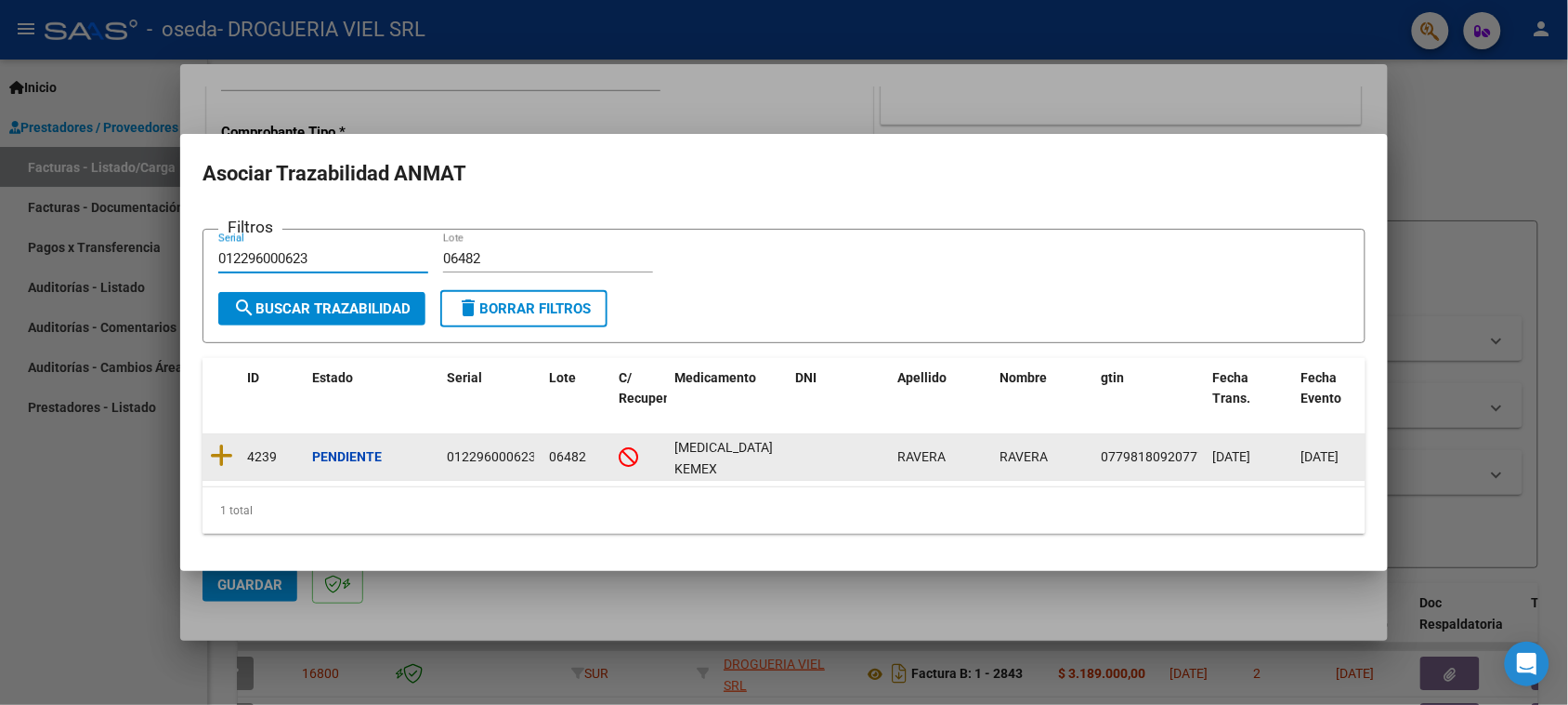
type input "012296000623"
click at [243, 444] on datatable-body-cell "4239" at bounding box center [272, 457] width 65 height 45
click at [239, 444] on datatable-body-cell "4239" at bounding box center [272, 457] width 65 height 45
click at [230, 443] on icon at bounding box center [222, 456] width 24 height 27
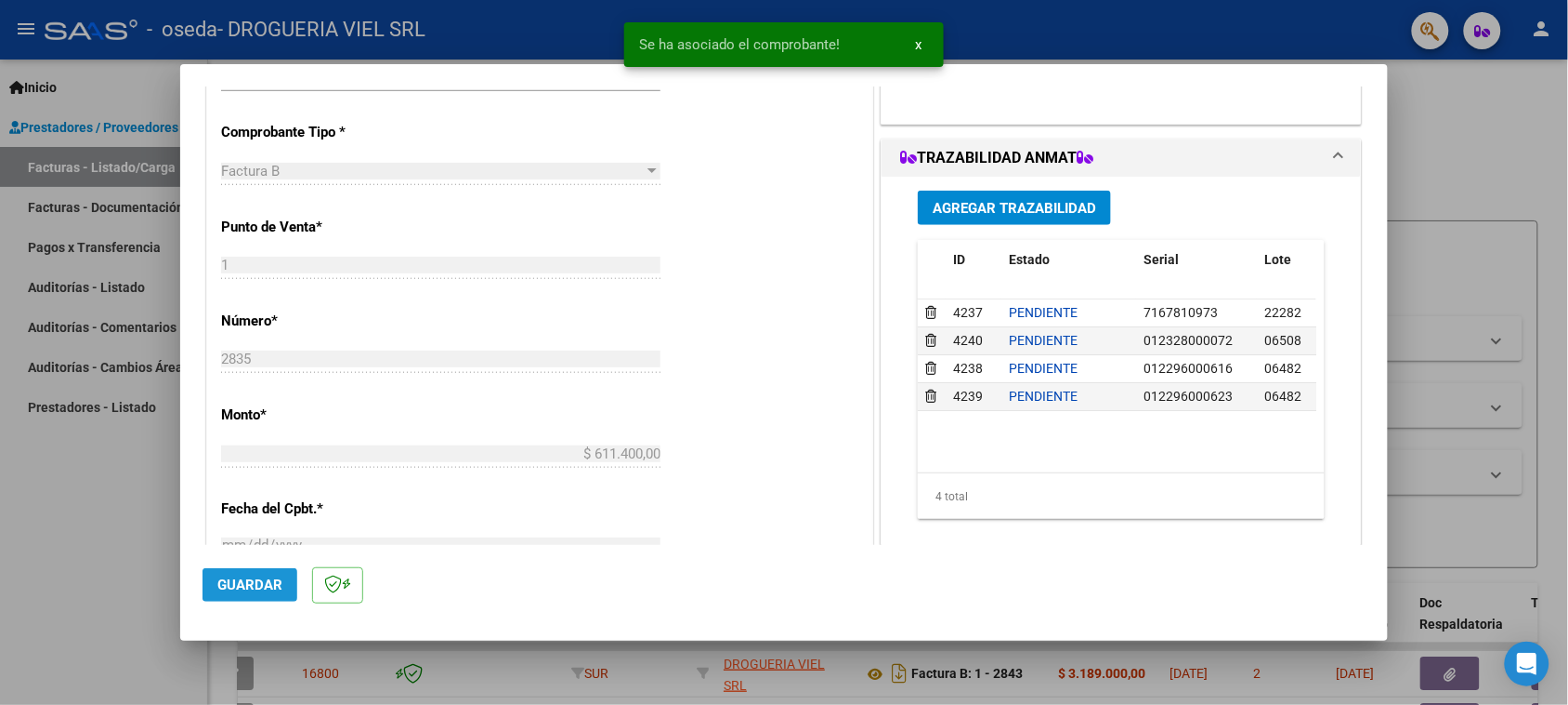
click at [261, 596] on button "Guardar" at bounding box center [249, 584] width 95 height 33
click at [1473, 200] on div at bounding box center [784, 352] width 1568 height 705
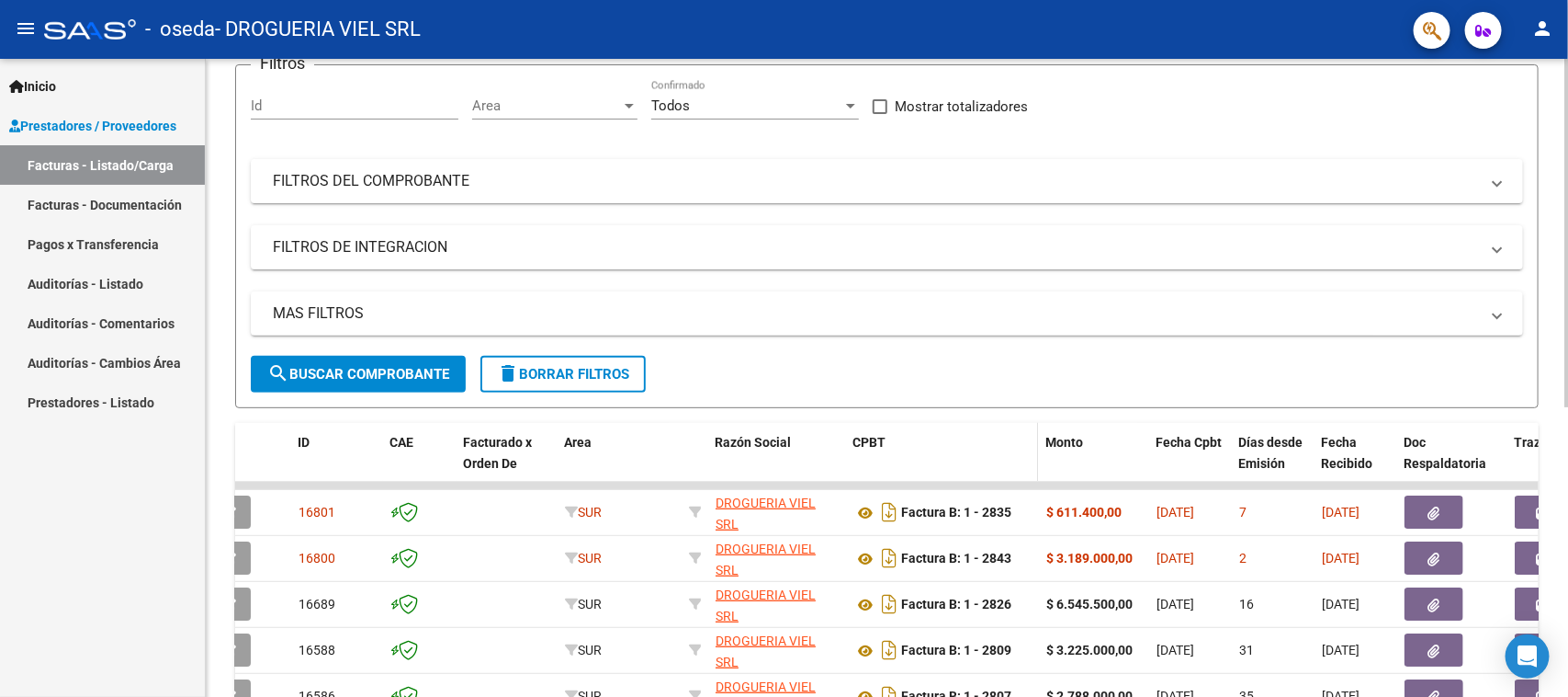
scroll to position [345, 0]
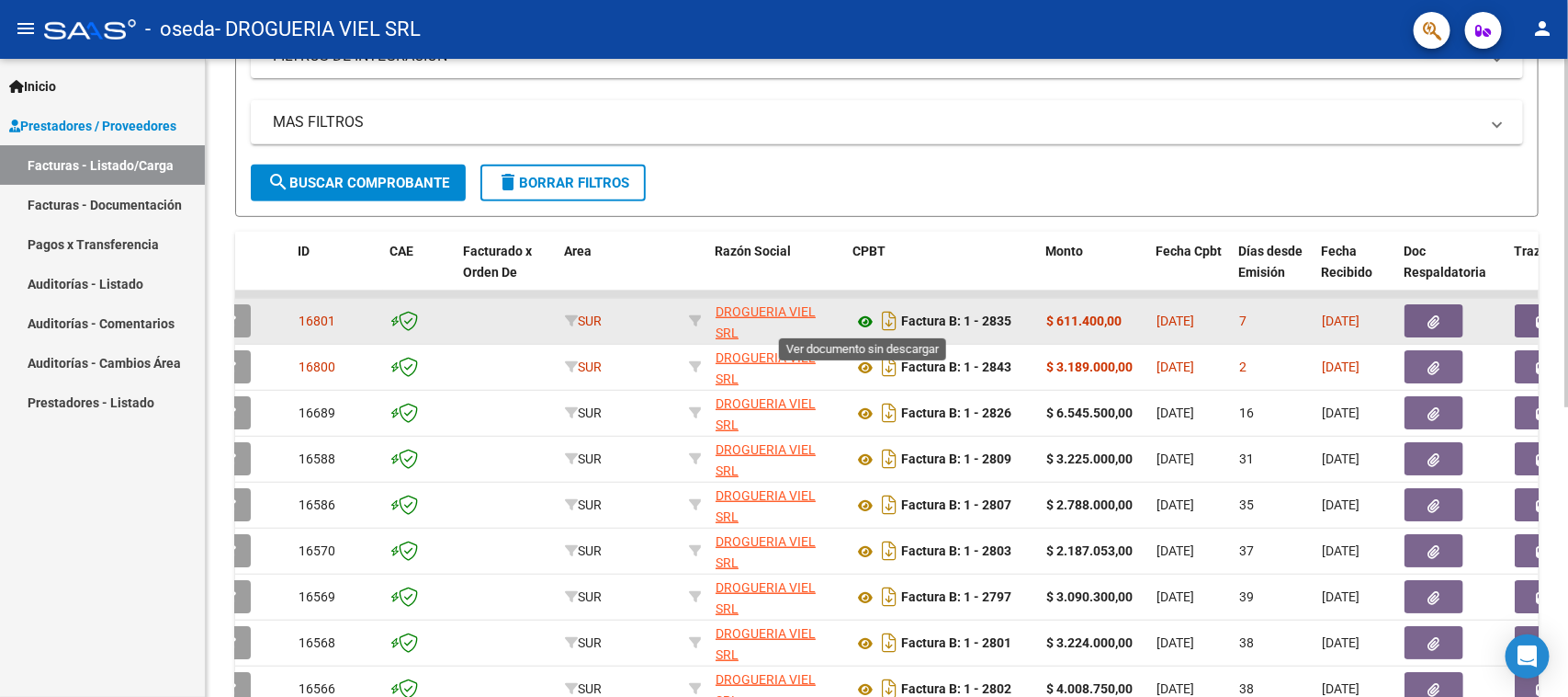
click at [868, 321] on icon at bounding box center [865, 321] width 24 height 22
